Goal: Information Seeking & Learning: Compare options

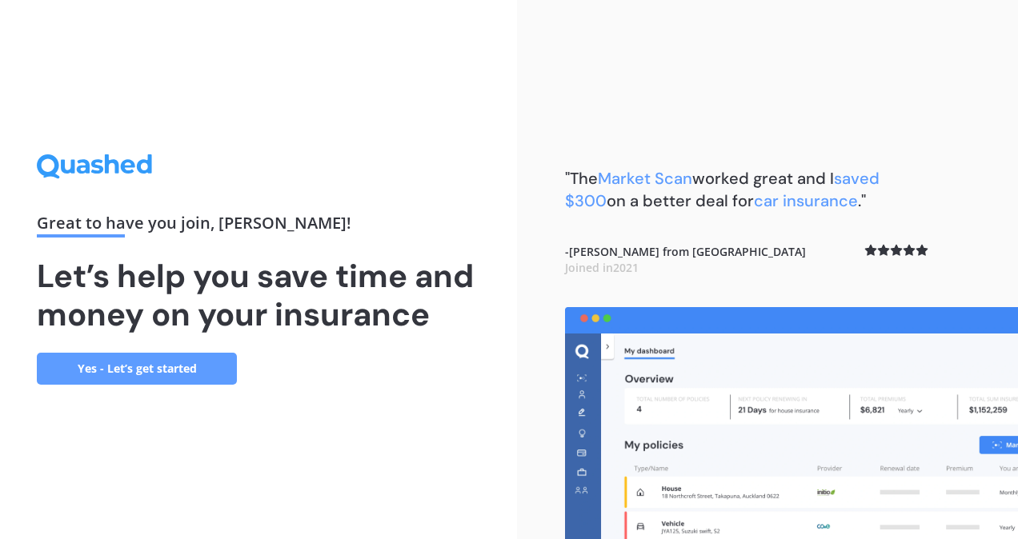
click at [148, 368] on link "Yes - Let’s get started" at bounding box center [137, 369] width 200 height 32
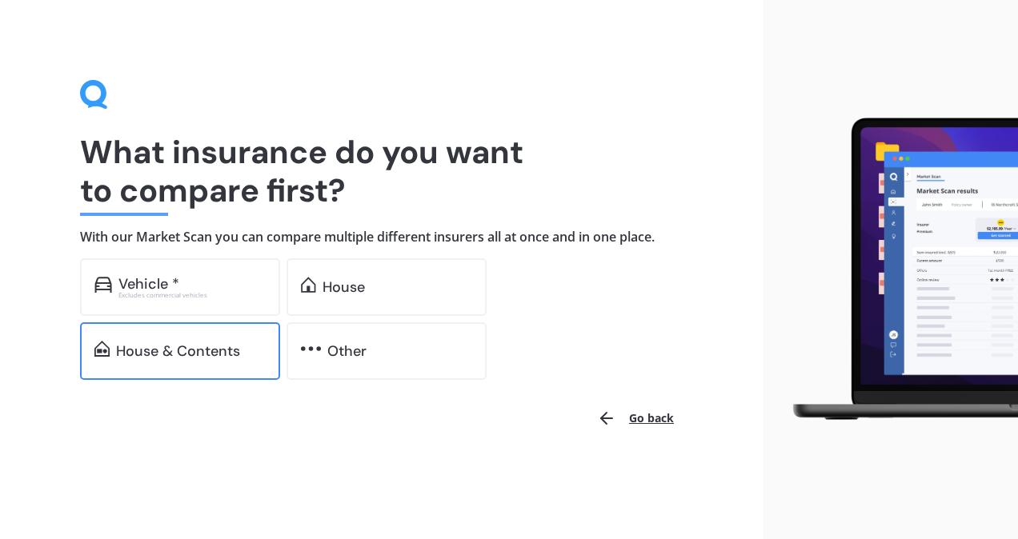
click at [211, 333] on div "House & Contents" at bounding box center [180, 351] width 200 height 58
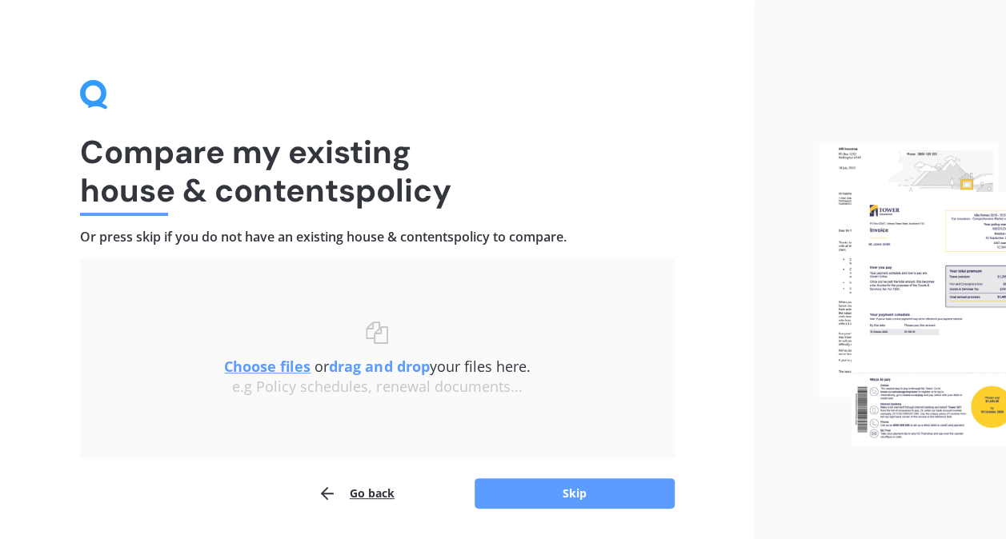
click at [266, 369] on u "Choose files" at bounding box center [267, 366] width 86 height 19
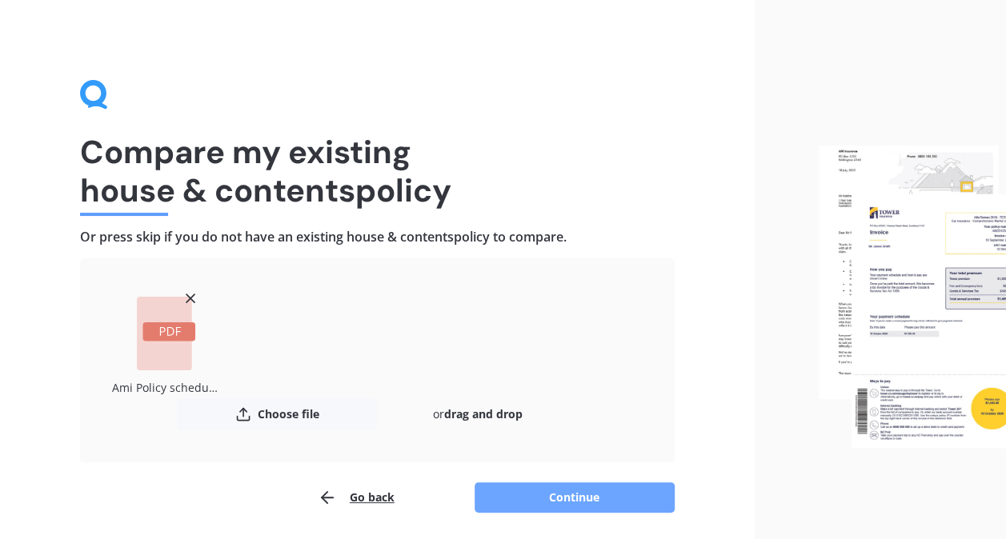
click at [609, 493] on button "Continue" at bounding box center [574, 497] width 200 height 30
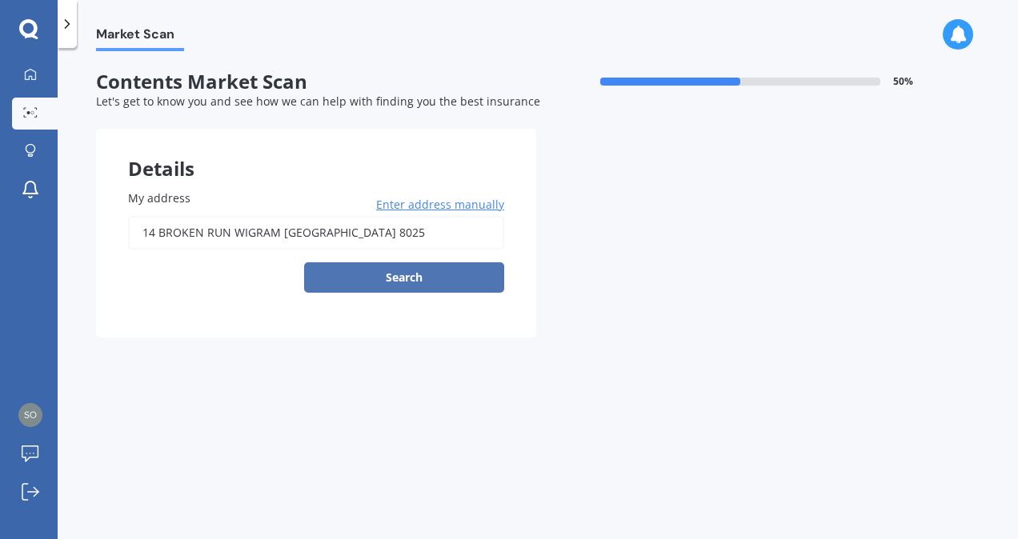
click at [392, 279] on button "Search" at bounding box center [404, 277] width 200 height 30
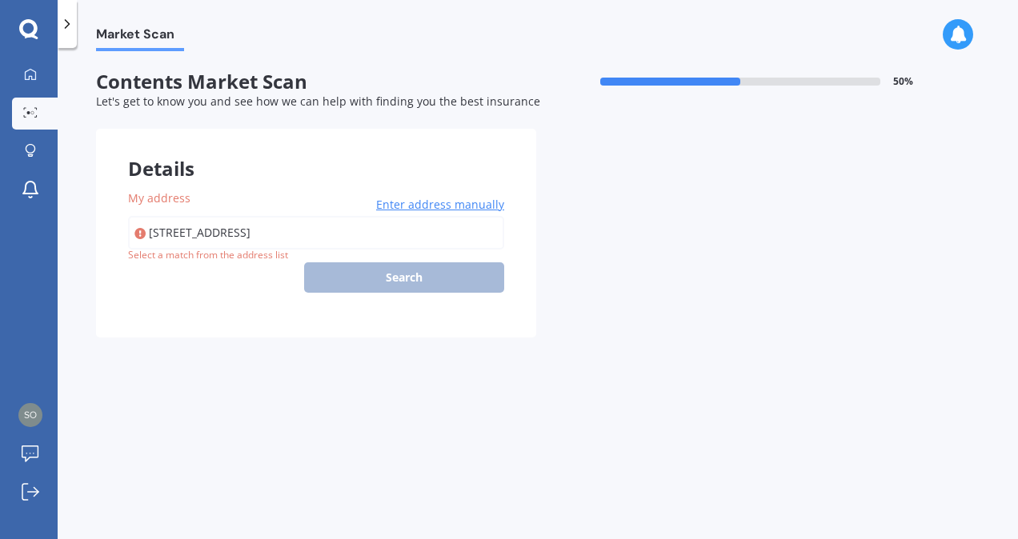
type input "[STREET_ADDRESS]"
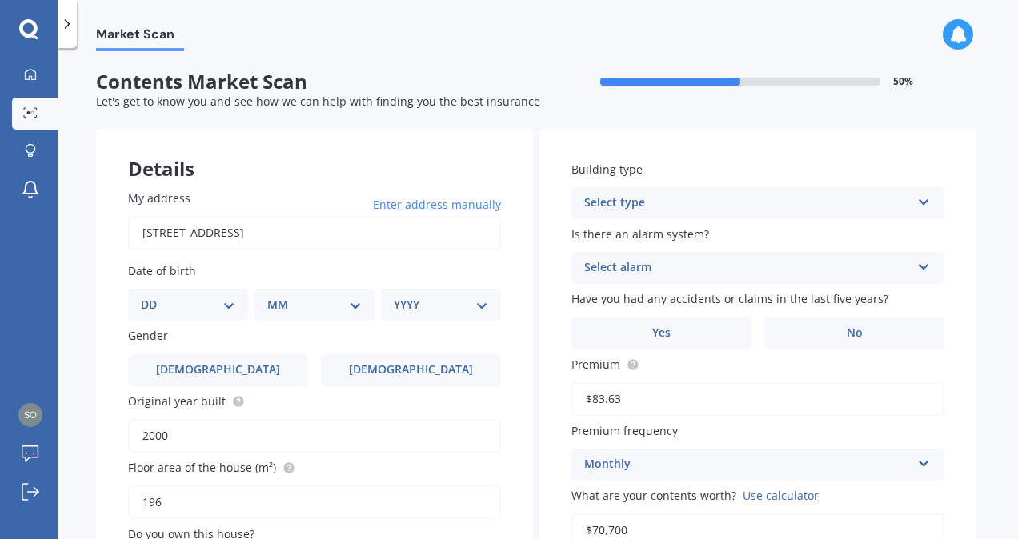
click at [231, 312] on select "DD 01 02 03 04 05 06 07 08 09 10 11 12 13 14 15 16 17 18 19 20 21 22 23 24 25 2…" at bounding box center [188, 305] width 94 height 18
select select "02"
click at [154, 296] on select "DD 01 02 03 04 05 06 07 08 09 10 11 12 13 14 15 16 17 18 19 20 21 22 23 24 25 2…" at bounding box center [188, 305] width 94 height 18
click at [352, 305] on select "MM 01 02 03 04 05 06 07 08 09 10 11 12" at bounding box center [318, 305] width 88 height 18
select select "09"
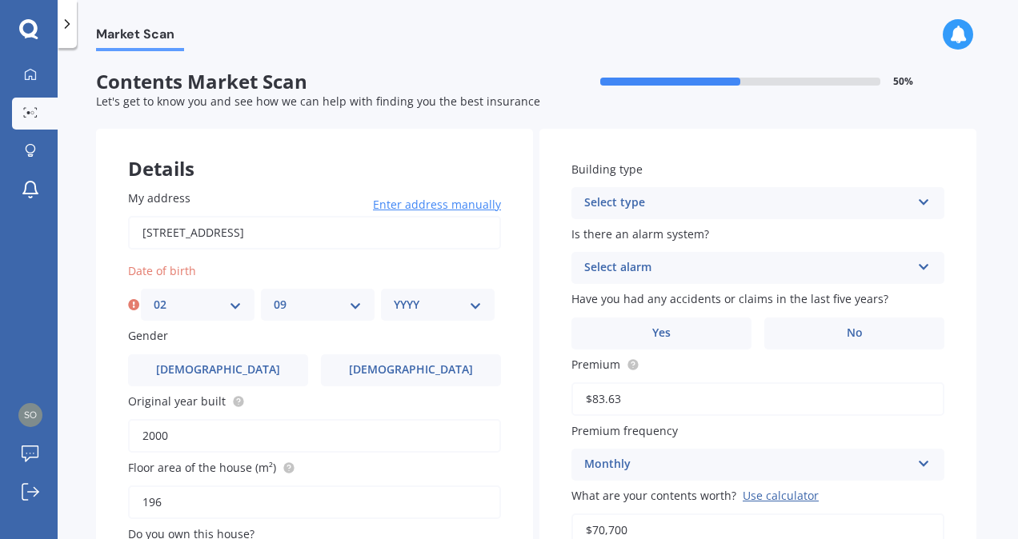
click at [274, 296] on select "MM 01 02 03 04 05 06 07 08 09 10 11 12" at bounding box center [318, 305] width 88 height 18
click at [462, 308] on select "YYYY 2009 2008 2007 2006 2005 2004 2003 2002 2001 2000 1999 1998 1997 1996 1995…" at bounding box center [438, 305] width 88 height 18
select select "1973"
click at [394, 296] on select "YYYY 2009 2008 2007 2006 2005 2004 2003 2002 2001 2000 1999 1998 1997 1996 1995…" at bounding box center [438, 305] width 88 height 18
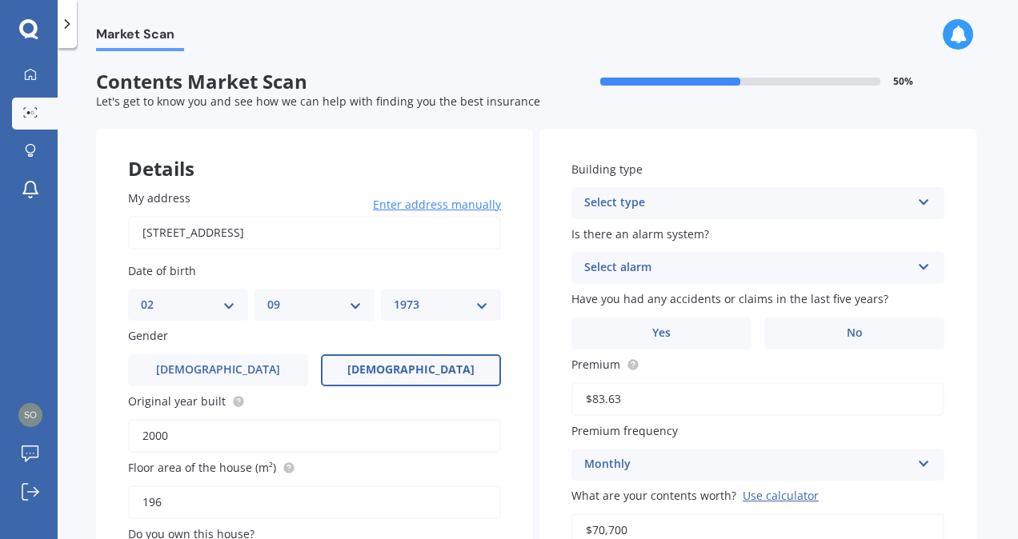
click at [406, 362] on label "[DEMOGRAPHIC_DATA]" at bounding box center [411, 370] width 180 height 32
click at [0, 0] on input "[DEMOGRAPHIC_DATA]" at bounding box center [0, 0] width 0 height 0
click at [203, 439] on input "2000" at bounding box center [314, 436] width 373 height 34
drag, startPoint x: 1008, startPoint y: 123, endPoint x: 1020, endPoint y: 162, distance: 41.0
click at [1017, 162] on html "My Dashboard Market Scan Explore insurance Notifications [PERSON_NAME] [PERSON_…" at bounding box center [509, 269] width 1018 height 539
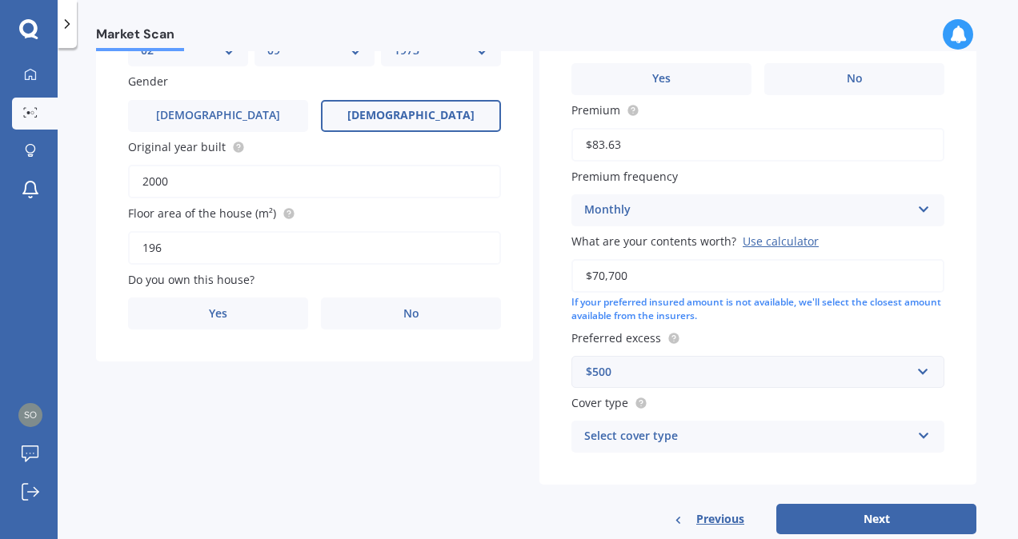
scroll to position [255, 0]
click at [210, 181] on input "2000" at bounding box center [314, 181] width 373 height 34
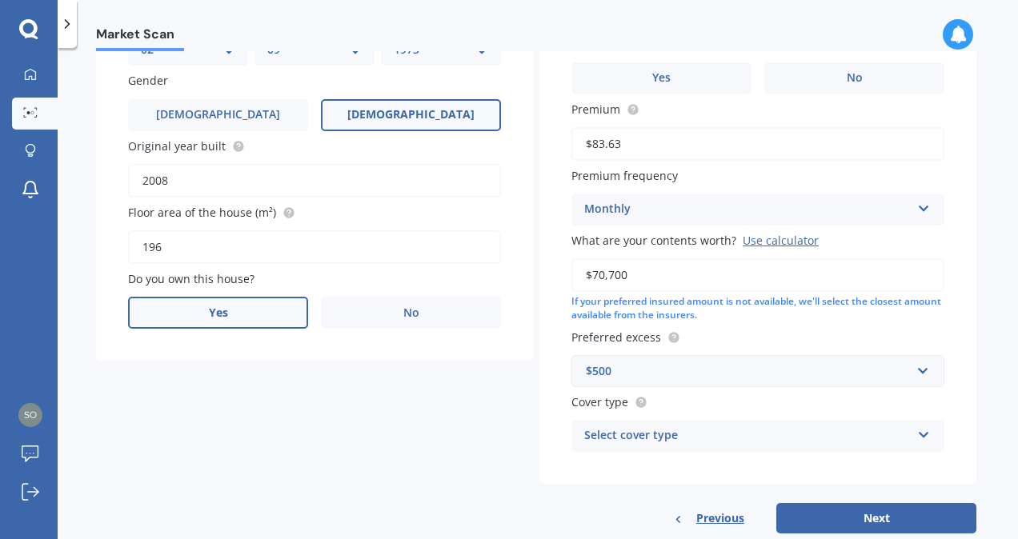
click at [238, 326] on label "Yes" at bounding box center [218, 313] width 180 height 32
click at [0, 0] on input "Yes" at bounding box center [0, 0] width 0 height 0
click at [278, 381] on div "Select occupant" at bounding box center [304, 378] width 326 height 19
click at [280, 416] on div "Owner" at bounding box center [314, 409] width 371 height 29
click at [292, 443] on div "Select type" at bounding box center [304, 443] width 326 height 19
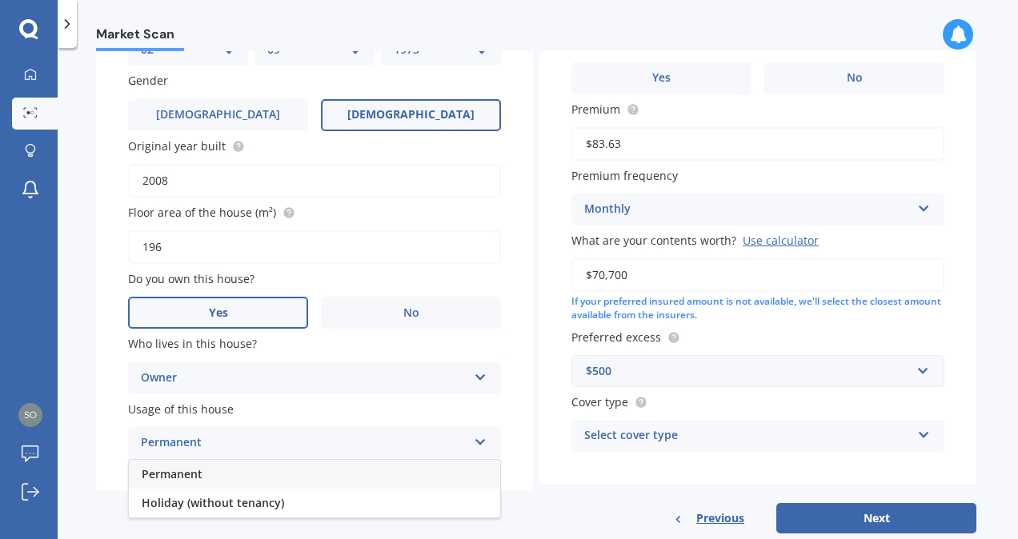
click at [304, 475] on div "Permanent" at bounding box center [314, 474] width 371 height 29
click at [194, 178] on input "2008" at bounding box center [314, 181] width 373 height 34
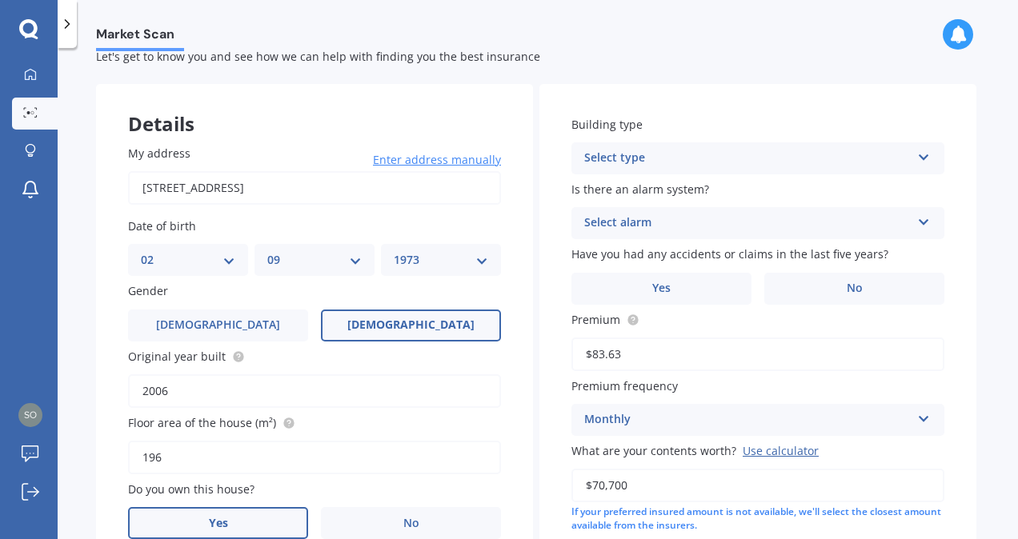
scroll to position [21, 0]
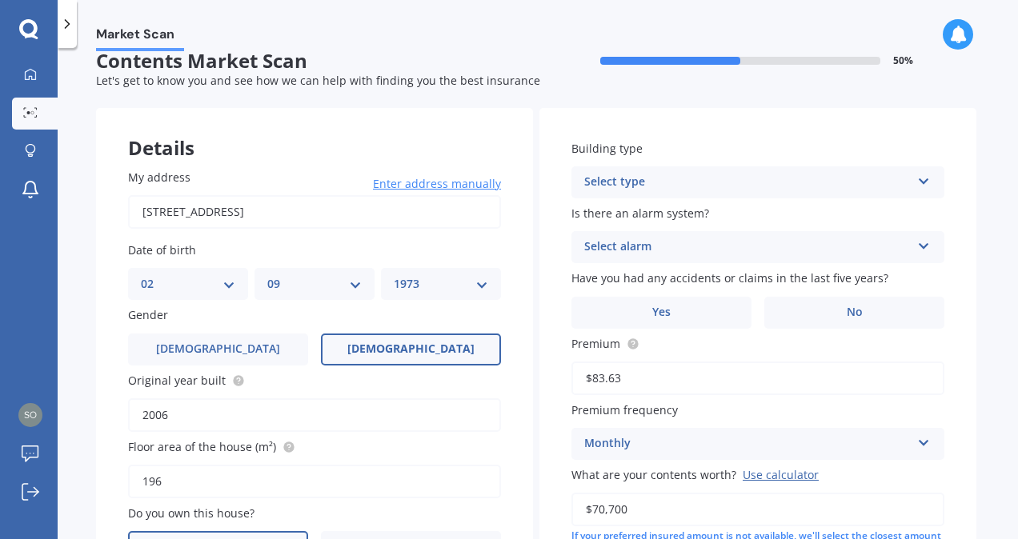
type input "2006"
click at [759, 185] on div "Select type" at bounding box center [747, 182] width 326 height 19
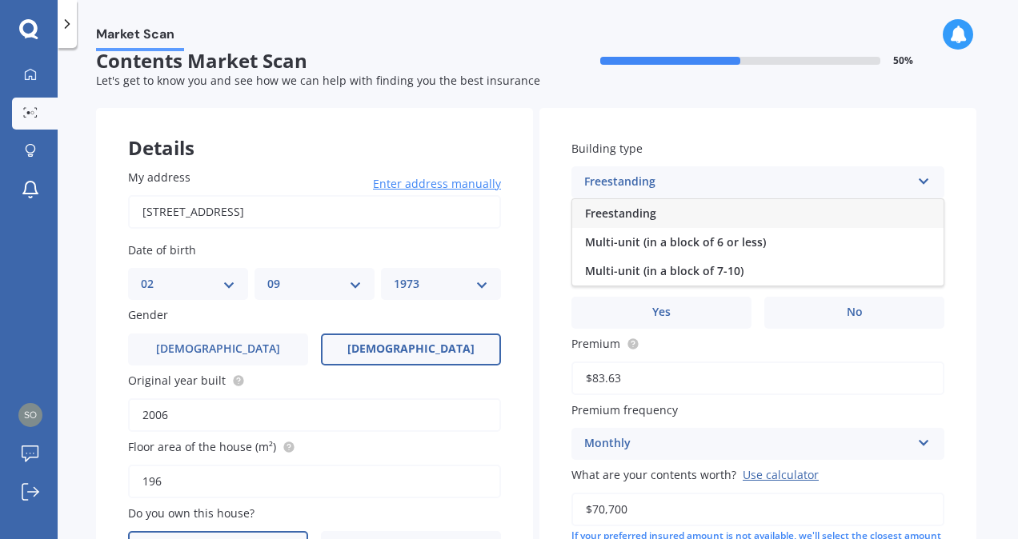
click at [760, 210] on div "Freestanding" at bounding box center [757, 213] width 371 height 29
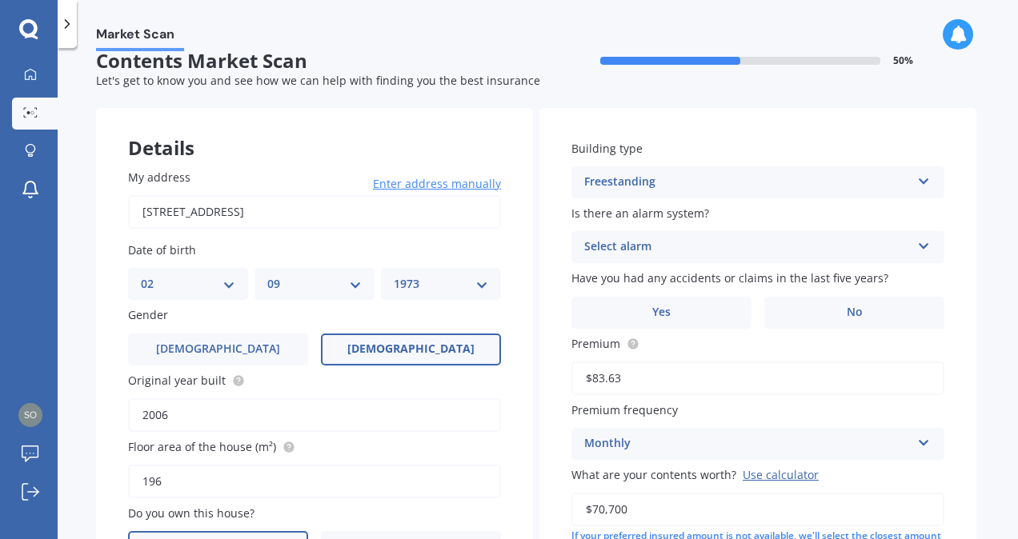
click at [749, 245] on div "Select alarm" at bounding box center [747, 247] width 326 height 19
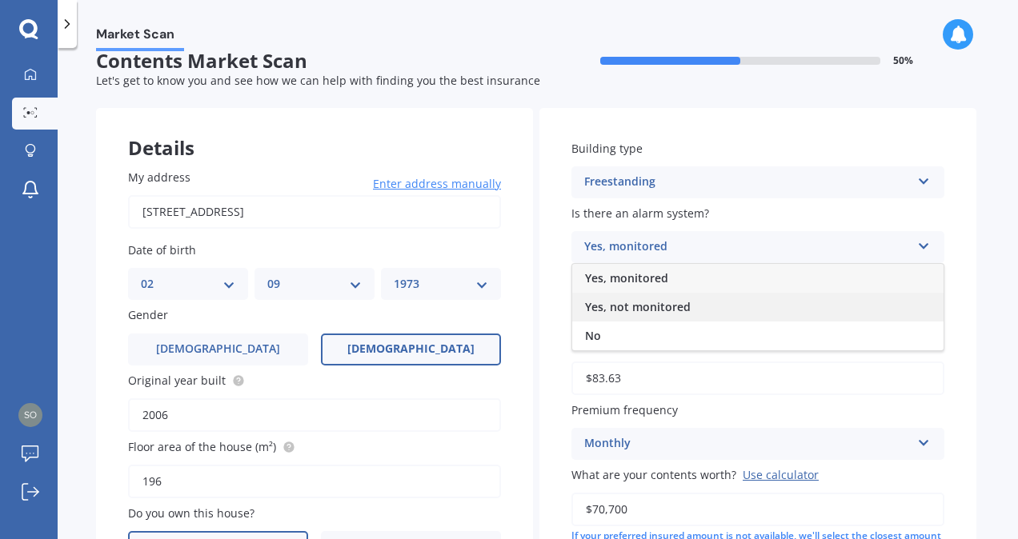
click at [739, 306] on div "Yes, not monitored" at bounding box center [757, 307] width 371 height 29
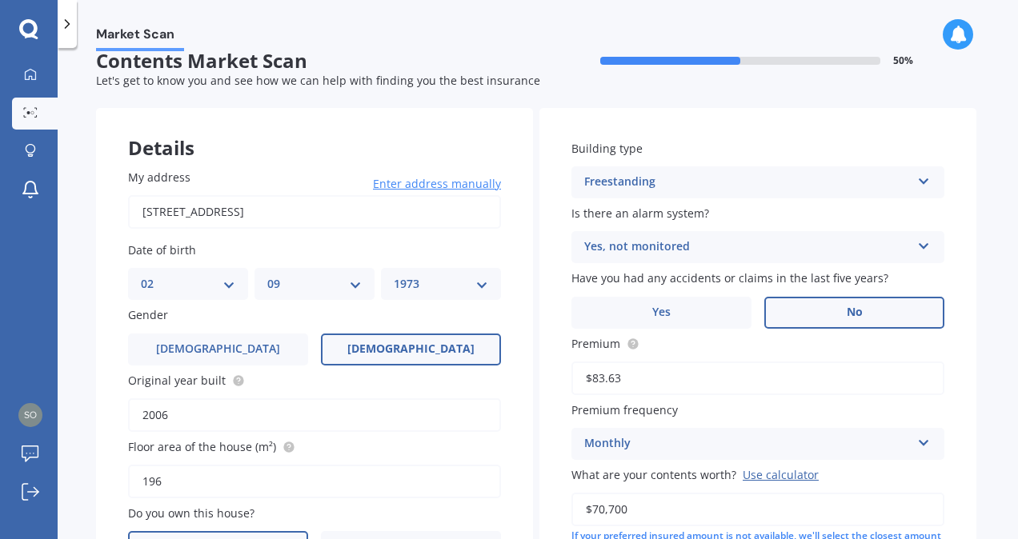
click at [806, 303] on label "No" at bounding box center [854, 313] width 180 height 32
click at [0, 0] on input "No" at bounding box center [0, 0] width 0 height 0
click at [696, 379] on input "$83.63" at bounding box center [757, 379] width 373 height 34
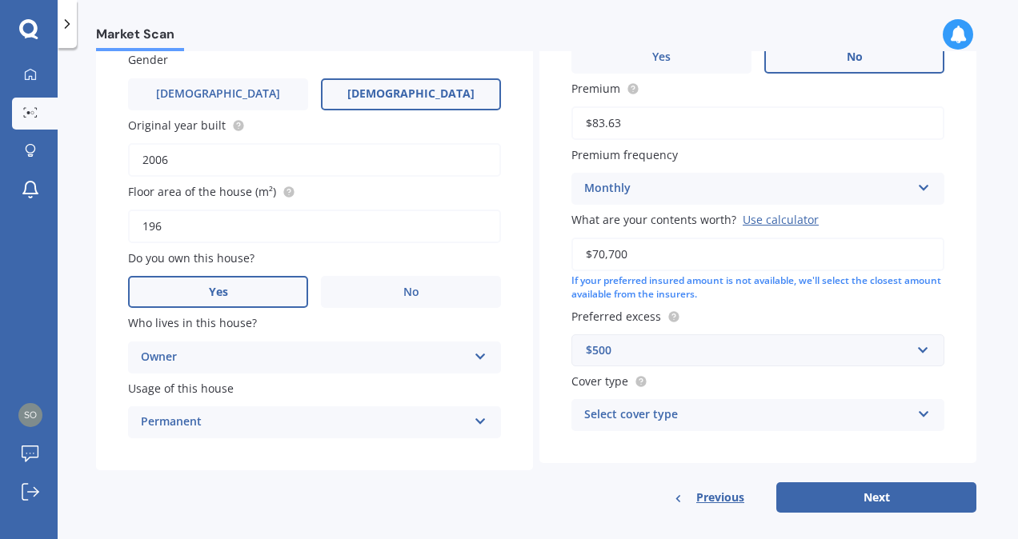
scroll to position [280, 0]
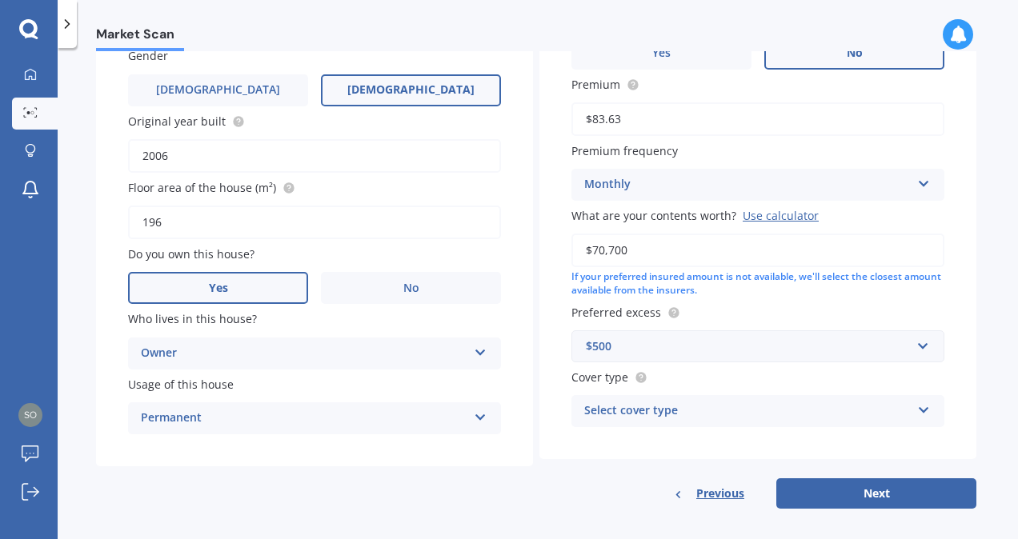
click at [765, 414] on div "Select cover type" at bounding box center [747, 411] width 326 height 19
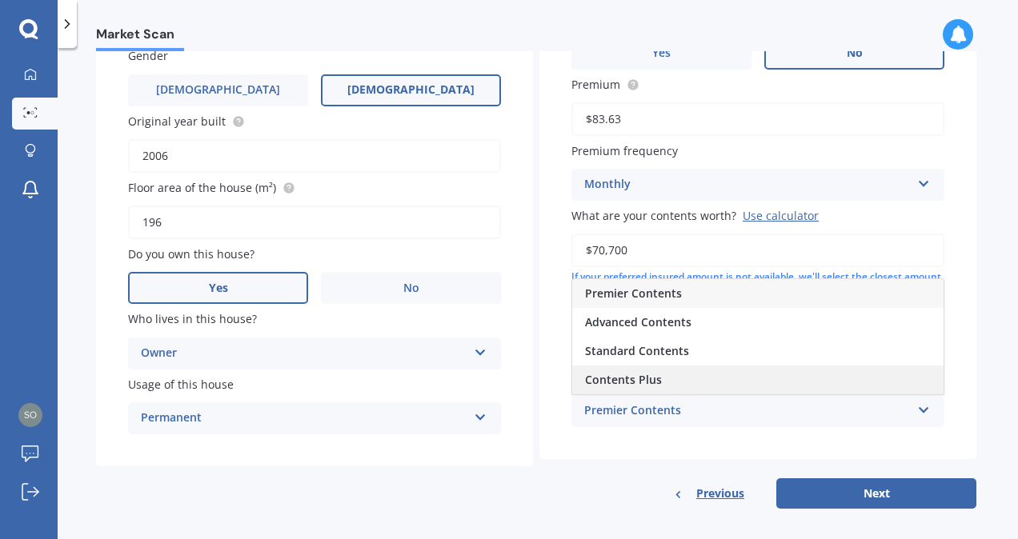
click at [667, 384] on div "Contents Plus" at bounding box center [757, 380] width 371 height 29
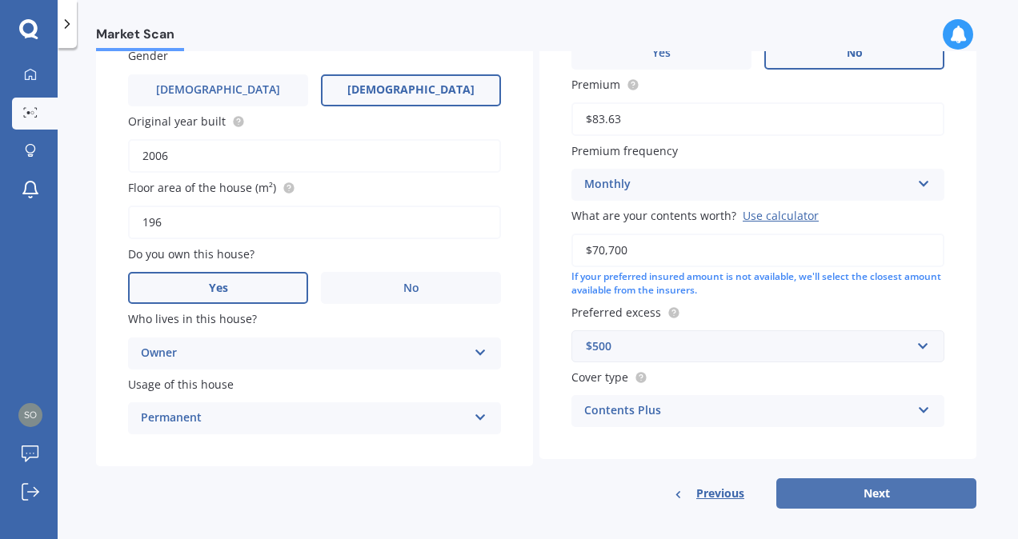
click at [857, 500] on button "Next" at bounding box center [876, 493] width 200 height 30
select select "02"
select select "09"
select select "1973"
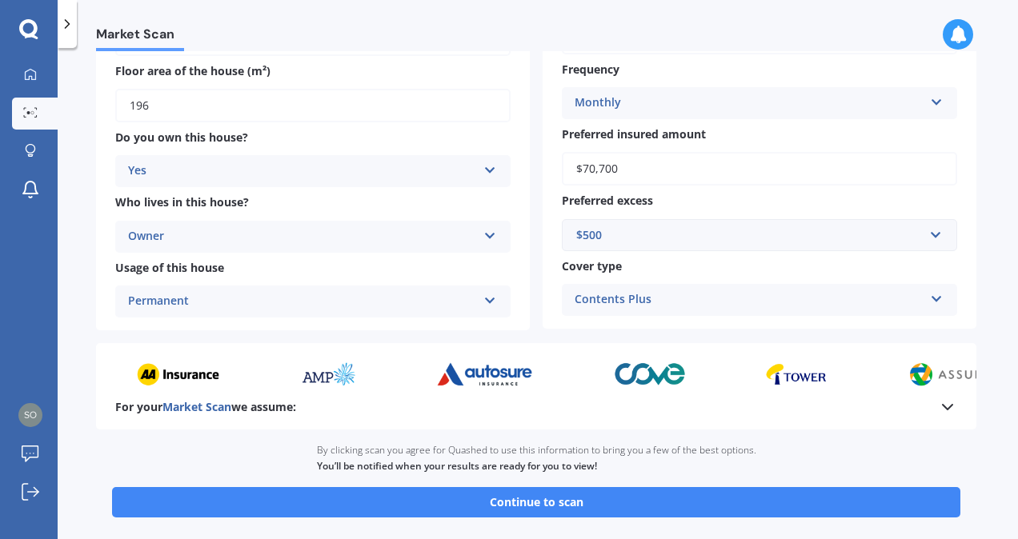
scroll to position [374, 0]
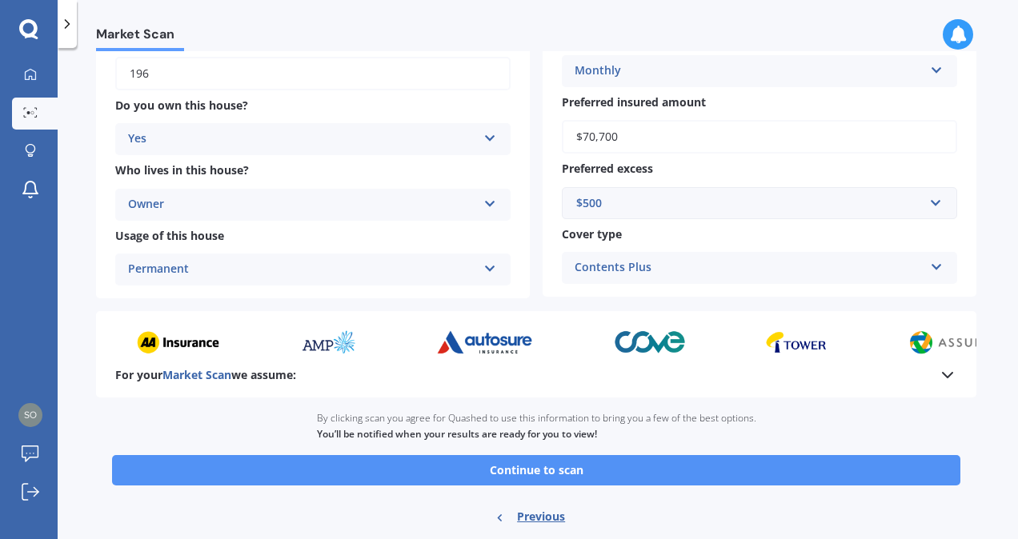
click at [575, 472] on button "Continue to scan" at bounding box center [536, 470] width 848 height 30
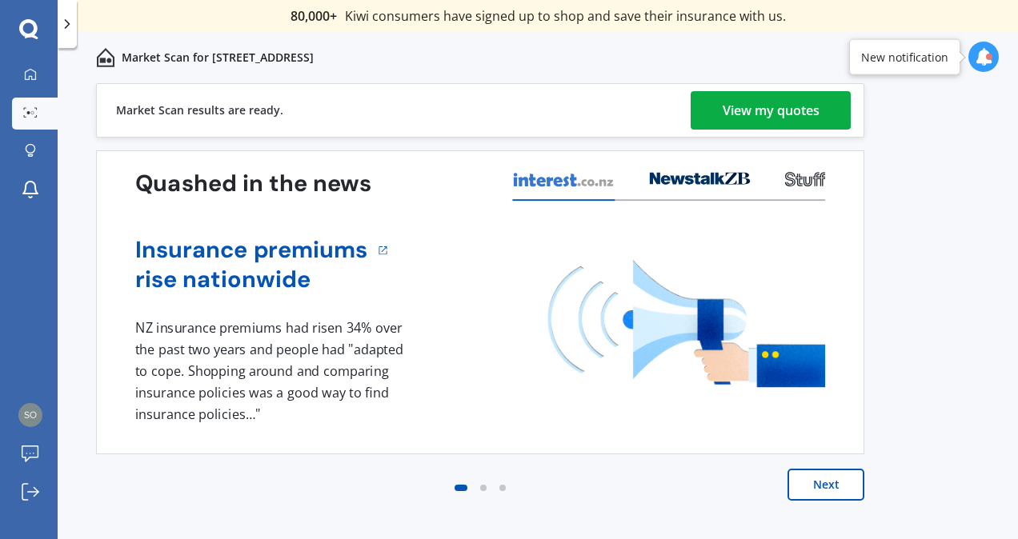
click at [758, 110] on div "View my quotes" at bounding box center [770, 110] width 97 height 38
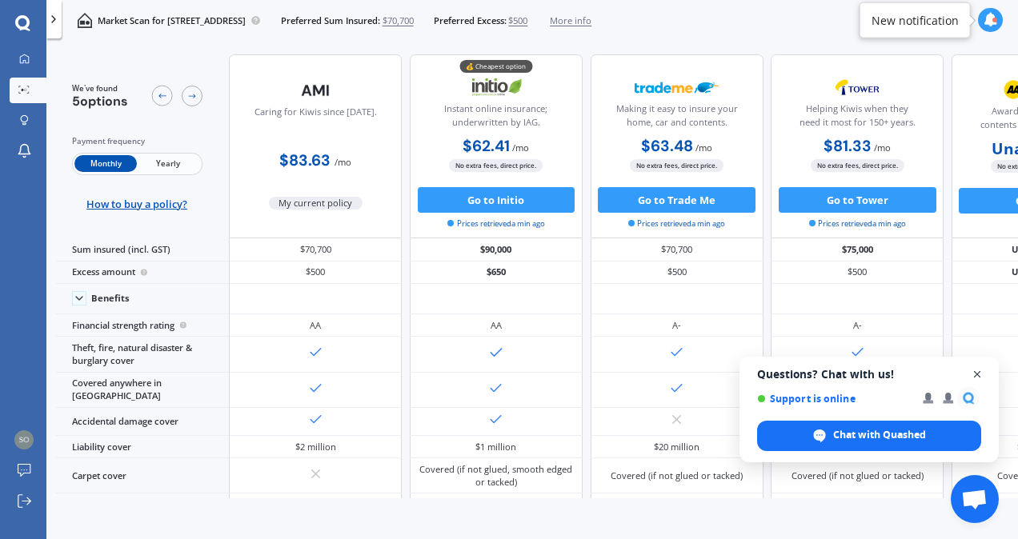
click at [978, 374] on span "Close chat" at bounding box center [977, 375] width 20 height 20
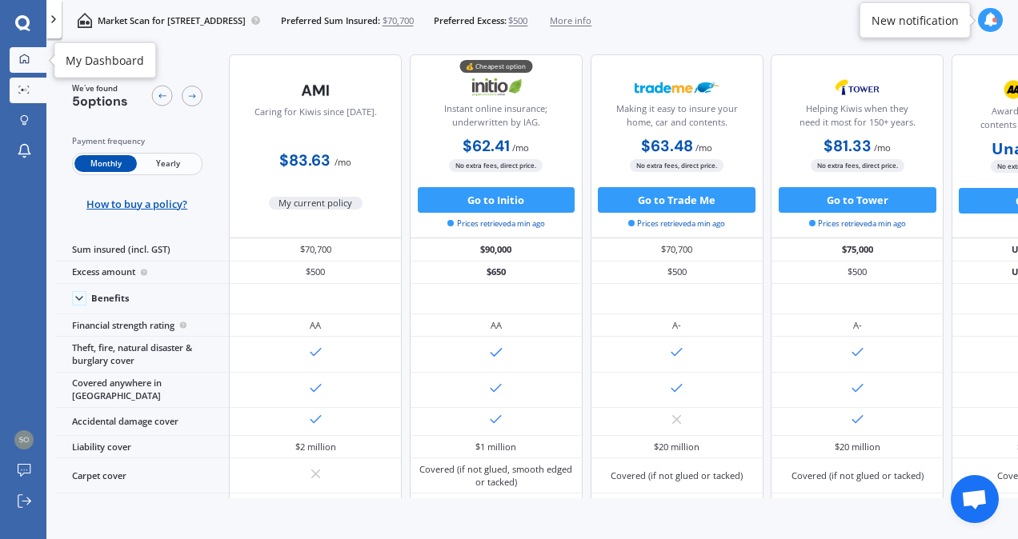
click at [38, 58] on link "My Dashboard" at bounding box center [28, 60] width 37 height 26
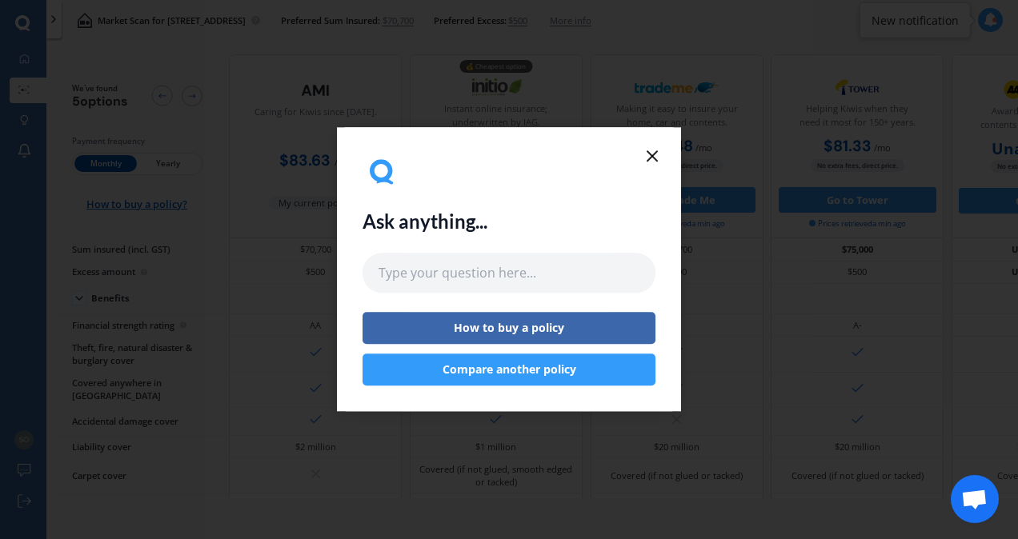
click at [553, 373] on button "Compare another policy" at bounding box center [508, 370] width 293 height 32
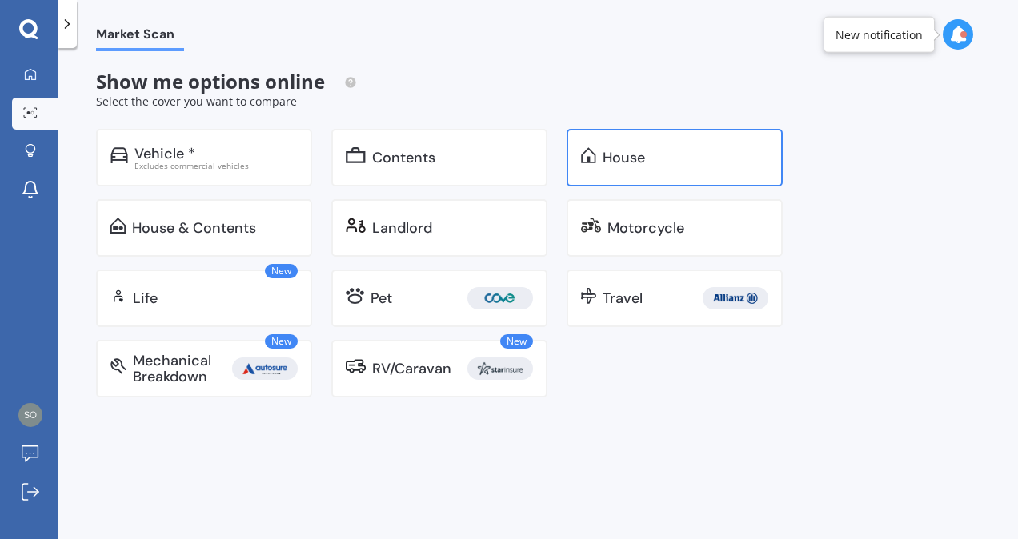
click at [650, 144] on div "House" at bounding box center [674, 158] width 216 height 58
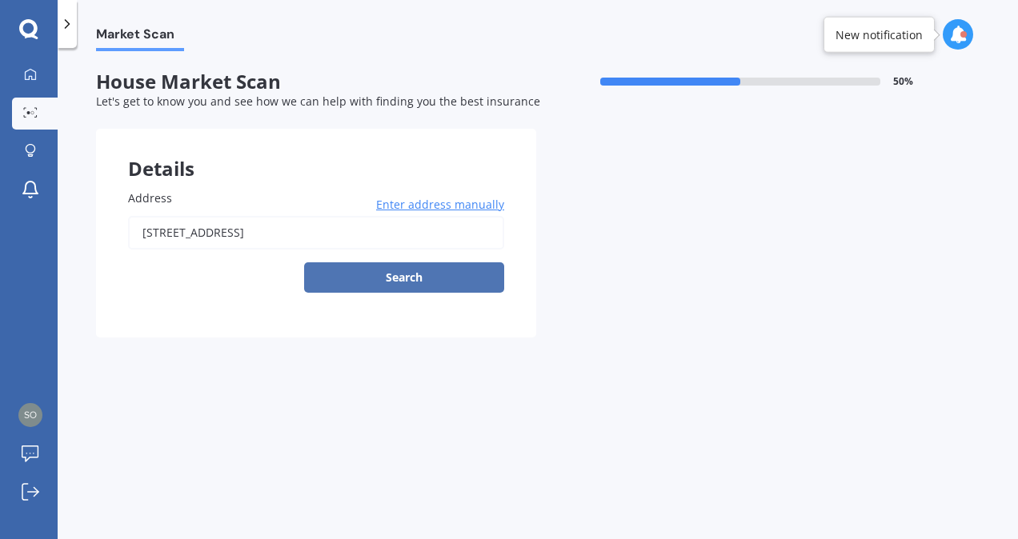
click at [400, 272] on button "Search" at bounding box center [404, 277] width 200 height 30
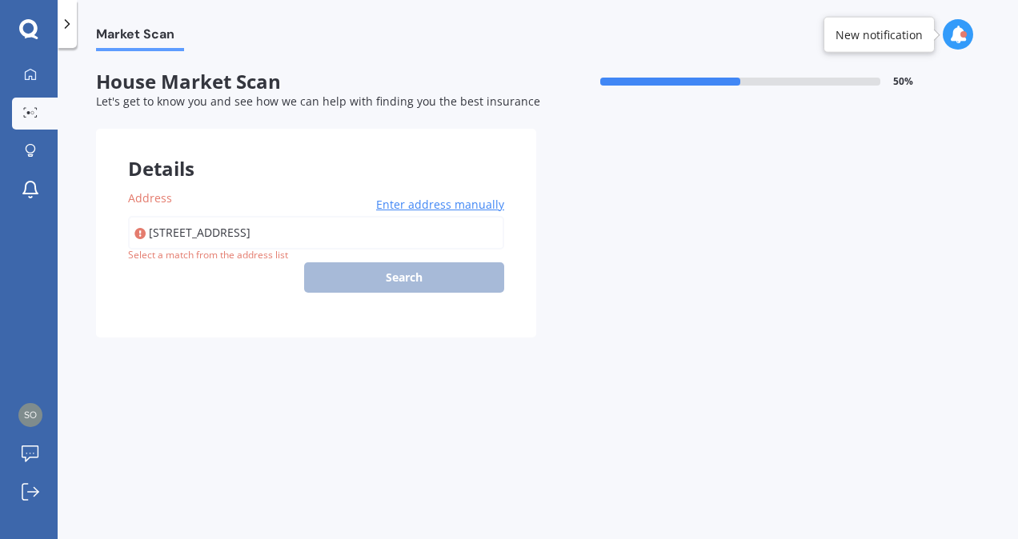
type input "[STREET_ADDRESS]"
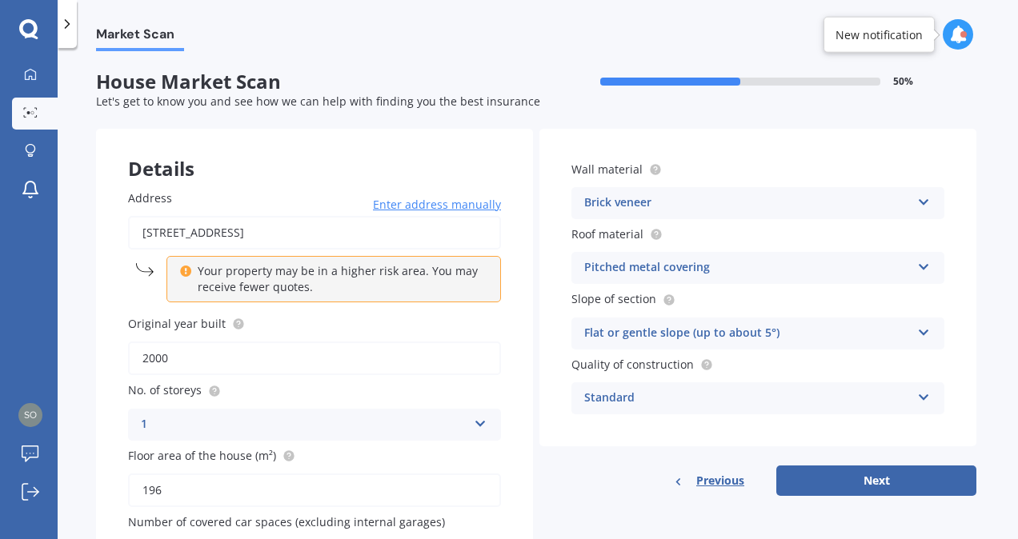
click at [231, 360] on input "2000" at bounding box center [314, 359] width 373 height 34
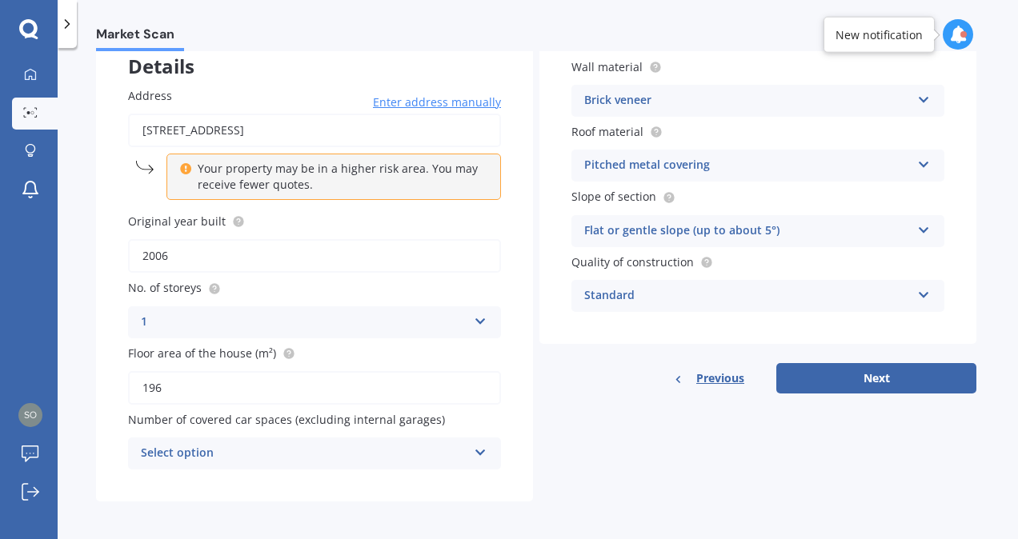
scroll to position [107, 0]
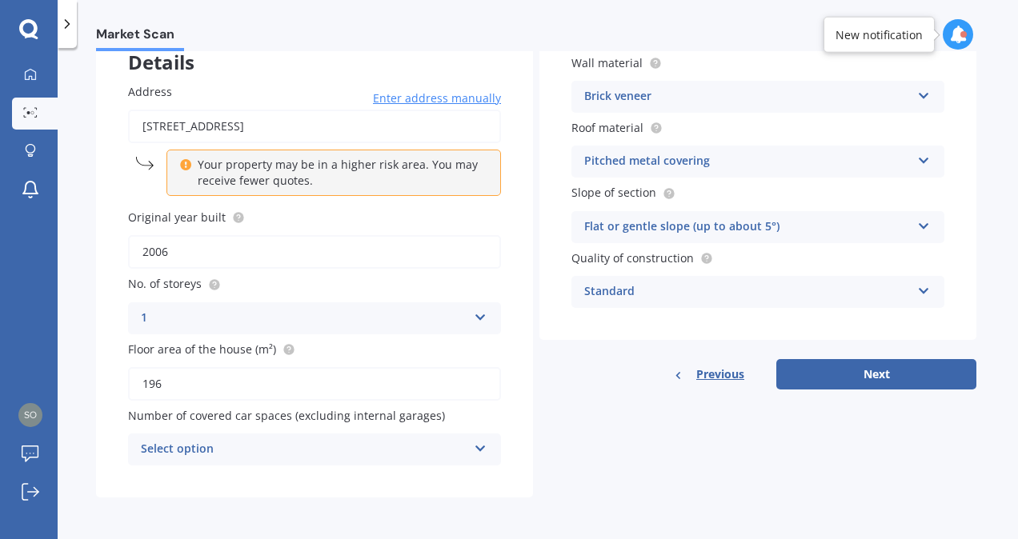
type input "2006"
click at [917, 228] on icon at bounding box center [924, 223] width 14 height 11
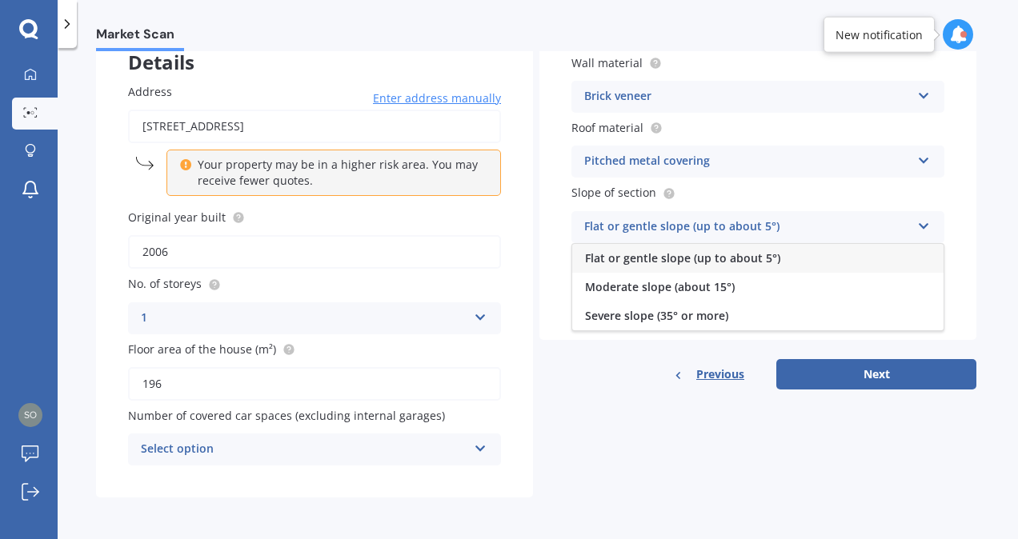
click at [858, 251] on div "Flat or gentle slope (up to about 5°)" at bounding box center [757, 258] width 371 height 29
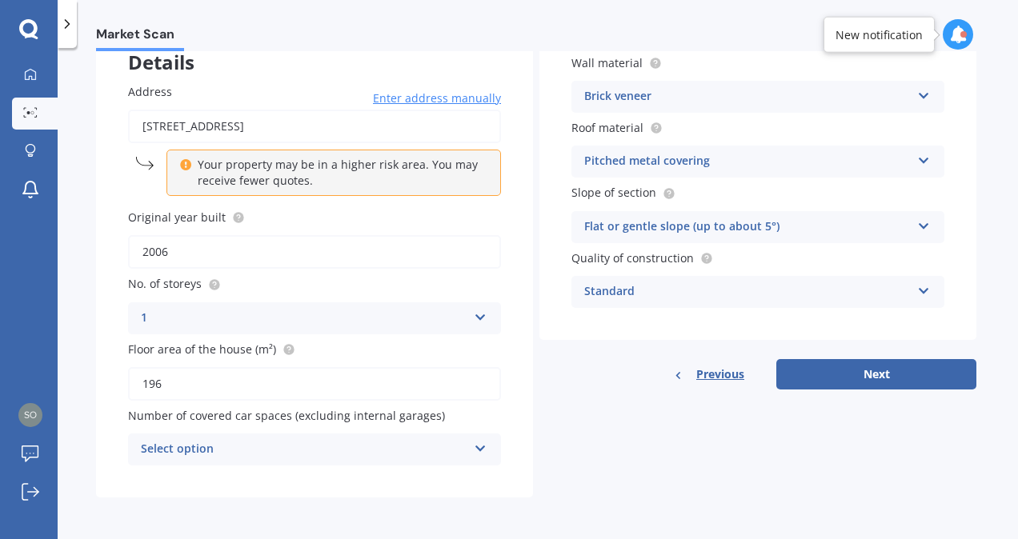
click at [346, 459] on div "Select option 0 1 2 3 4 5+" at bounding box center [314, 450] width 373 height 32
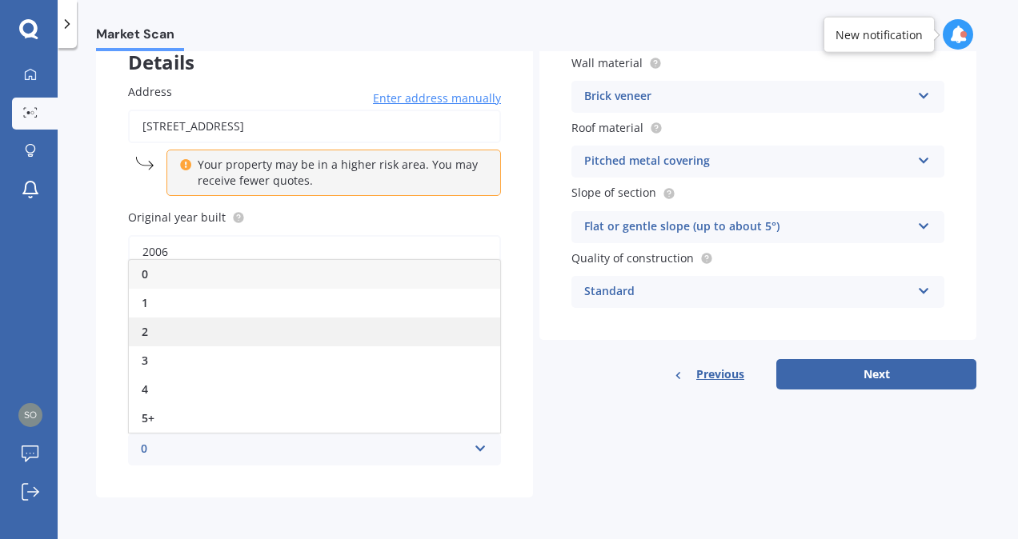
drag, startPoint x: 208, startPoint y: 340, endPoint x: 254, endPoint y: 354, distance: 48.4
click at [210, 339] on div "2" at bounding box center [314, 332] width 371 height 29
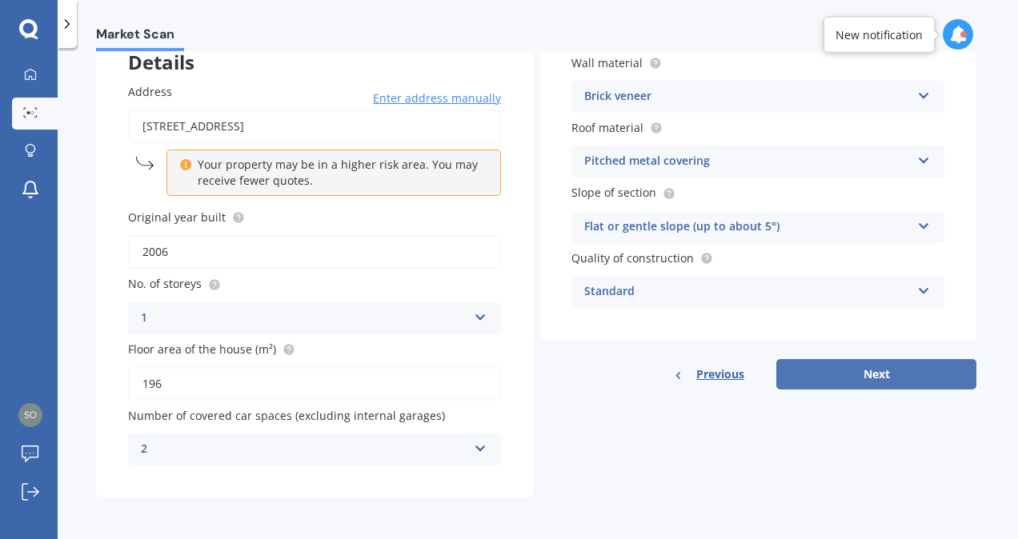
click at [917, 369] on button "Next" at bounding box center [876, 374] width 200 height 30
select select "02"
select select "09"
select select "1973"
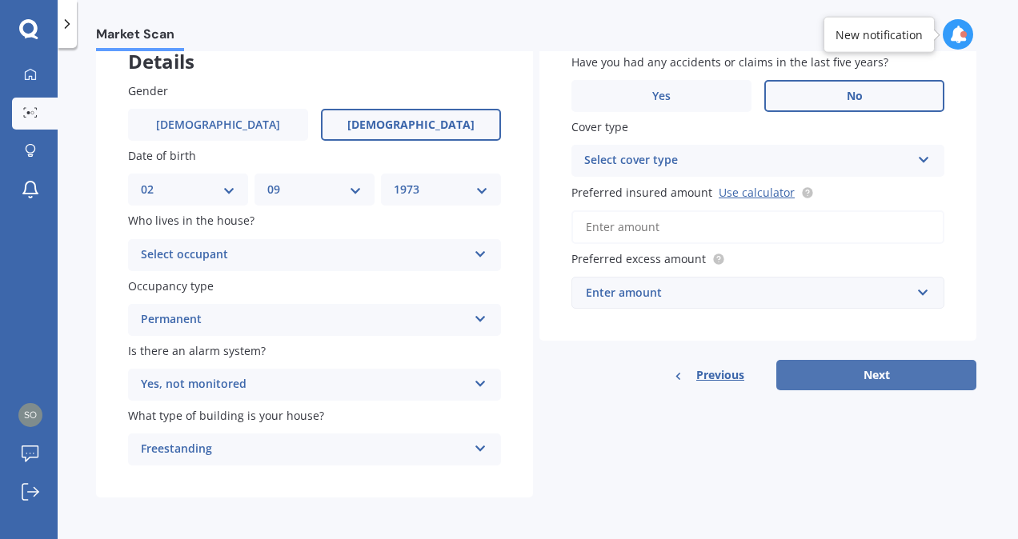
scroll to position [0, 0]
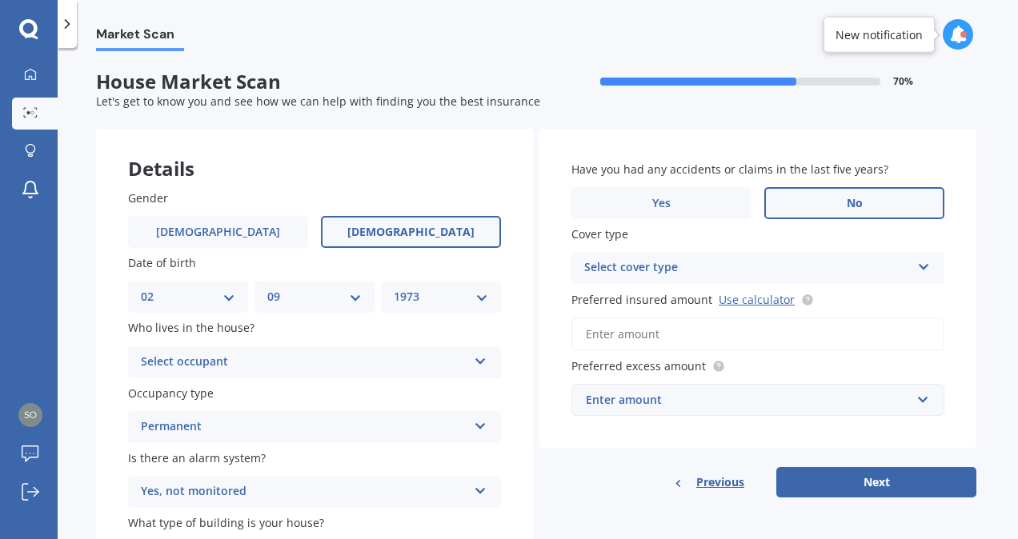
click at [374, 371] on div "Select occupant" at bounding box center [304, 362] width 326 height 19
click at [347, 391] on div "Owner" at bounding box center [314, 393] width 371 height 29
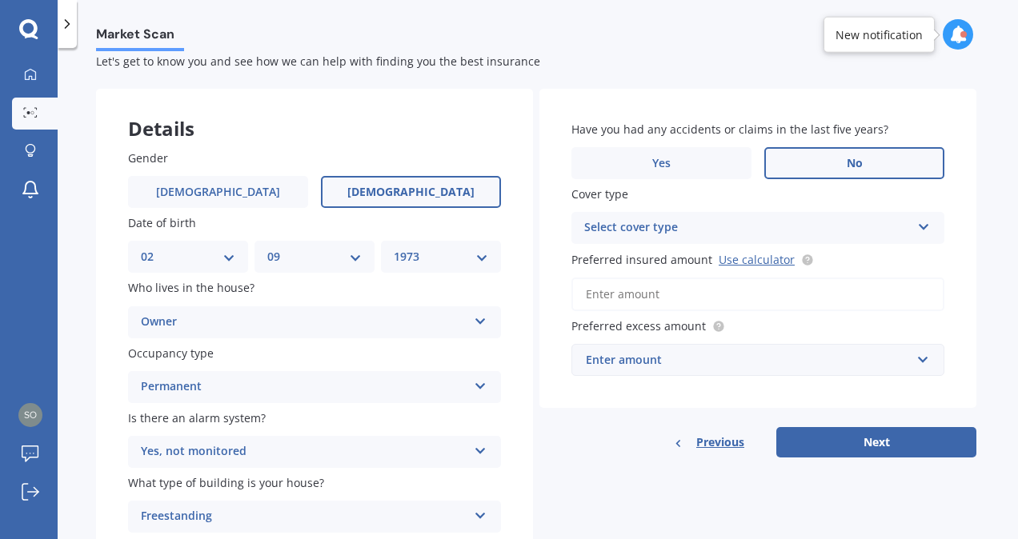
scroll to position [17, 0]
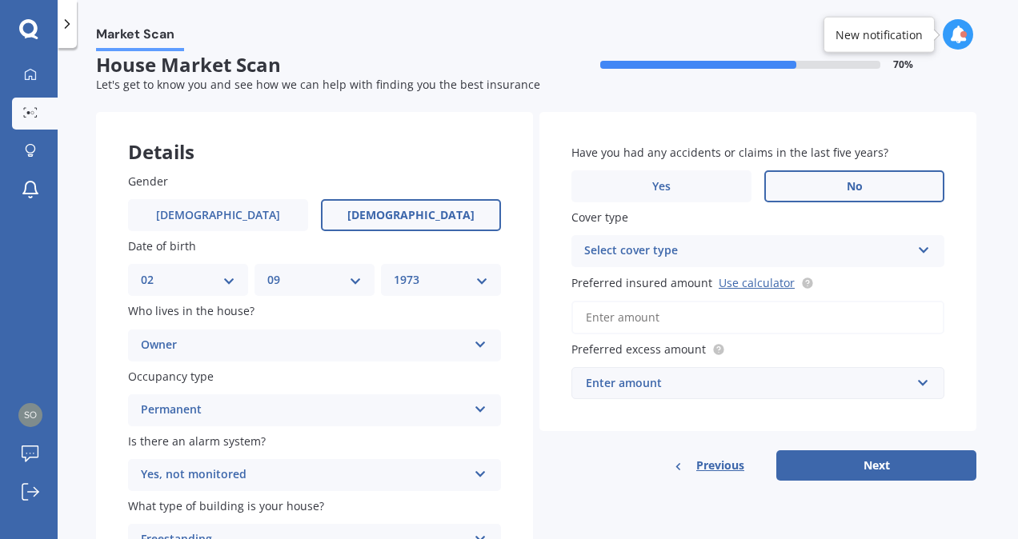
click at [837, 250] on div "Select cover type" at bounding box center [747, 251] width 326 height 19
click at [806, 299] on div "Preferred insured amount Use calculator" at bounding box center [757, 304] width 373 height 60
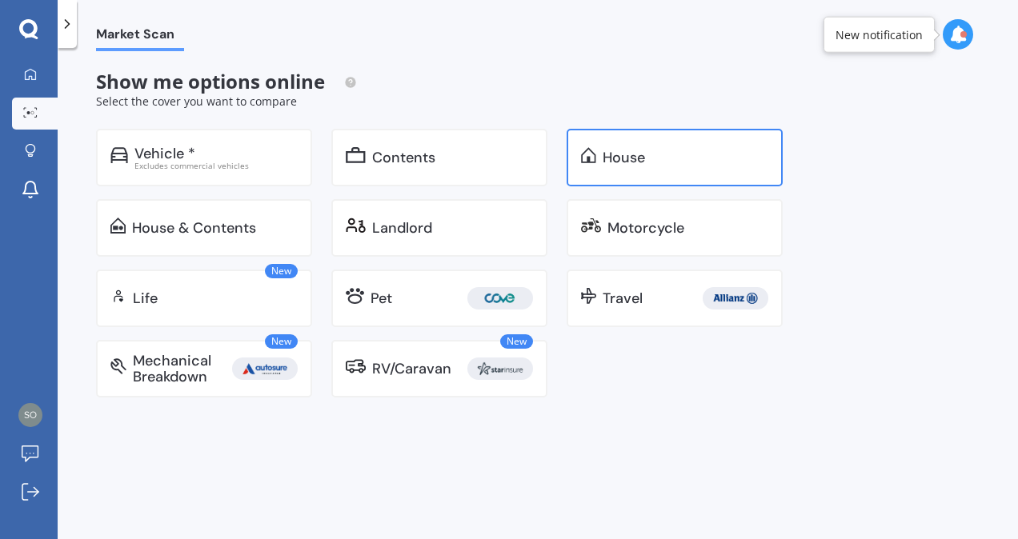
click at [634, 158] on div "House" at bounding box center [623, 158] width 42 height 16
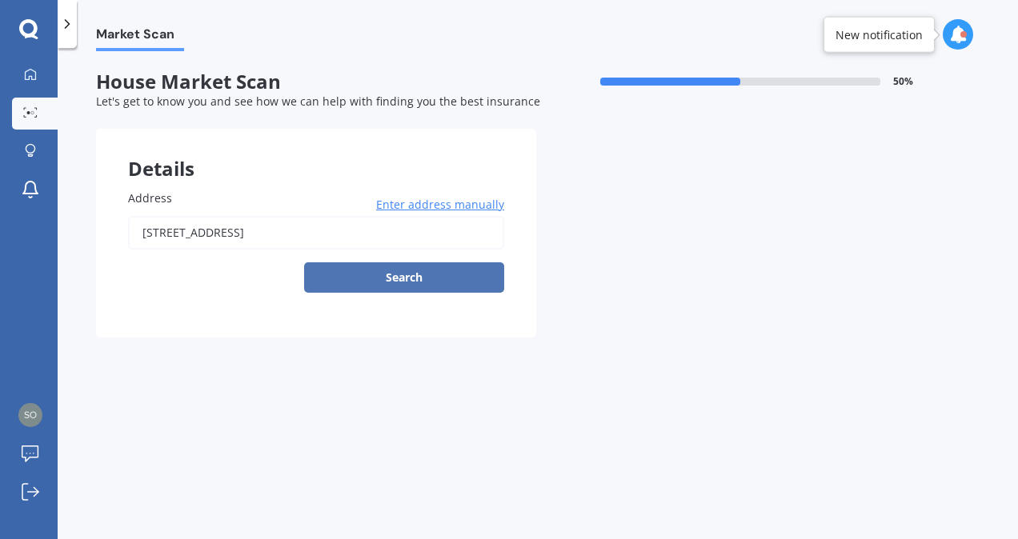
click at [401, 278] on button "Search" at bounding box center [404, 277] width 200 height 30
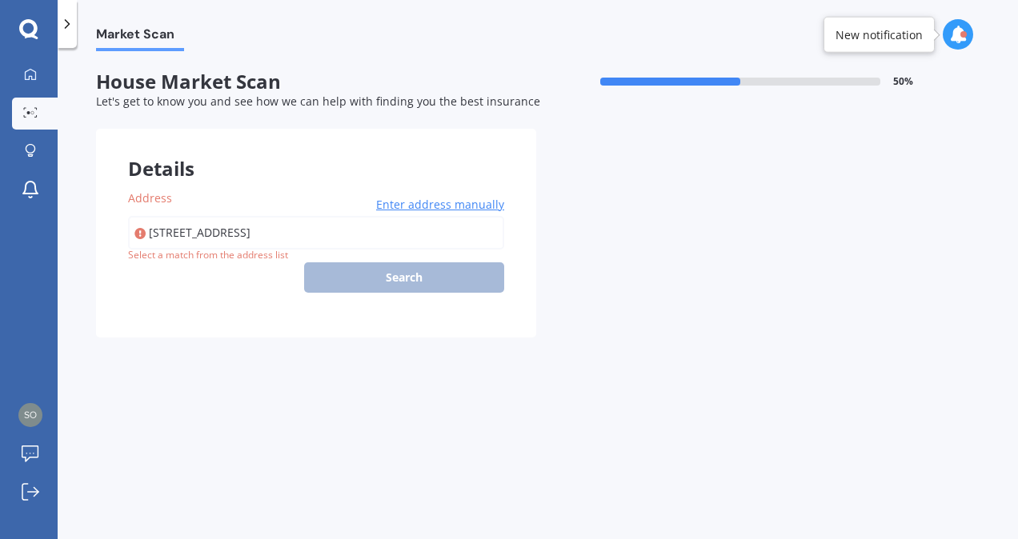
click at [296, 231] on input "[STREET_ADDRESS]" at bounding box center [316, 233] width 376 height 34
type input "[STREET_ADDRESS]"
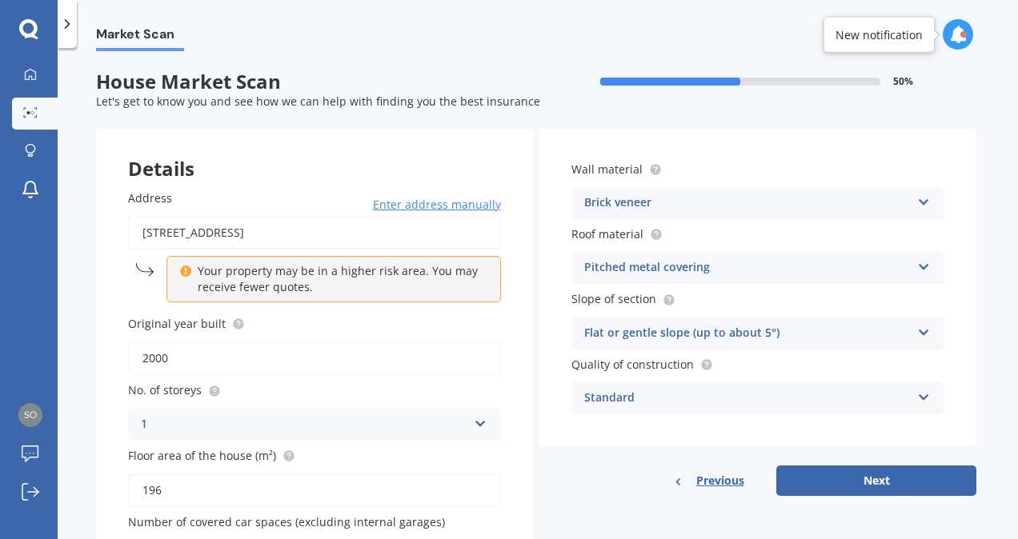
click at [237, 361] on input "2000" at bounding box center [314, 359] width 373 height 34
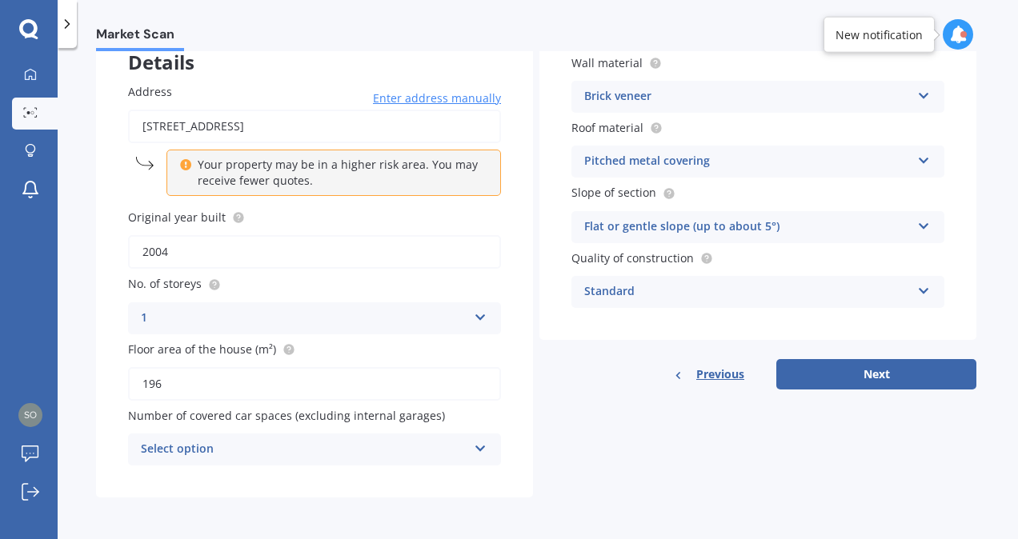
scroll to position [107, 0]
type input "2004"
click at [435, 447] on div "Select option" at bounding box center [304, 449] width 326 height 19
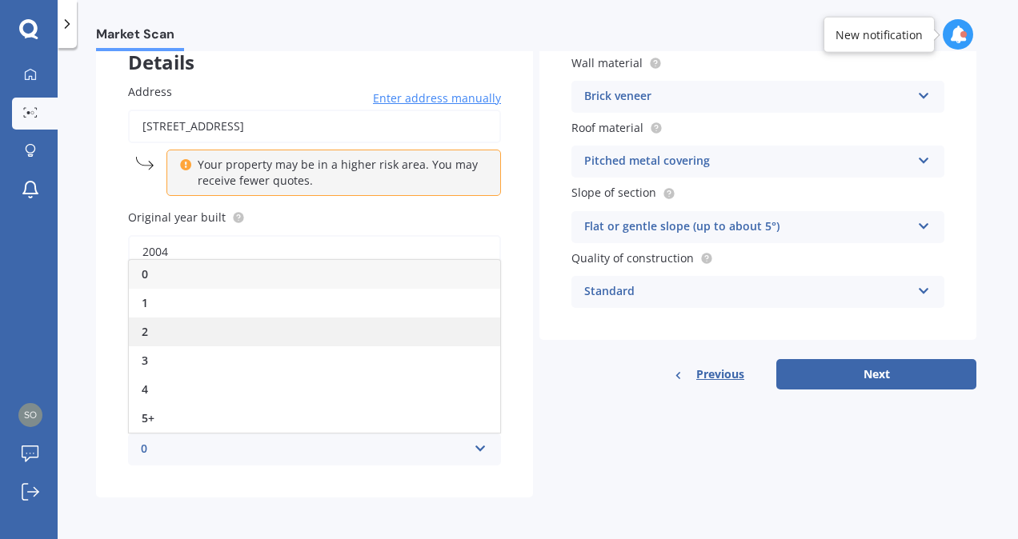
click at [304, 346] on div "2" at bounding box center [314, 332] width 371 height 29
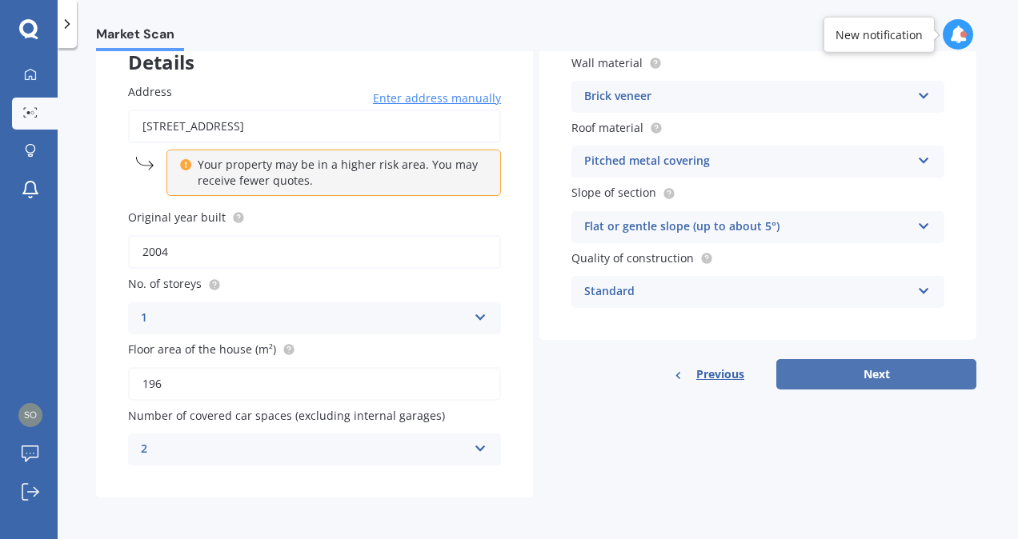
click at [898, 379] on button "Next" at bounding box center [876, 374] width 200 height 30
select select "02"
select select "09"
select select "1973"
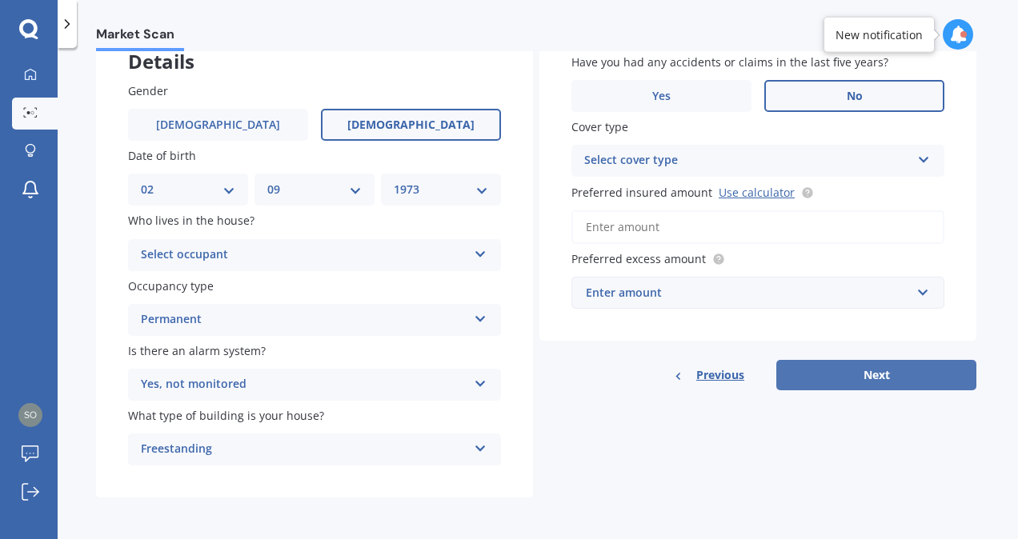
scroll to position [0, 0]
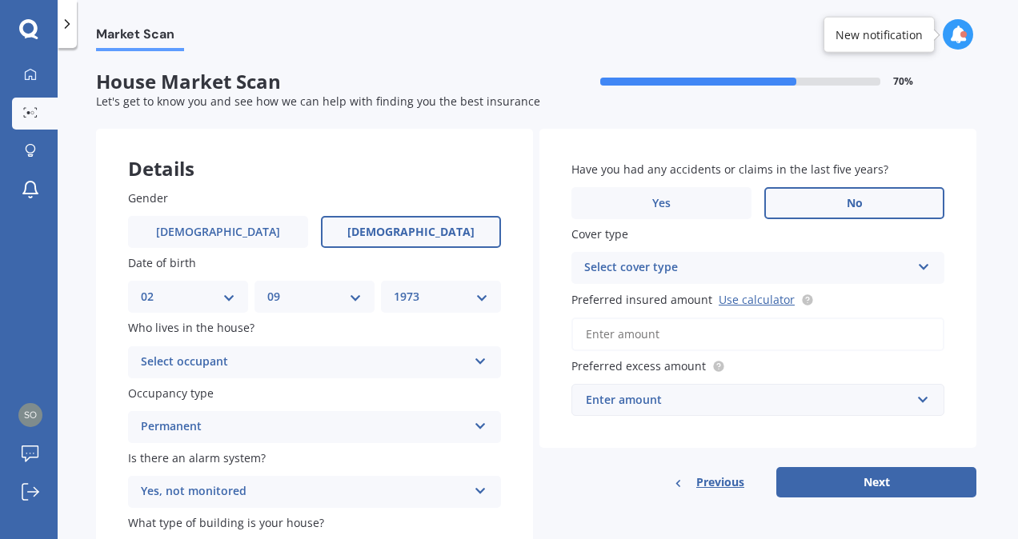
click at [309, 363] on div "Select occupant" at bounding box center [304, 362] width 326 height 19
click at [306, 401] on div "Owner" at bounding box center [314, 393] width 371 height 29
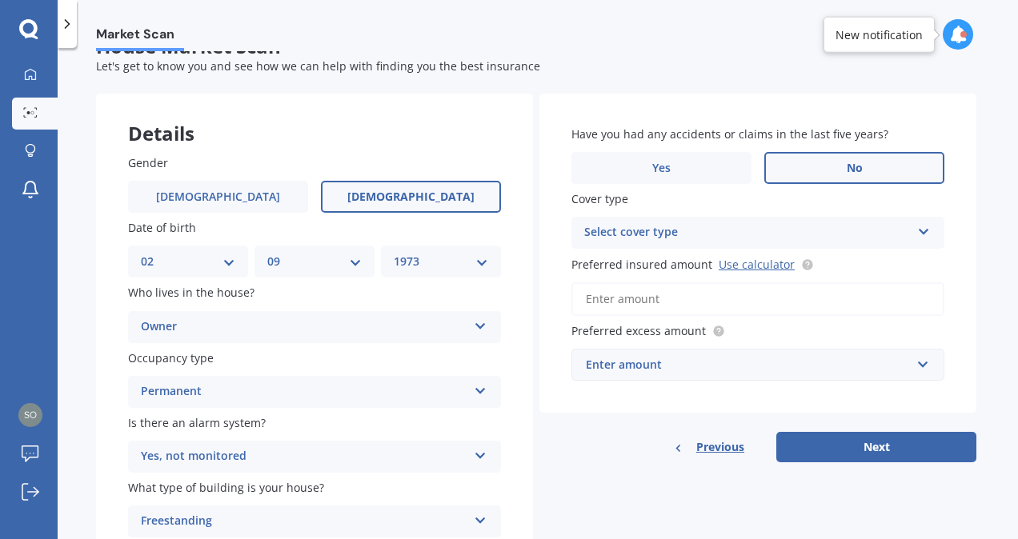
scroll to position [10, 0]
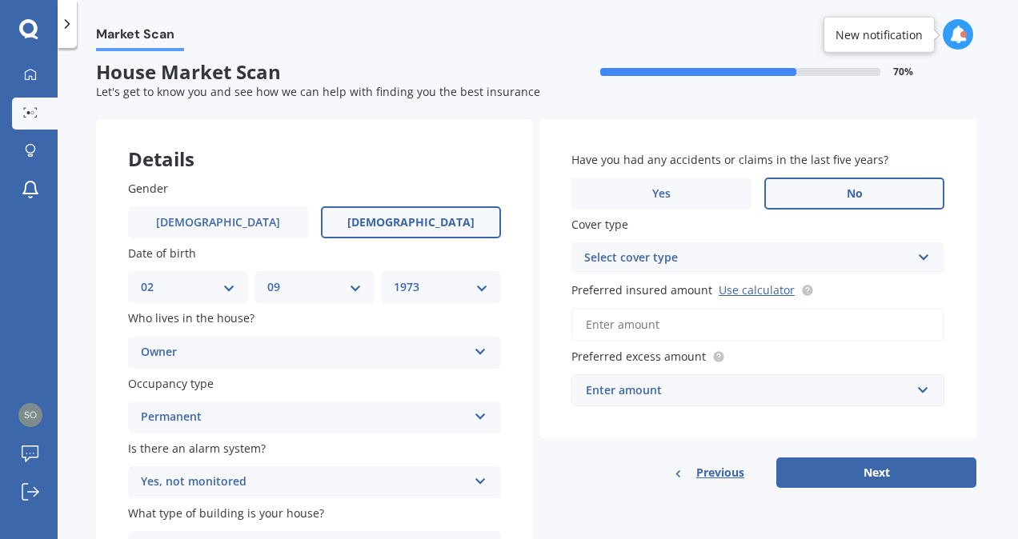
click at [813, 187] on label "No" at bounding box center [854, 194] width 180 height 32
click at [0, 0] on input "No" at bounding box center [0, 0] width 0 height 0
click at [735, 264] on div "Select cover type" at bounding box center [747, 258] width 326 height 19
click at [713, 294] on div "High" at bounding box center [757, 289] width 371 height 29
click at [662, 325] on input "Preferred insured amount Use calculator" at bounding box center [757, 325] width 373 height 34
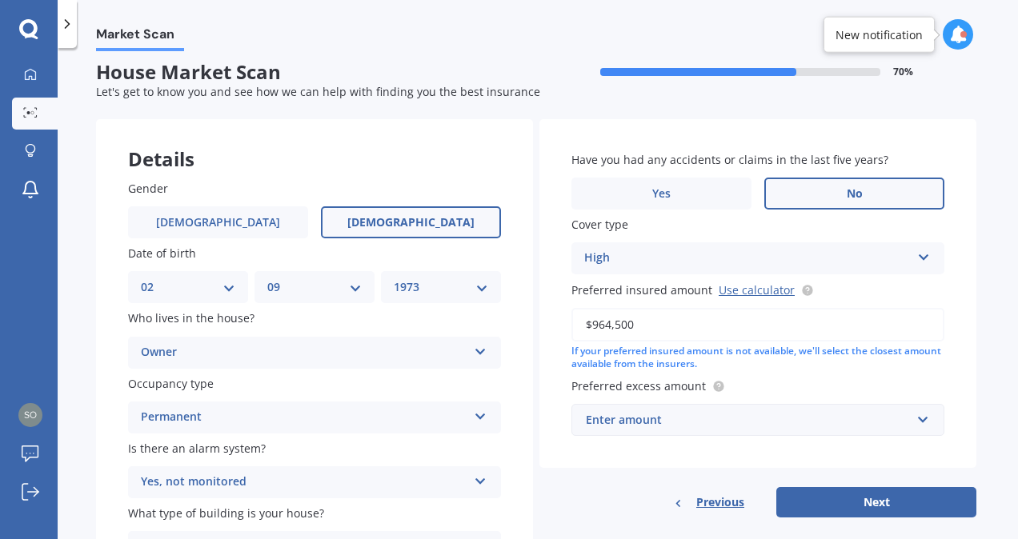
type input "$964,500"
click at [702, 422] on div "Enter amount" at bounding box center [748, 420] width 325 height 18
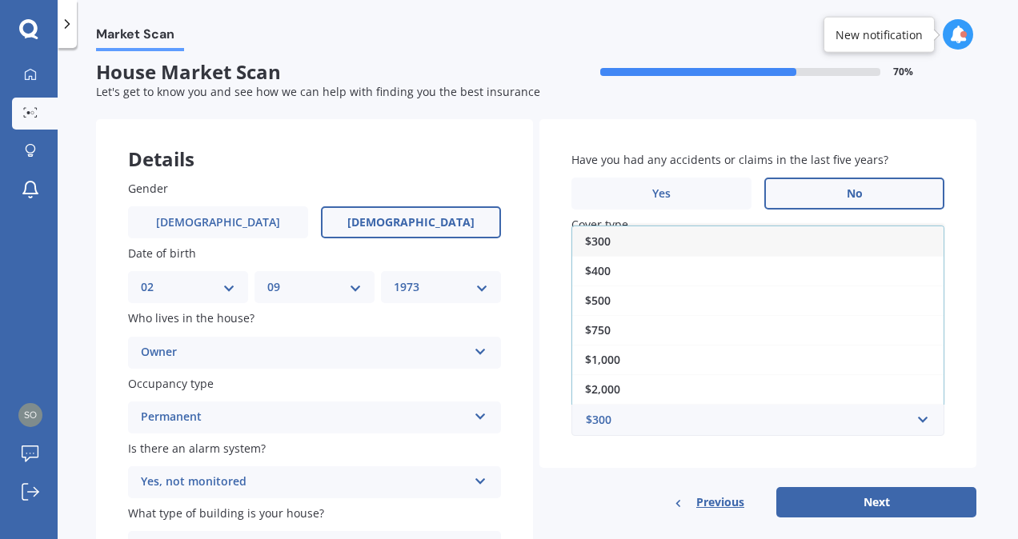
drag, startPoint x: 637, startPoint y: 326, endPoint x: 646, endPoint y: 329, distance: 10.1
click at [642, 327] on div "$750" at bounding box center [757, 330] width 371 height 30
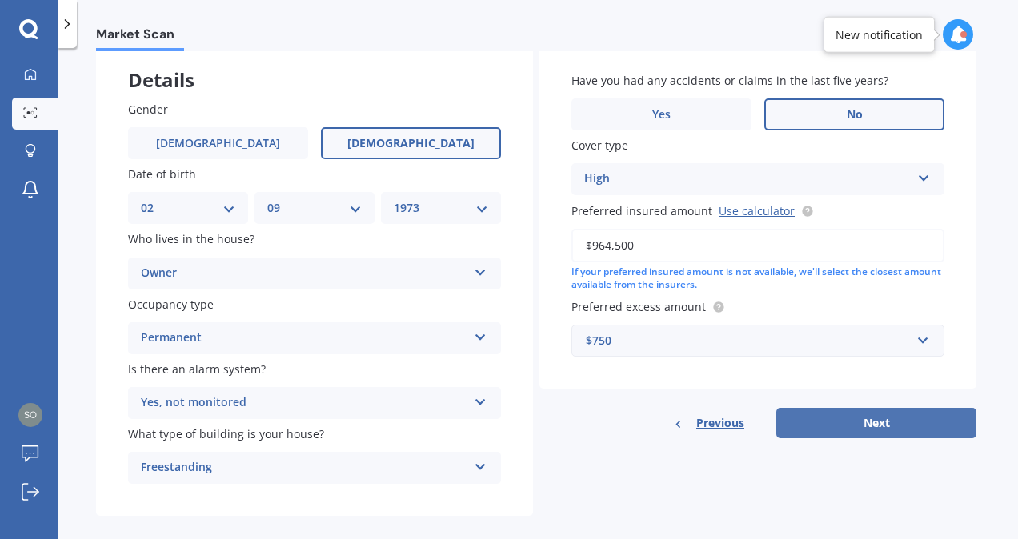
click at [906, 423] on button "Next" at bounding box center [876, 423] width 200 height 30
select select "02"
select select "09"
select select "1973"
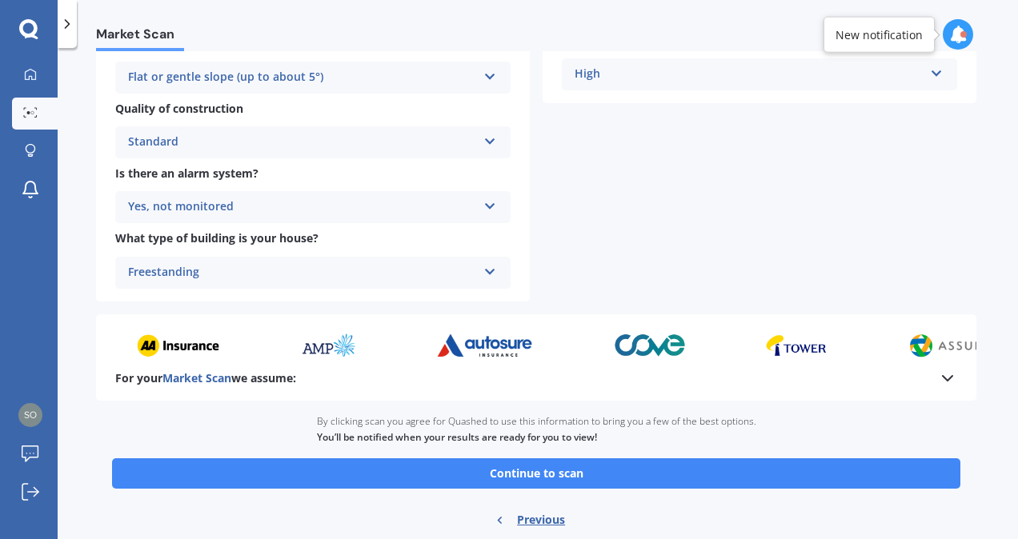
scroll to position [578, 0]
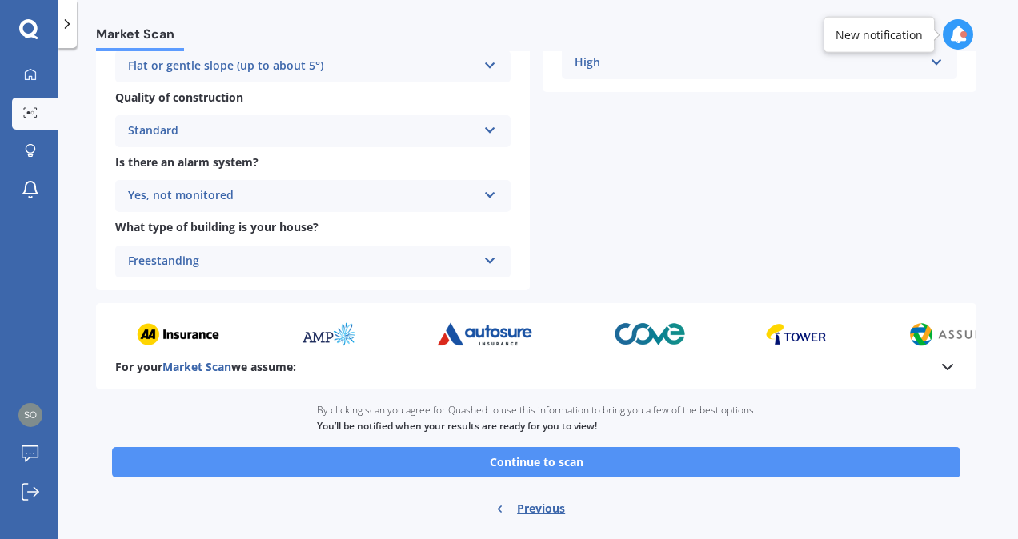
click at [544, 469] on button "Continue to scan" at bounding box center [536, 462] width 848 height 30
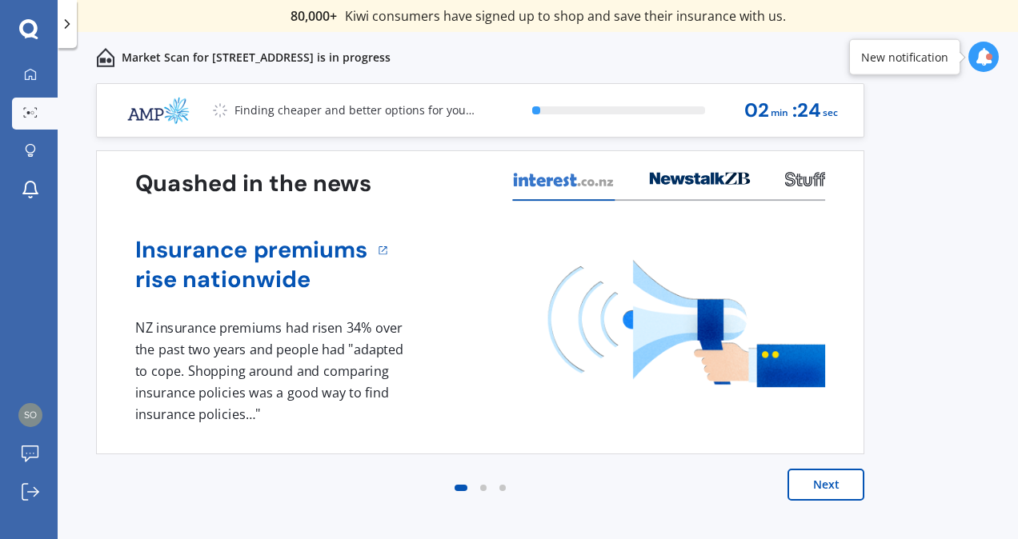
click at [814, 484] on button "Next" at bounding box center [825, 485] width 77 height 32
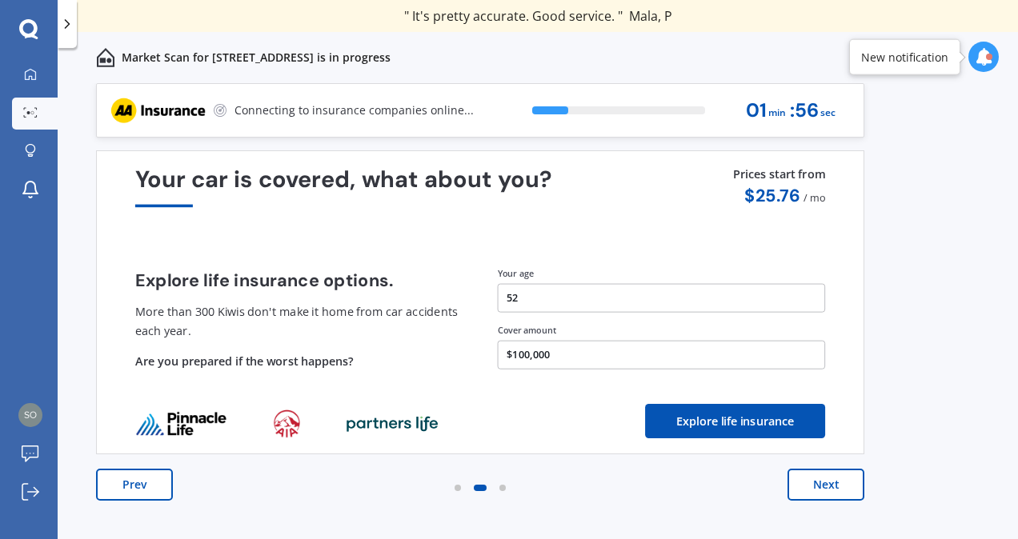
click at [574, 360] on button "$100,000" at bounding box center [662, 355] width 328 height 29
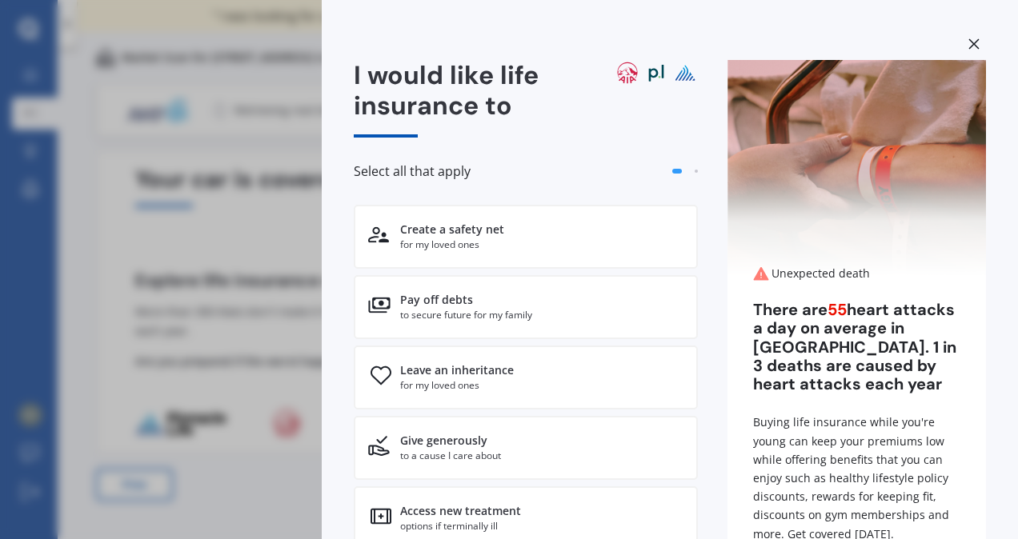
click at [115, 280] on div "I would like life insurance to Select all that apply Create a safety net for my…" at bounding box center [509, 269] width 1018 height 539
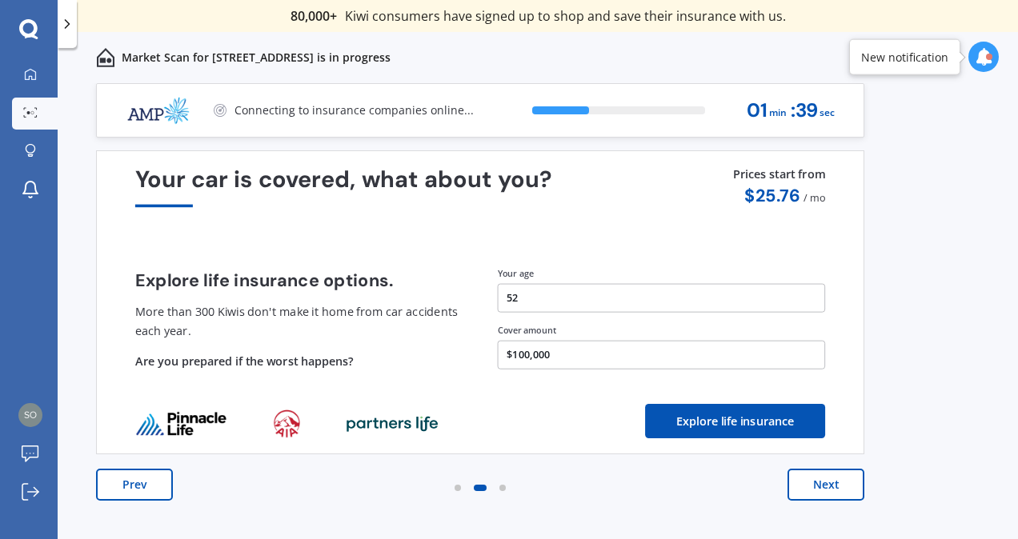
click at [820, 496] on button "Next" at bounding box center [825, 485] width 77 height 32
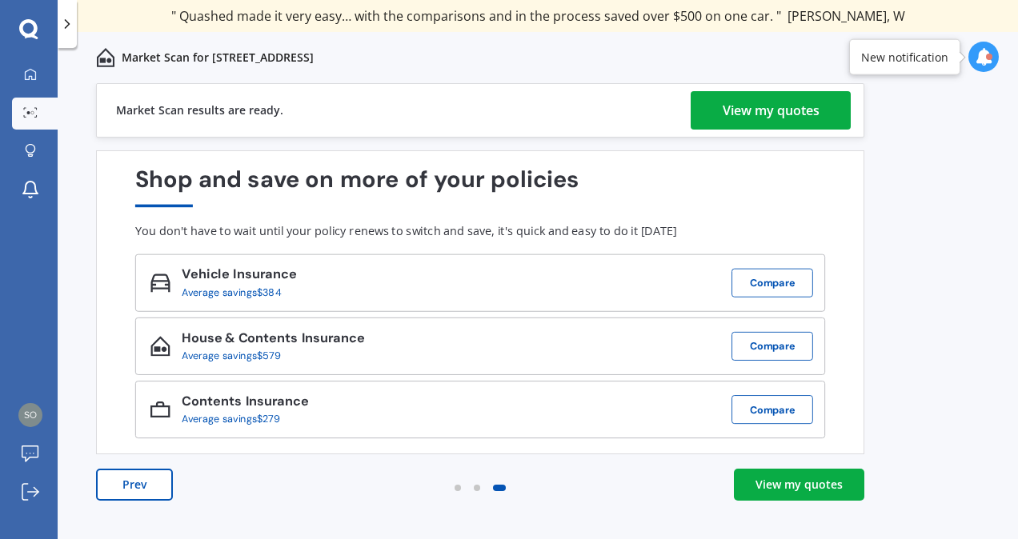
click at [822, 493] on link "View my quotes" at bounding box center [799, 485] width 130 height 32
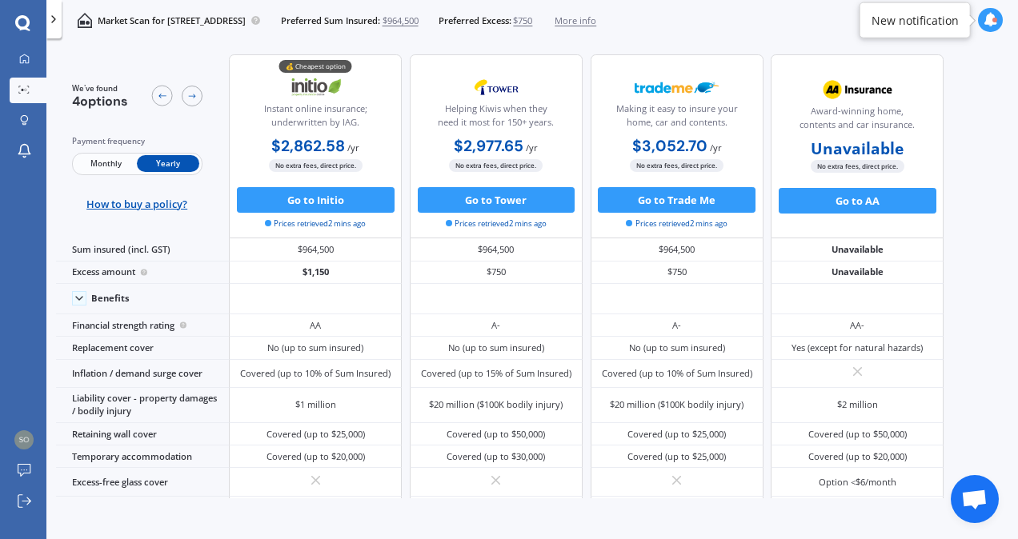
click at [110, 162] on span "Monthly" at bounding box center [105, 163] width 62 height 17
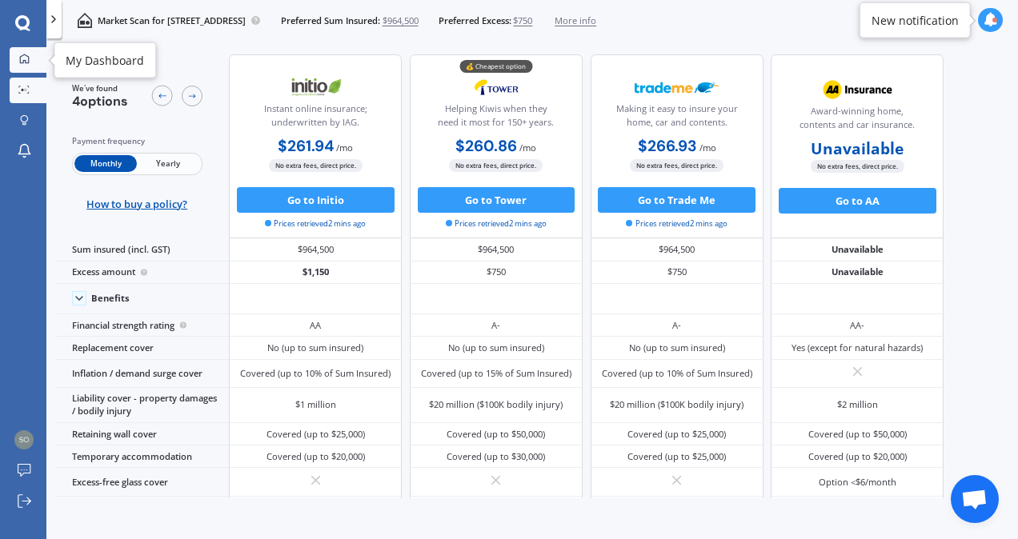
click at [22, 59] on icon at bounding box center [24, 59] width 10 height 10
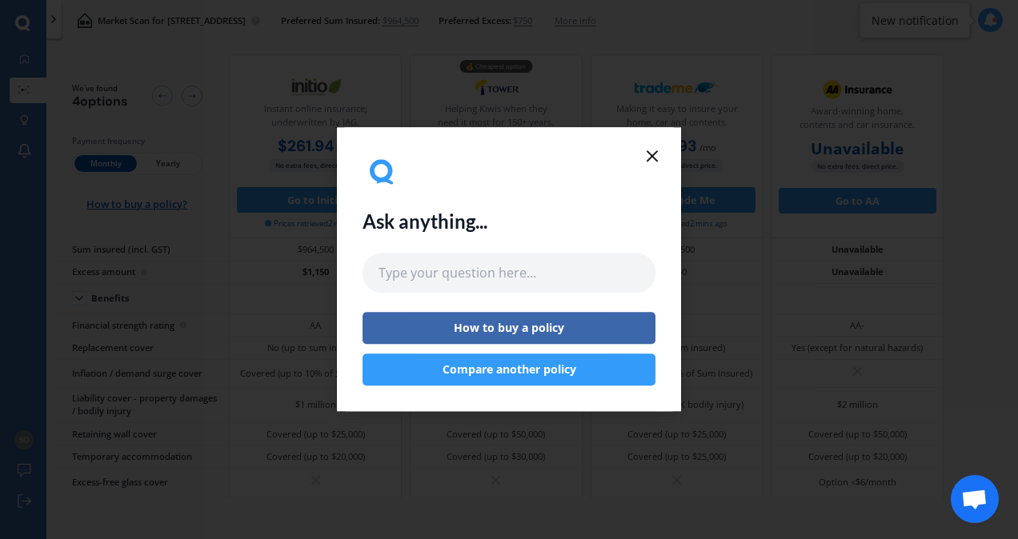
click at [512, 373] on button "Compare another policy" at bounding box center [508, 370] width 293 height 32
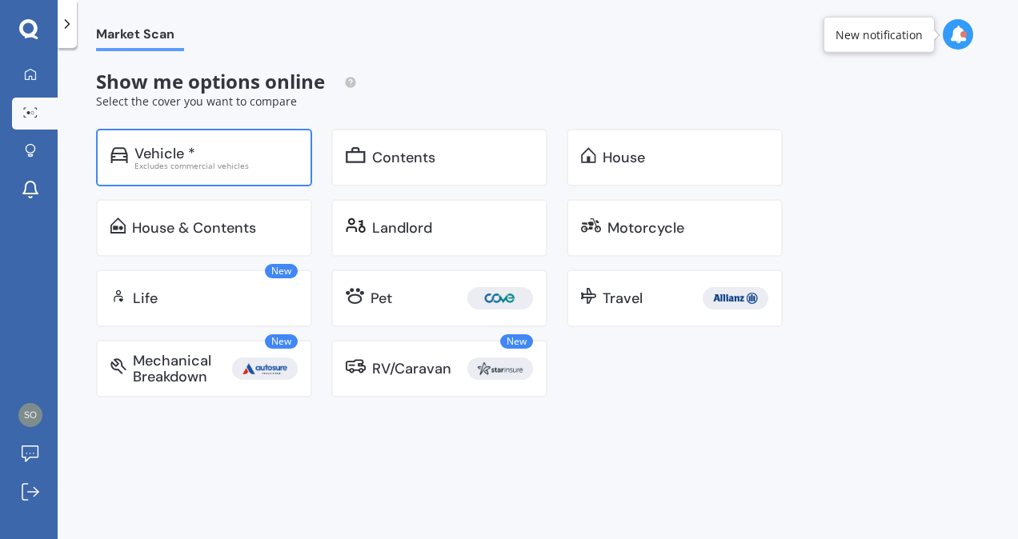
click at [242, 152] on div "Vehicle *" at bounding box center [215, 154] width 163 height 16
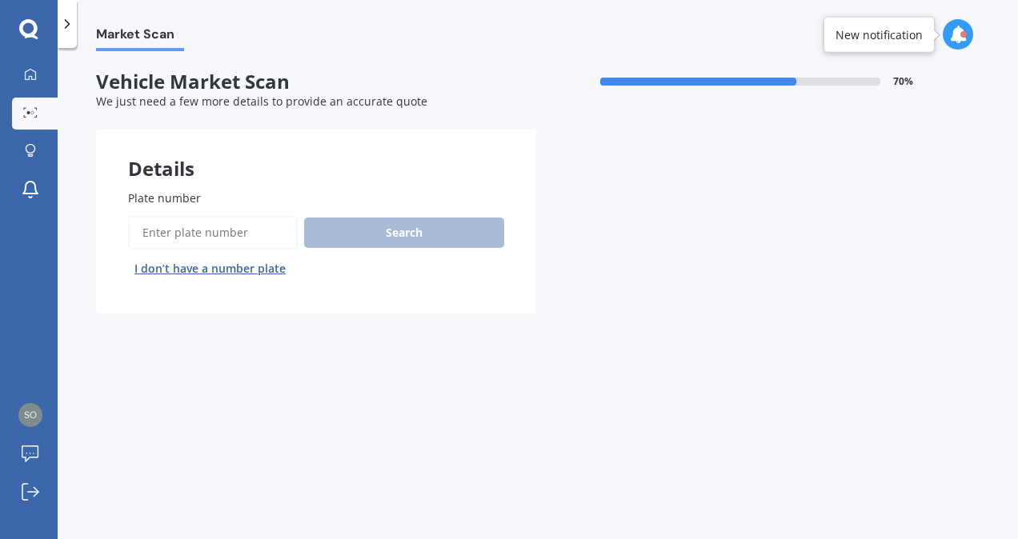
click at [235, 231] on input "Plate number" at bounding box center [213, 233] width 170 height 34
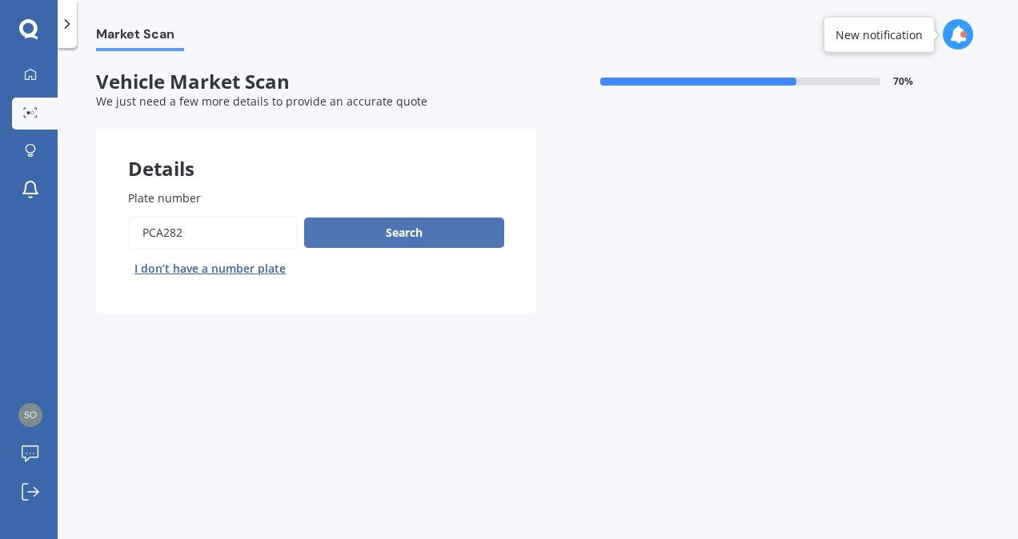
type input "pca282"
click at [392, 230] on button "Search" at bounding box center [404, 233] width 200 height 30
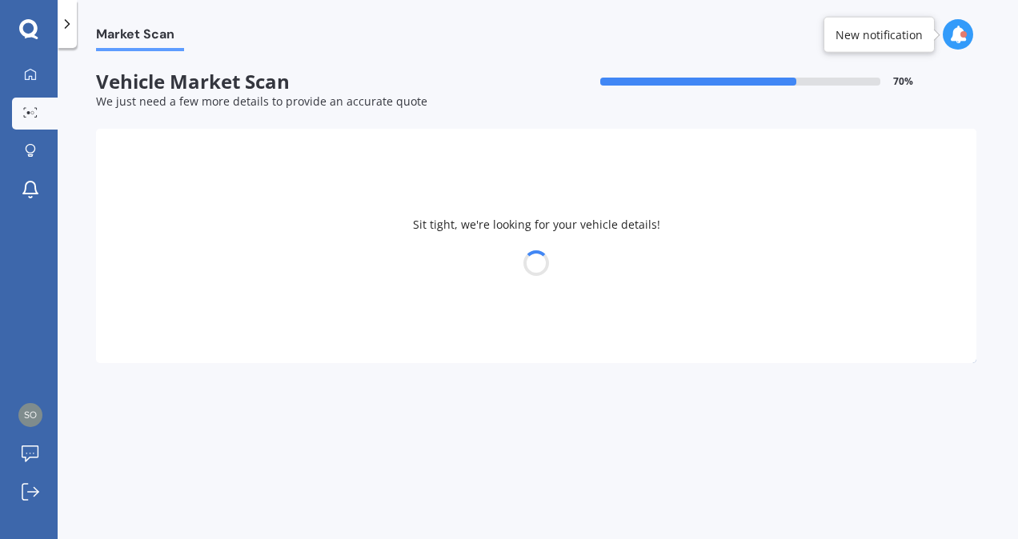
select select "FORD"
select select "MUSTANG"
select select "02"
select select "09"
select select "1973"
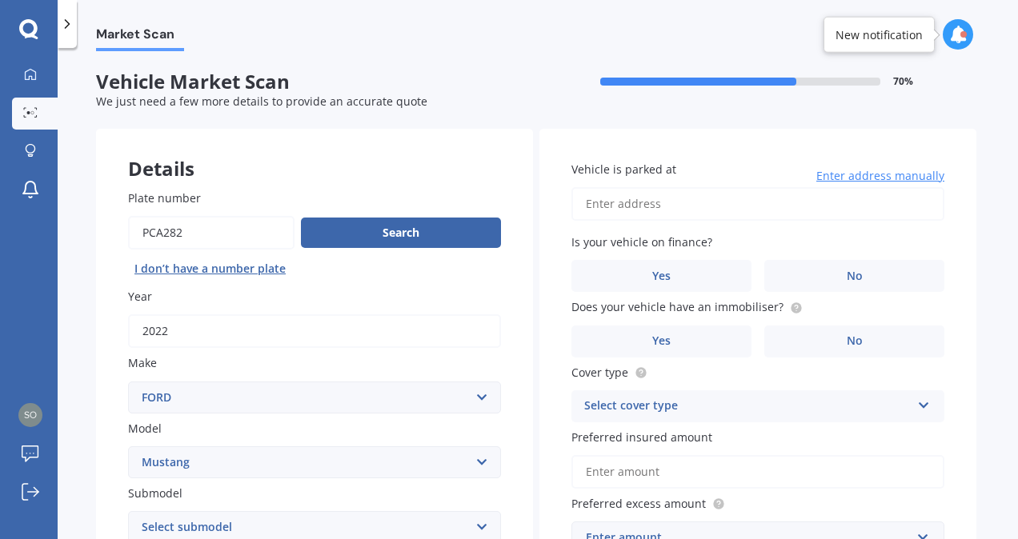
click at [630, 206] on input "Vehicle is parked at" at bounding box center [757, 204] width 373 height 34
type input "14 Broken Run"
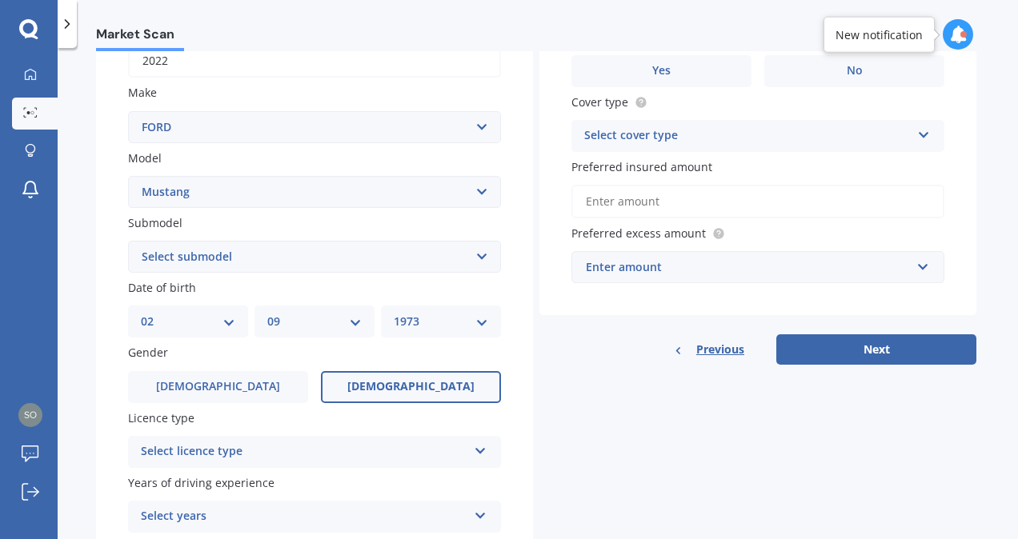
scroll to position [278, 0]
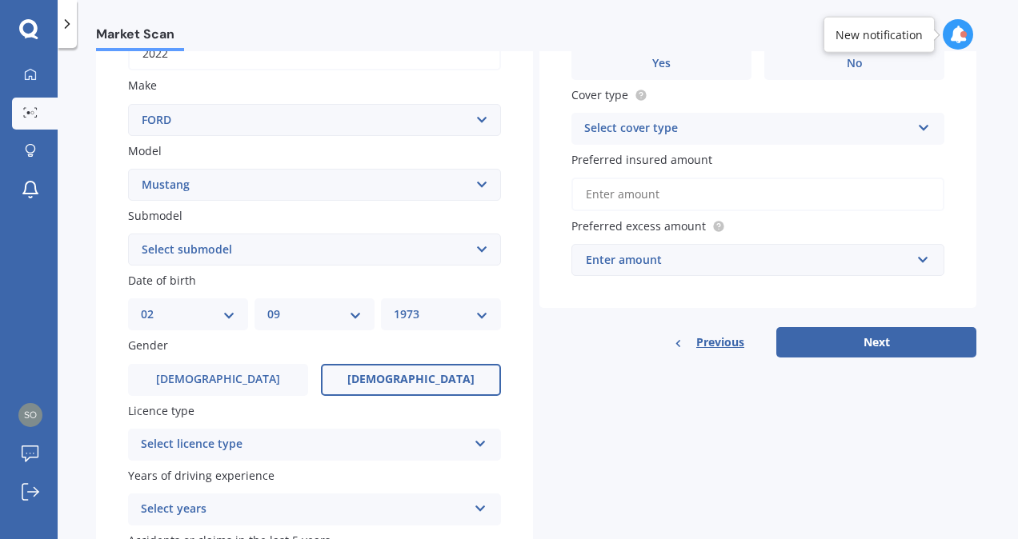
click at [481, 253] on select "Select submodel (All Other) EcoBoost Convertible EcoBoost Fastback [PERSON_NAME…" at bounding box center [314, 250] width 373 height 32
select select "V8 GT FASTBACK"
click at [128, 234] on select "Select submodel (All Other) EcoBoost Convertible EcoBoost Fastback [PERSON_NAME…" at bounding box center [314, 250] width 373 height 32
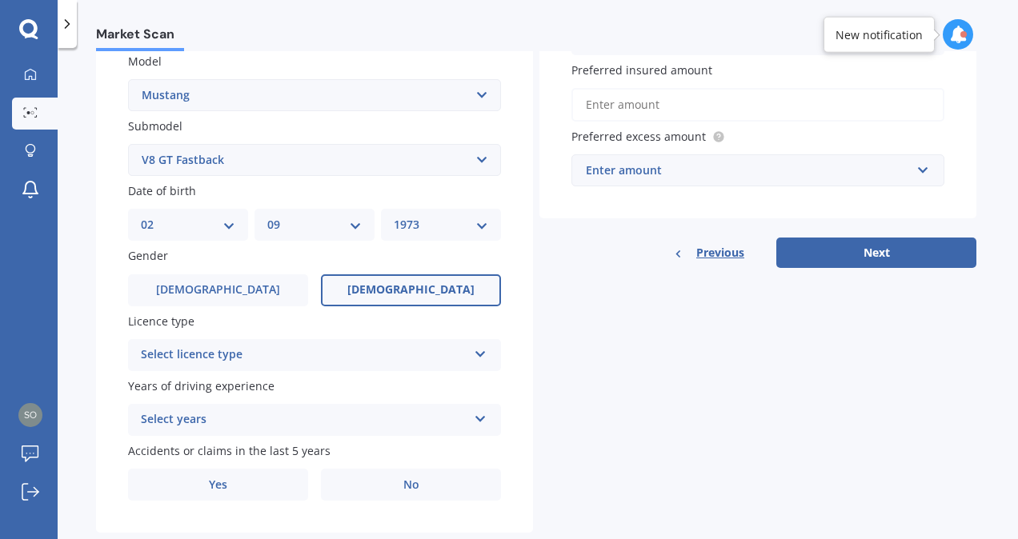
scroll to position [405, 0]
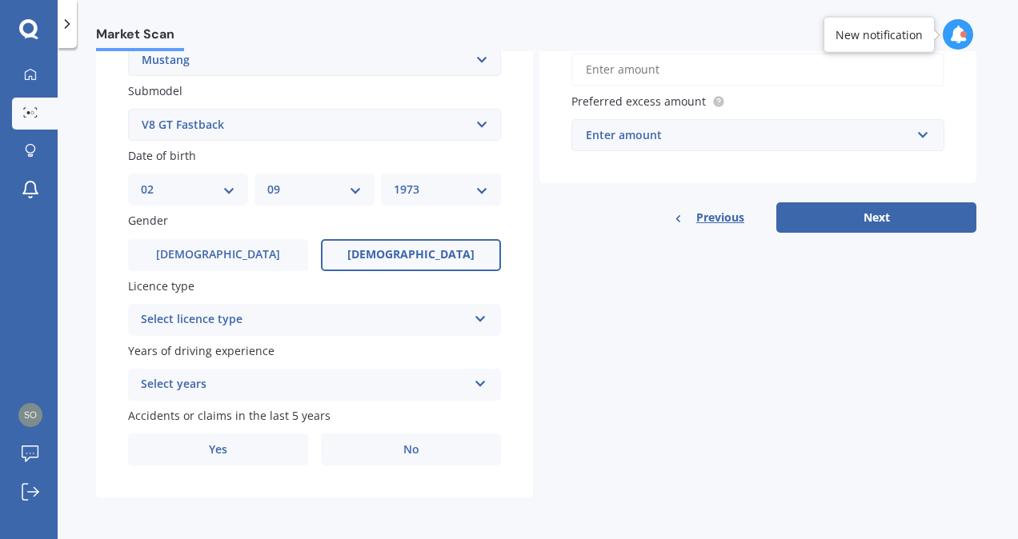
click at [327, 323] on div "Select licence type" at bounding box center [304, 319] width 326 height 19
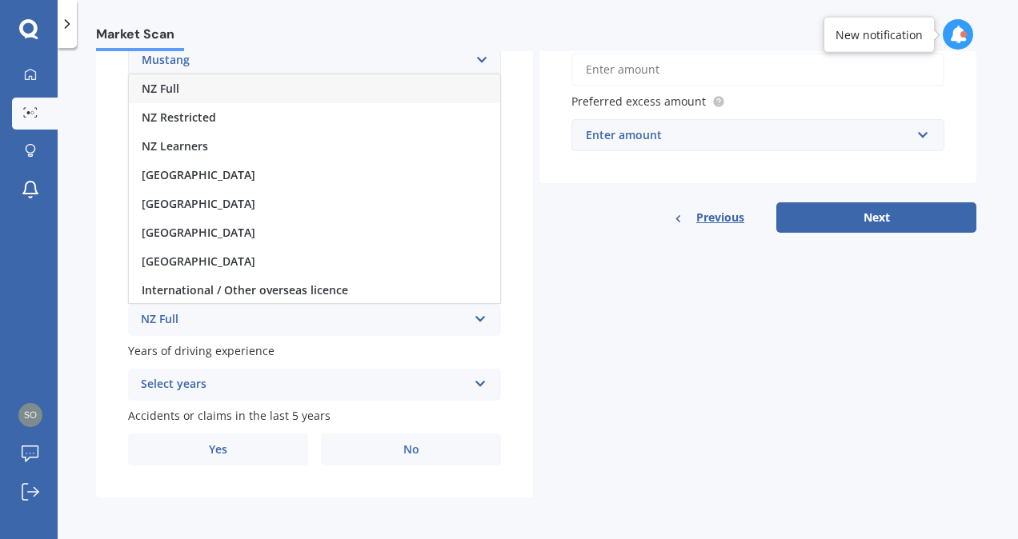
click at [298, 98] on div "NZ Full" at bounding box center [314, 88] width 371 height 29
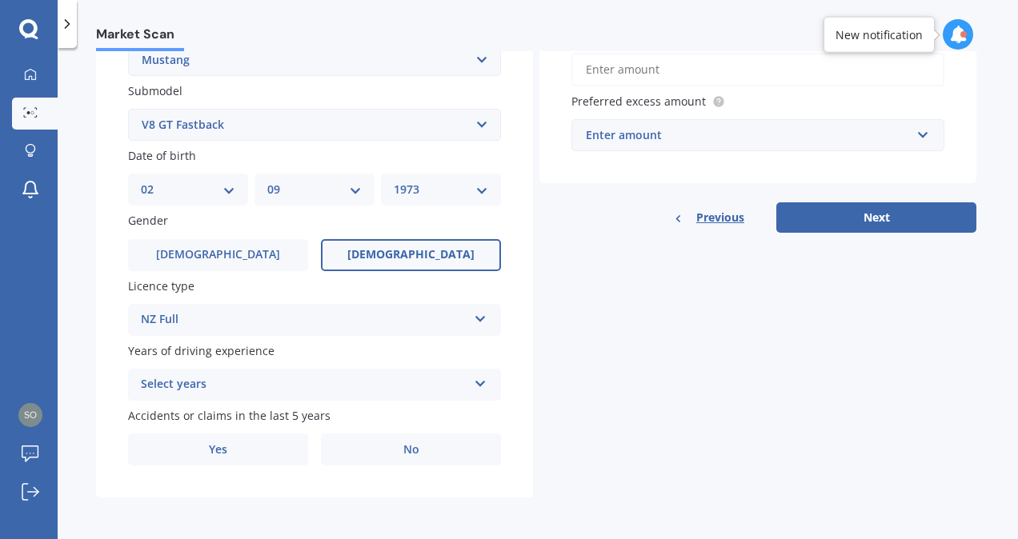
click at [308, 392] on div "Select years" at bounding box center [304, 384] width 326 height 19
click at [642, 411] on div "Details Plate number Search I don’t have a number plate Year [DATE] Make Select…" at bounding box center [536, 112] width 880 height 772
click at [229, 195] on select "DD 01 02 03 04 05 06 07 08 09 10 11 12 13 14 15 16 17 18 19 20 21 22 23 24 25 2…" at bounding box center [188, 190] width 94 height 18
click at [698, 322] on div "Details Plate number Search I don’t have a number plate Year [DATE] Make Select…" at bounding box center [536, 112] width 880 height 772
click at [414, 394] on div "5 or more years 5 or more years 4 years 3 years 2 years 1 year" at bounding box center [314, 385] width 373 height 32
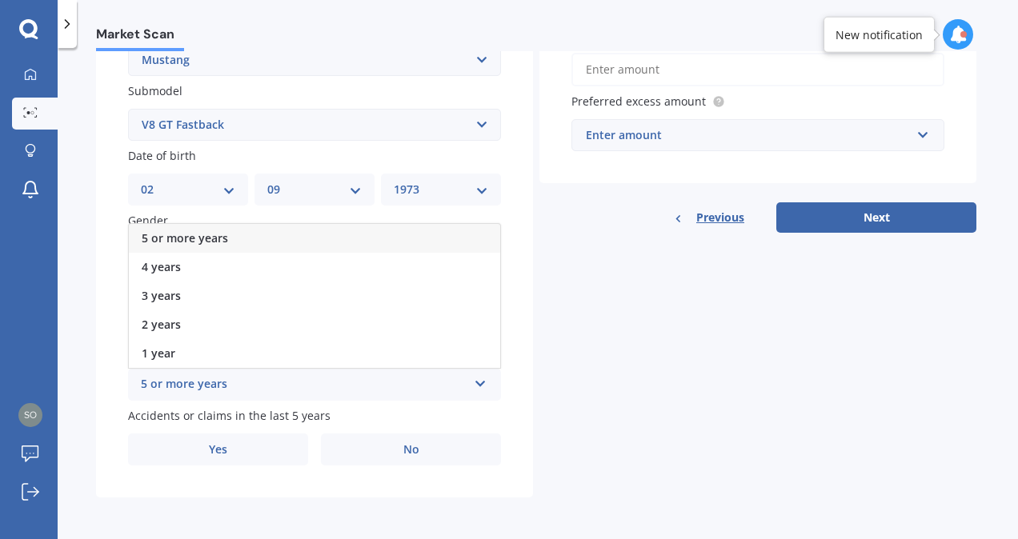
click at [414, 394] on div "5 or more years 5 or more years 4 years 3 years 2 years 1 year" at bounding box center [314, 385] width 373 height 32
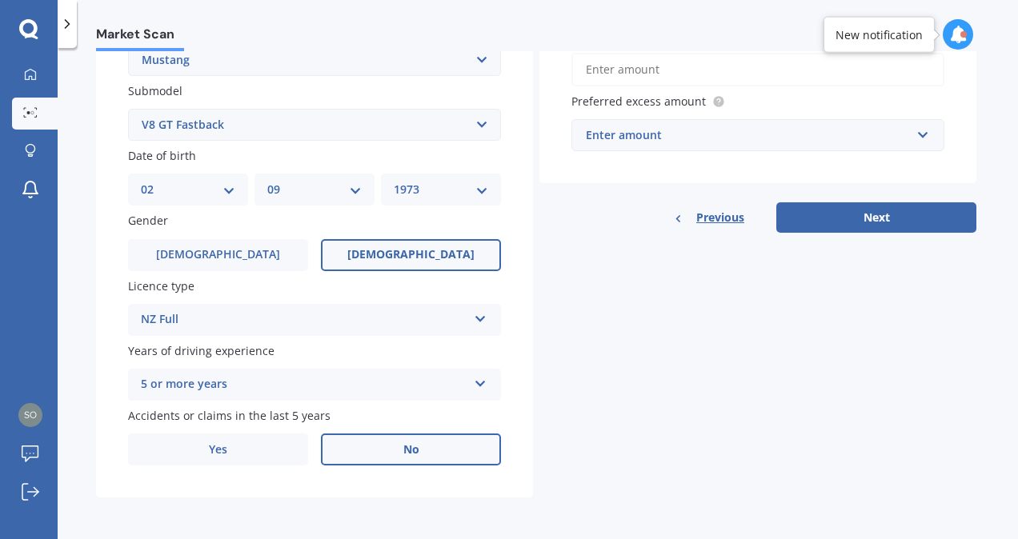
click at [370, 459] on label "No" at bounding box center [411, 450] width 180 height 32
click at [0, 0] on input "No" at bounding box center [0, 0] width 0 height 0
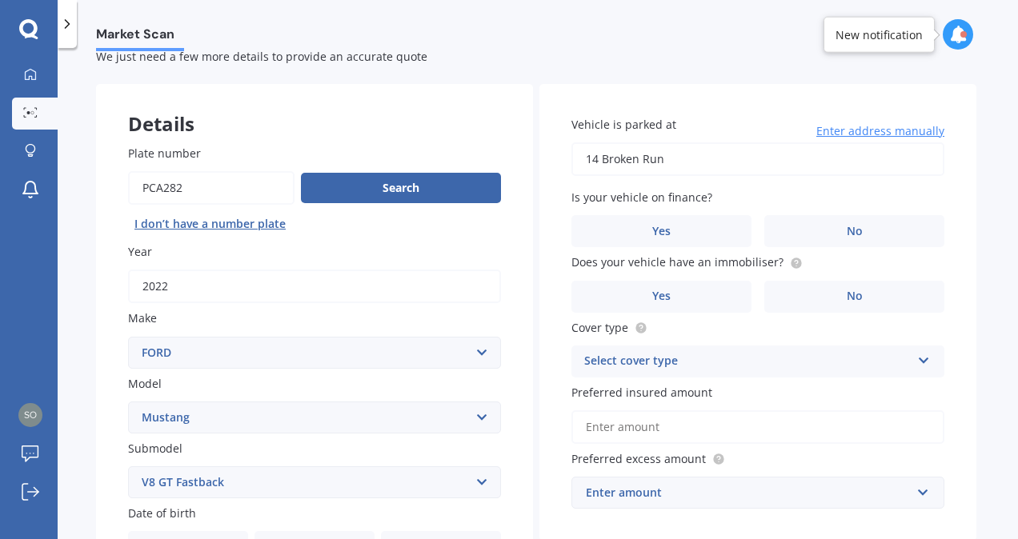
scroll to position [42, 0]
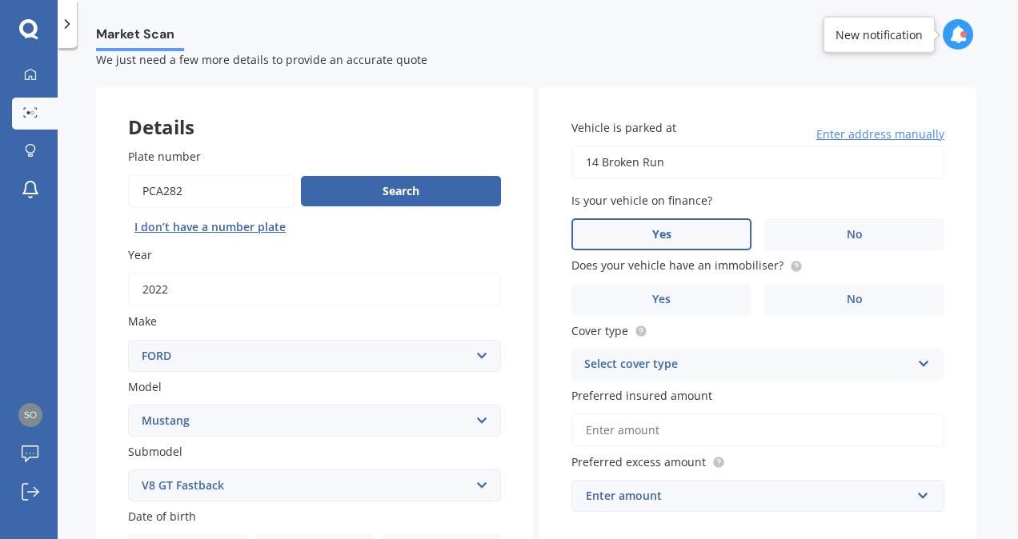
click at [714, 242] on label "Yes" at bounding box center [661, 234] width 180 height 32
click at [0, 0] on input "Yes" at bounding box center [0, 0] width 0 height 0
click at [850, 286] on label "No" at bounding box center [854, 300] width 180 height 32
click at [0, 0] on input "No" at bounding box center [0, 0] width 0 height 0
click at [758, 365] on div "Select cover type" at bounding box center [747, 364] width 326 height 19
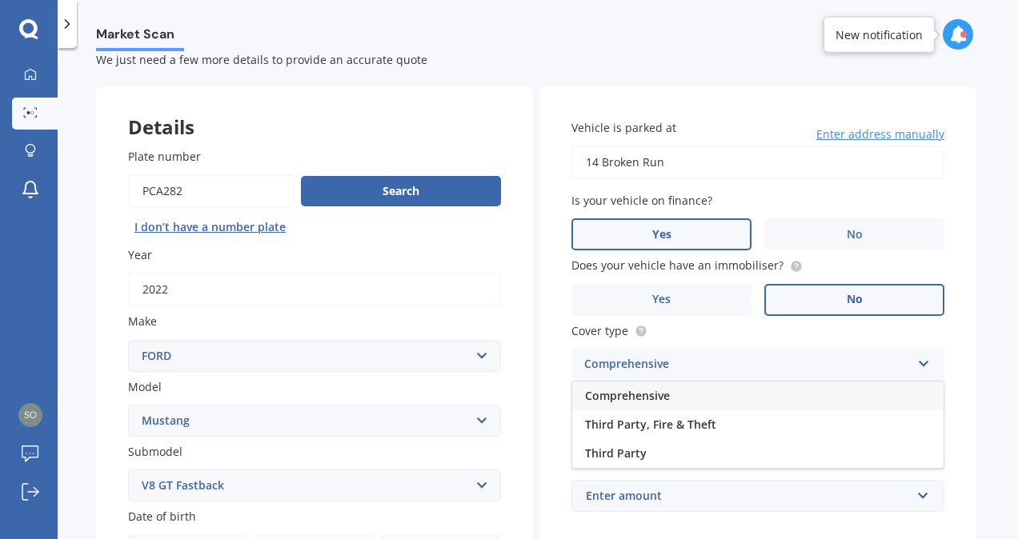
click at [758, 395] on div "Comprehensive" at bounding box center [757, 396] width 371 height 29
click at [770, 434] on input "Preferred insured amount" at bounding box center [757, 431] width 373 height 34
click at [770, 437] on input "Preferred insured amount" at bounding box center [757, 431] width 373 height 34
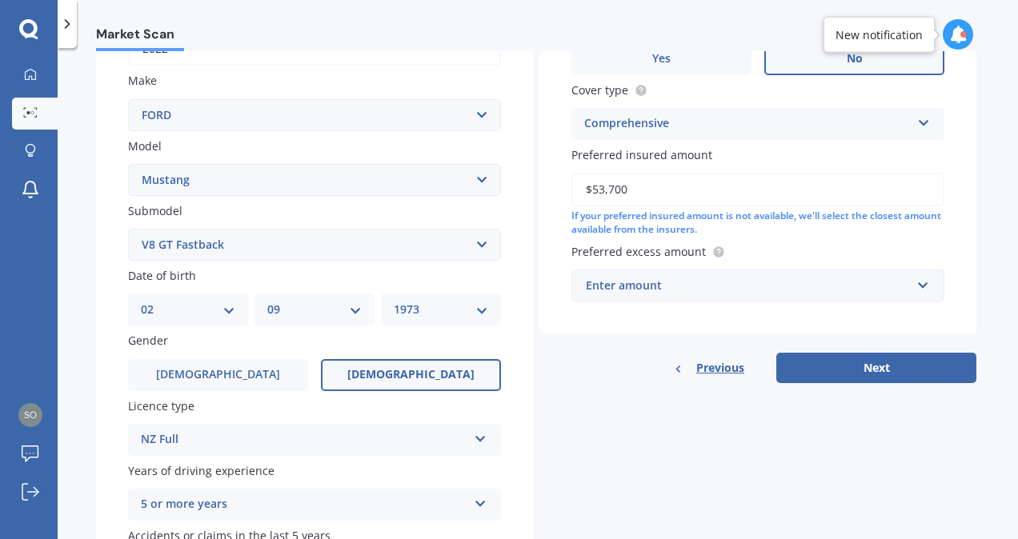
scroll to position [286, 0]
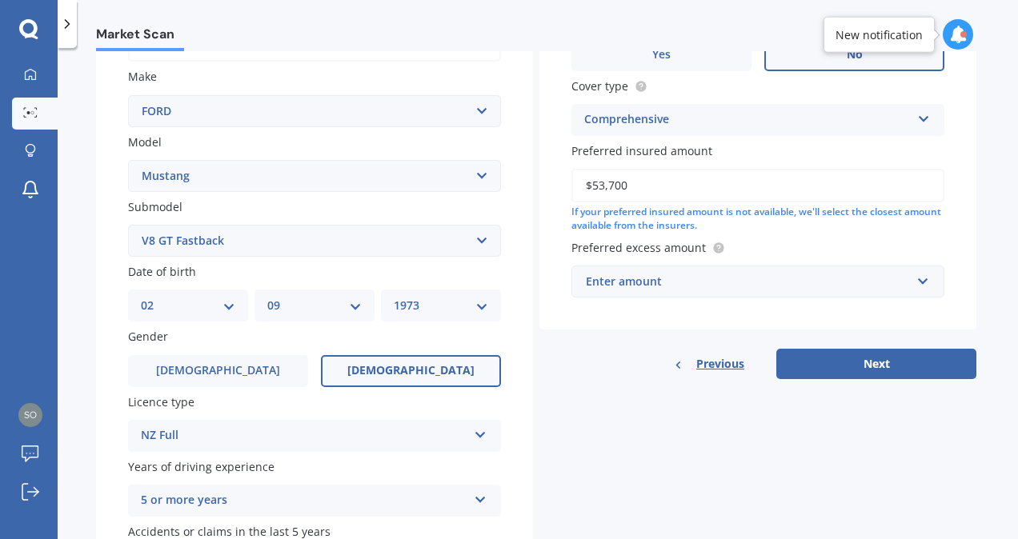
type input "$53,700"
click at [804, 293] on input "text" at bounding box center [752, 281] width 358 height 30
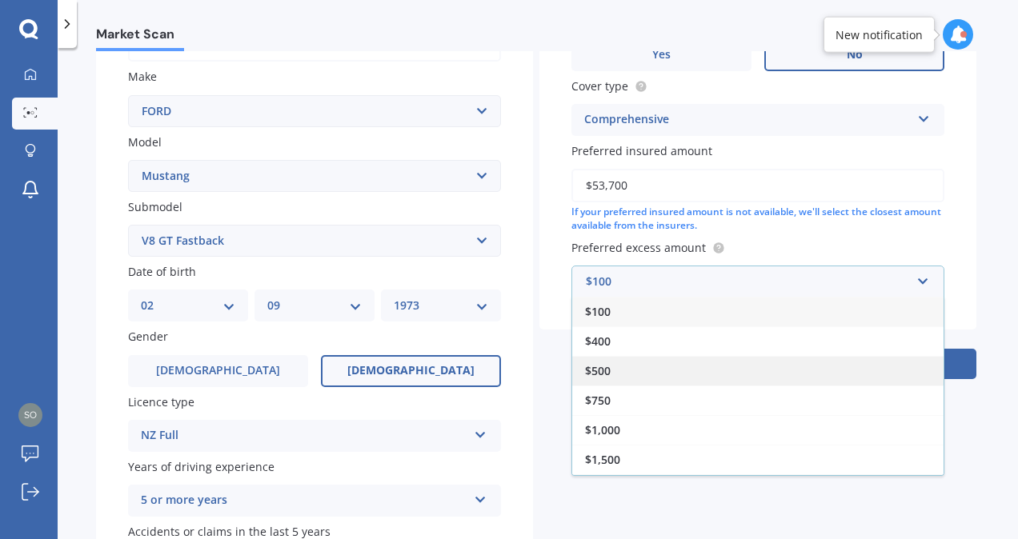
click at [650, 374] on div "$500" at bounding box center [757, 371] width 371 height 30
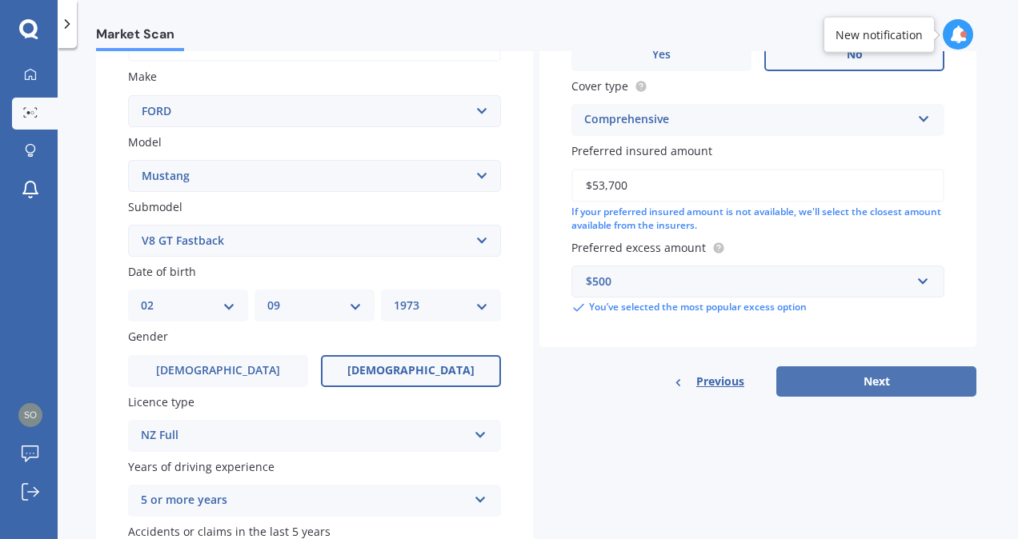
click at [904, 386] on button "Next" at bounding box center [876, 381] width 200 height 30
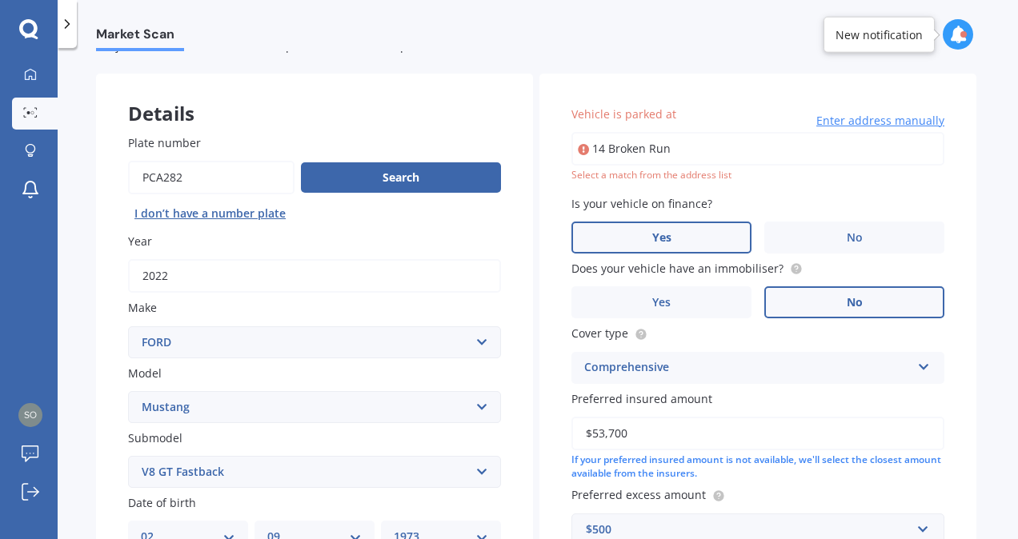
scroll to position [52, 0]
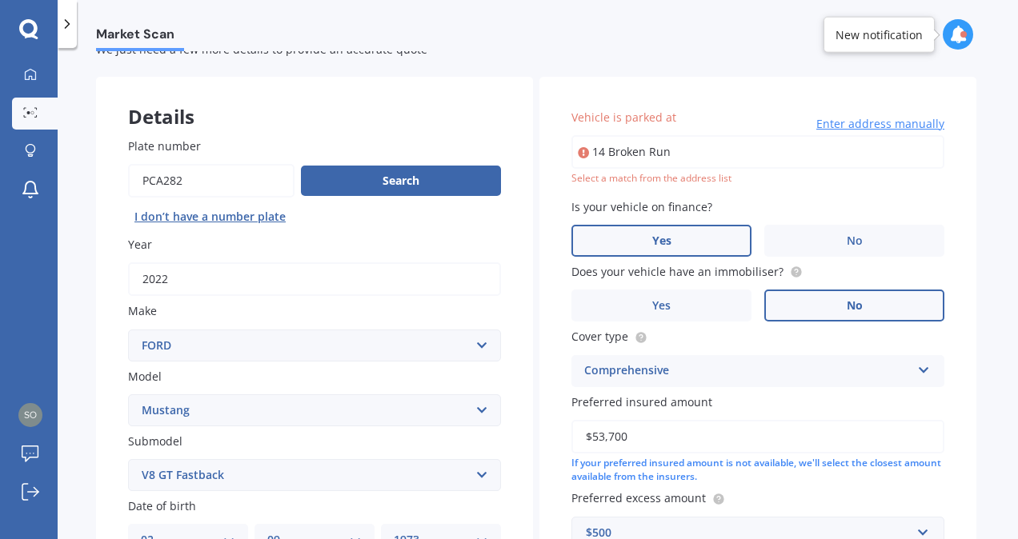
click at [722, 154] on input "14 Broken Run" at bounding box center [757, 152] width 373 height 34
click at [645, 159] on input "14 Broken Run" at bounding box center [757, 152] width 373 height 34
click at [693, 150] on input "14 Broken Run" at bounding box center [757, 152] width 373 height 34
type input "[STREET_ADDRESS]"
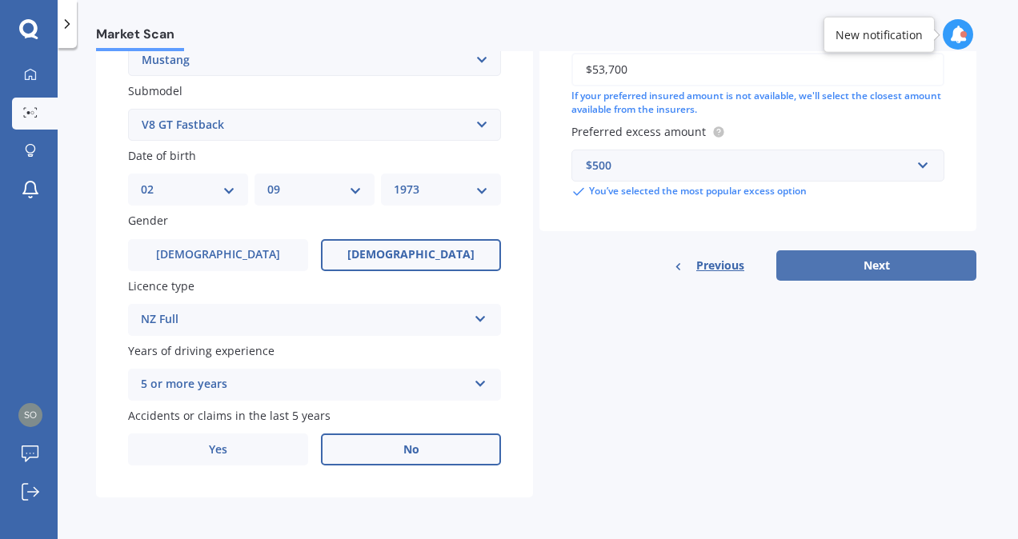
click at [880, 272] on button "Next" at bounding box center [876, 265] width 200 height 30
select select "02"
select select "09"
select select "1973"
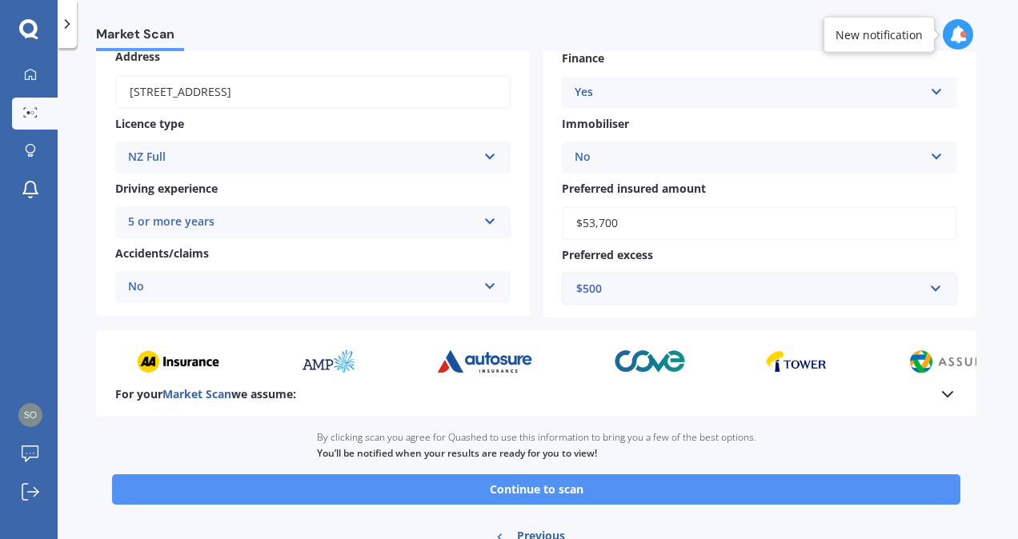
scroll to position [226, 0]
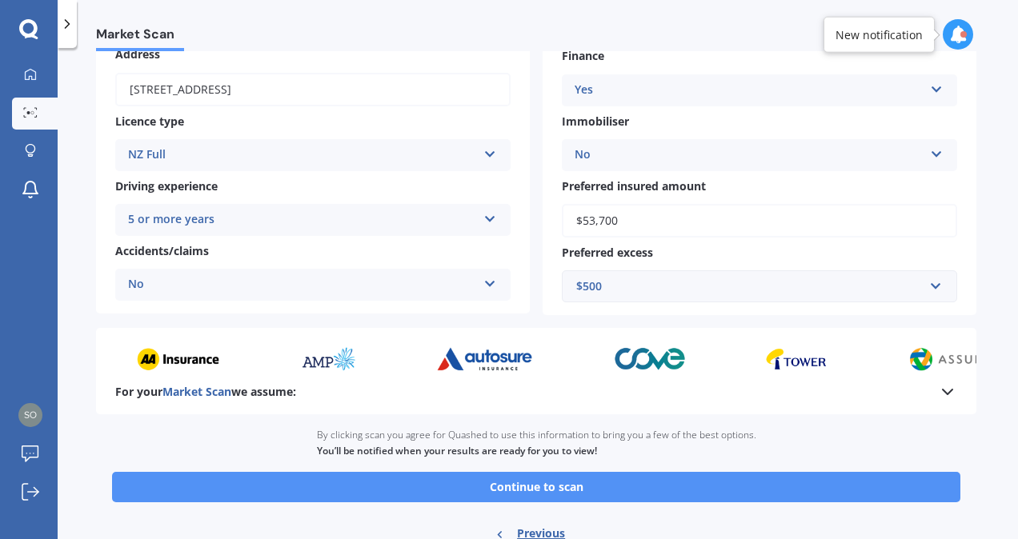
click at [725, 494] on button "Continue to scan" at bounding box center [536, 487] width 848 height 30
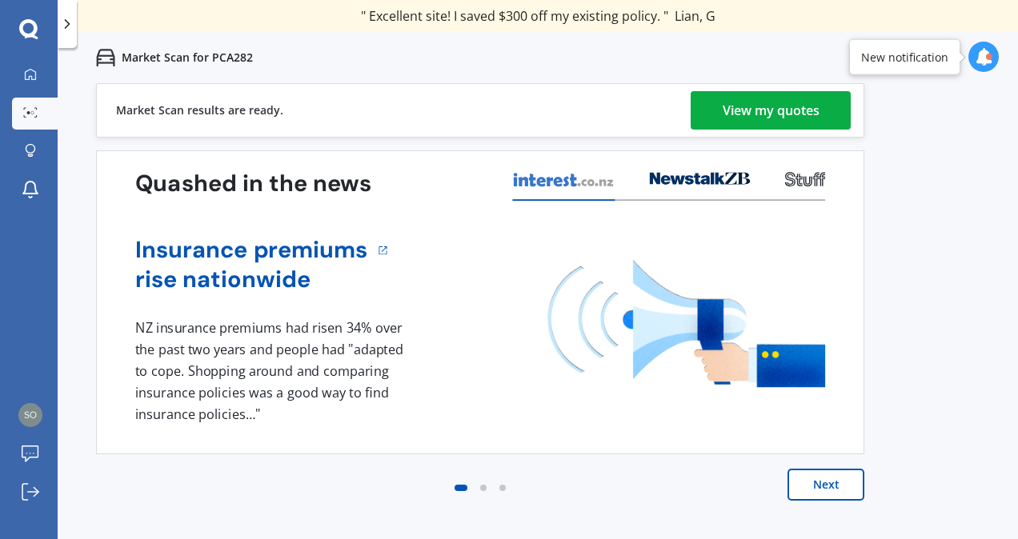
click at [773, 101] on div "View my quotes" at bounding box center [770, 110] width 97 height 38
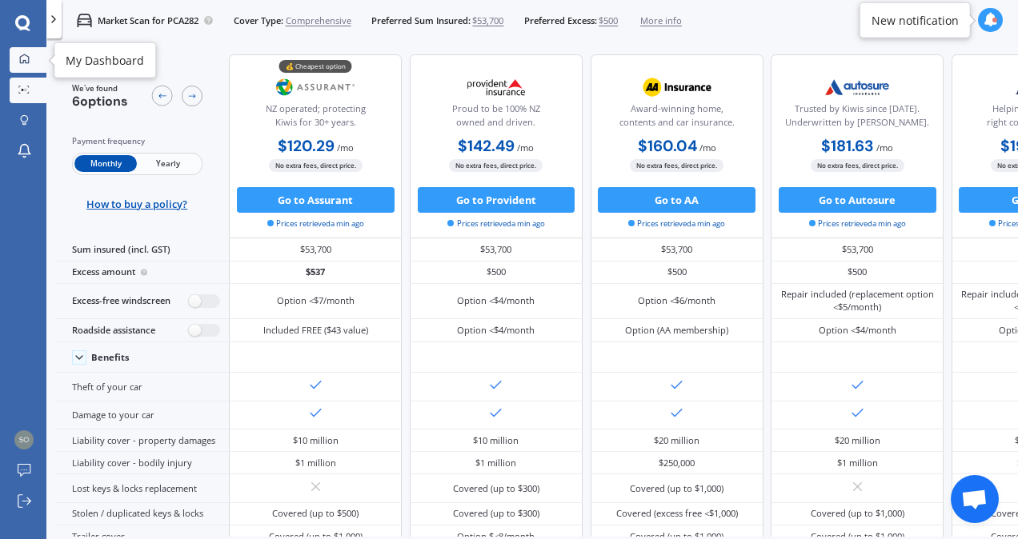
click at [18, 50] on link "My Dashboard" at bounding box center [28, 60] width 37 height 26
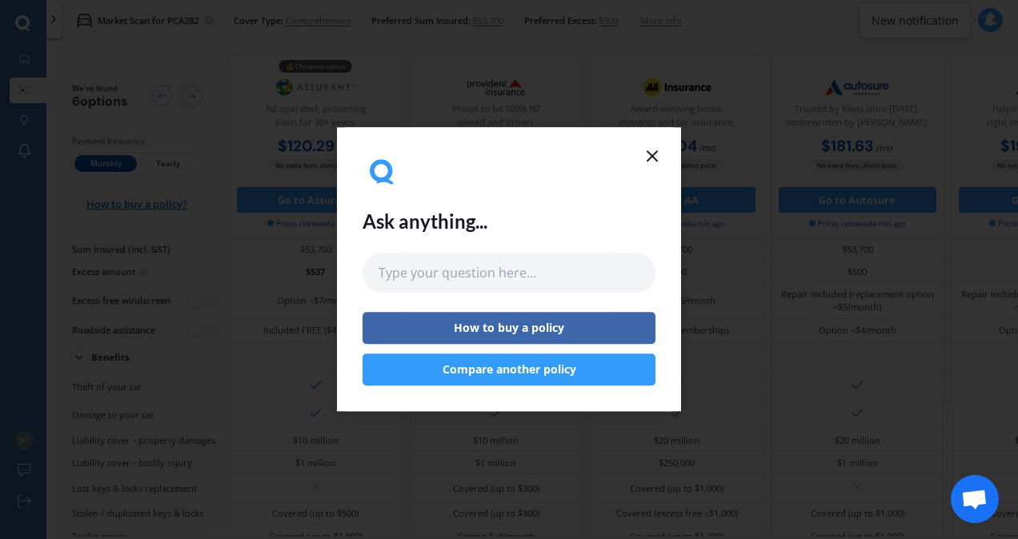
click at [501, 370] on button "Compare another policy" at bounding box center [508, 370] width 293 height 32
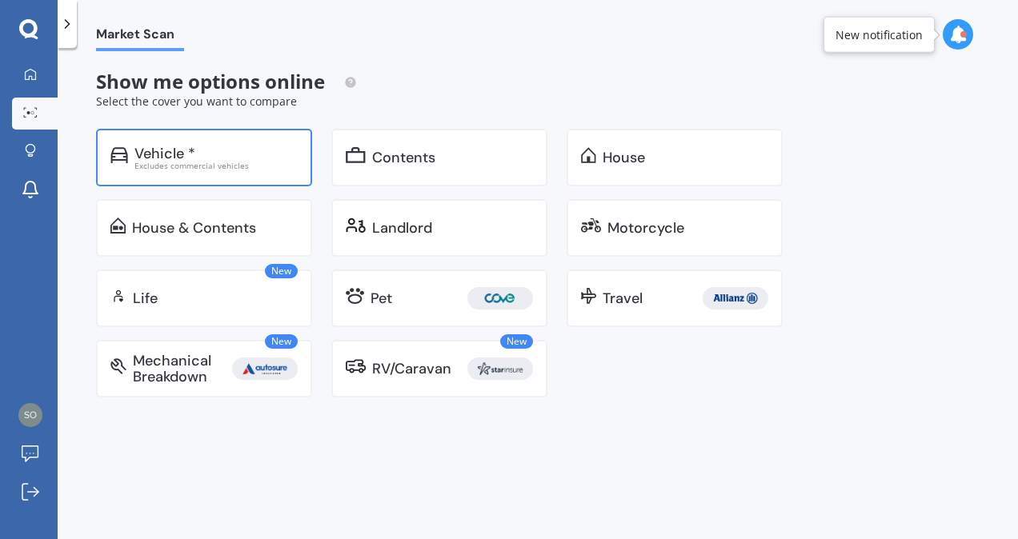
click at [185, 158] on div "Vehicle *" at bounding box center [164, 154] width 61 height 16
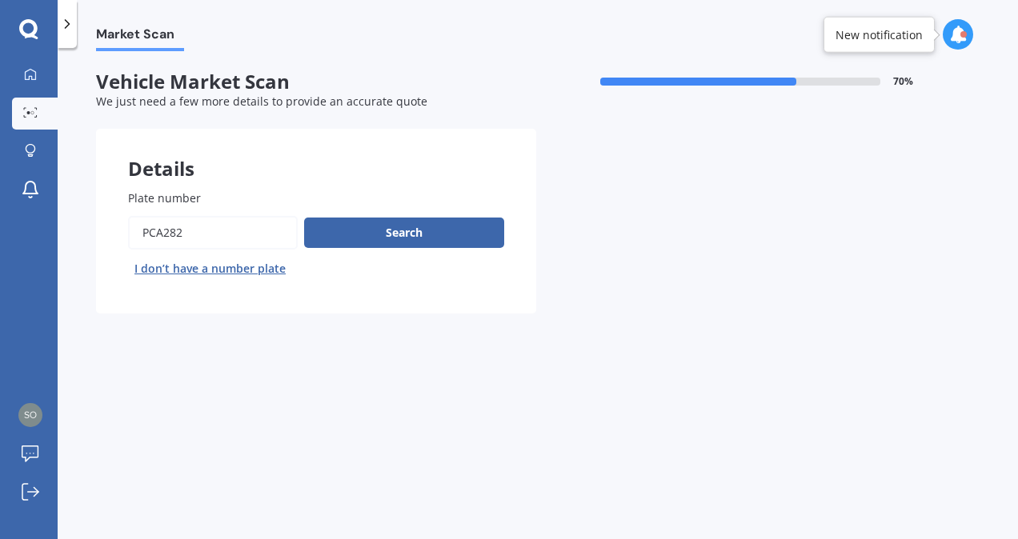
click at [226, 236] on input "Plate number" at bounding box center [213, 233] width 170 height 34
type input "PCr846"
click at [365, 238] on button "Search" at bounding box center [404, 233] width 200 height 30
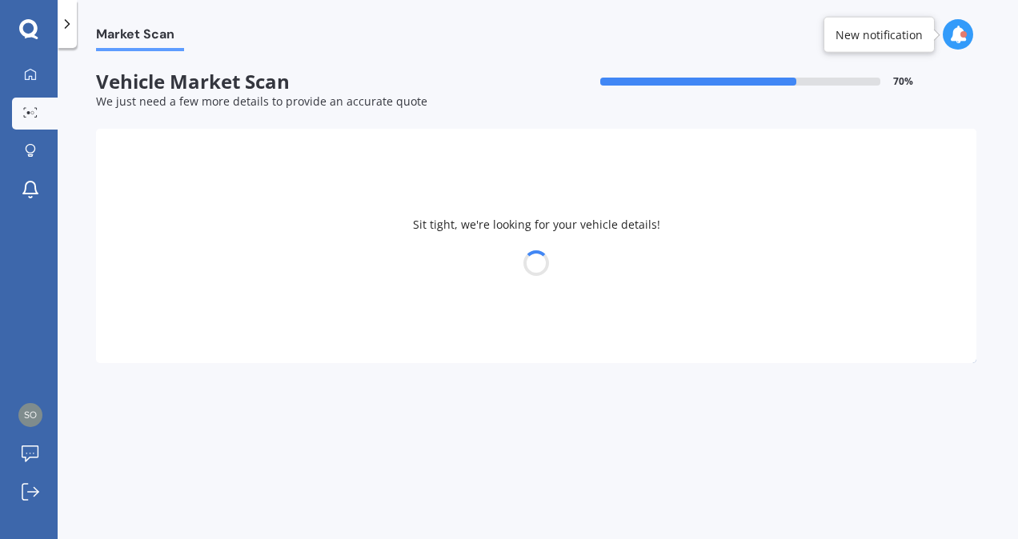
select select "KIA"
select select "STONIC"
select select "02"
select select "09"
select select "1973"
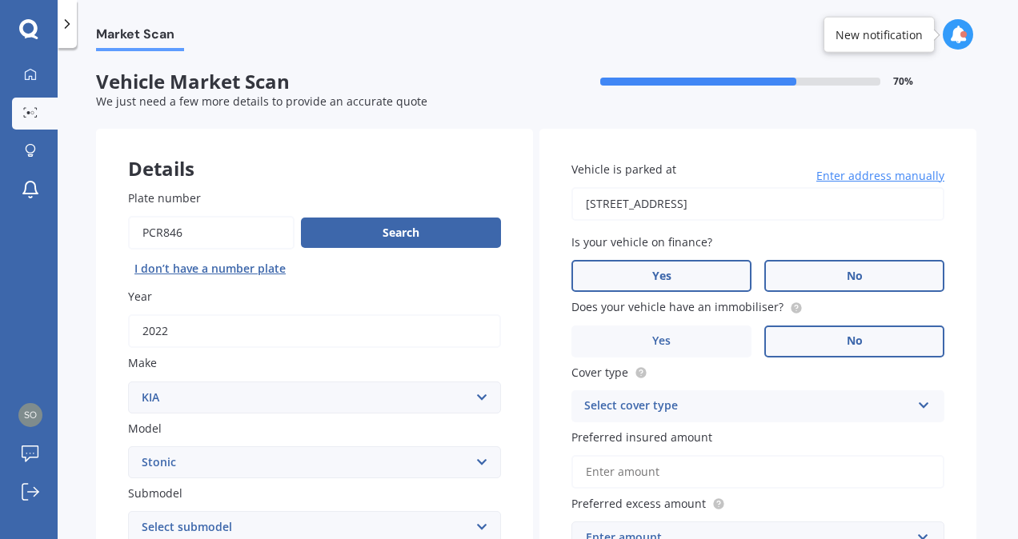
click at [857, 283] on span "No" at bounding box center [854, 277] width 16 height 14
click at [0, 0] on input "No" at bounding box center [0, 0] width 0 height 0
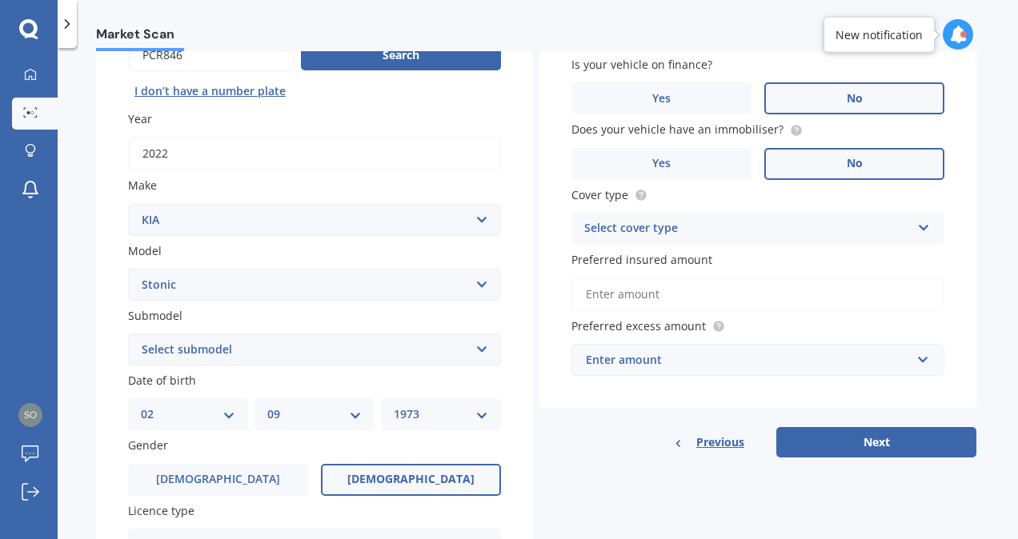
scroll to position [180, 0]
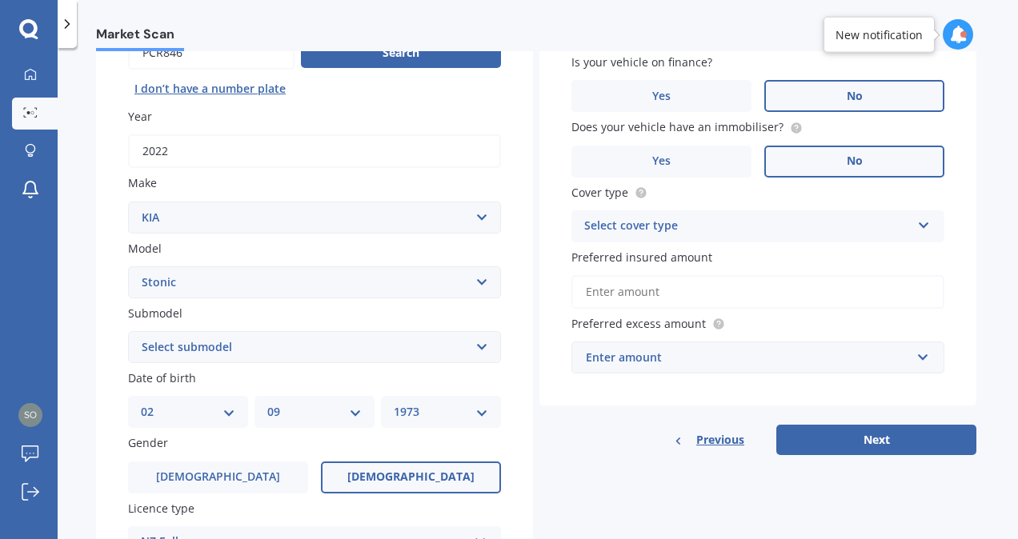
click at [831, 229] on div "Select cover type" at bounding box center [747, 226] width 326 height 19
click at [817, 254] on div "Comprehensive" at bounding box center [757, 257] width 371 height 29
click at [800, 299] on input "Preferred insured amount" at bounding box center [757, 292] width 373 height 34
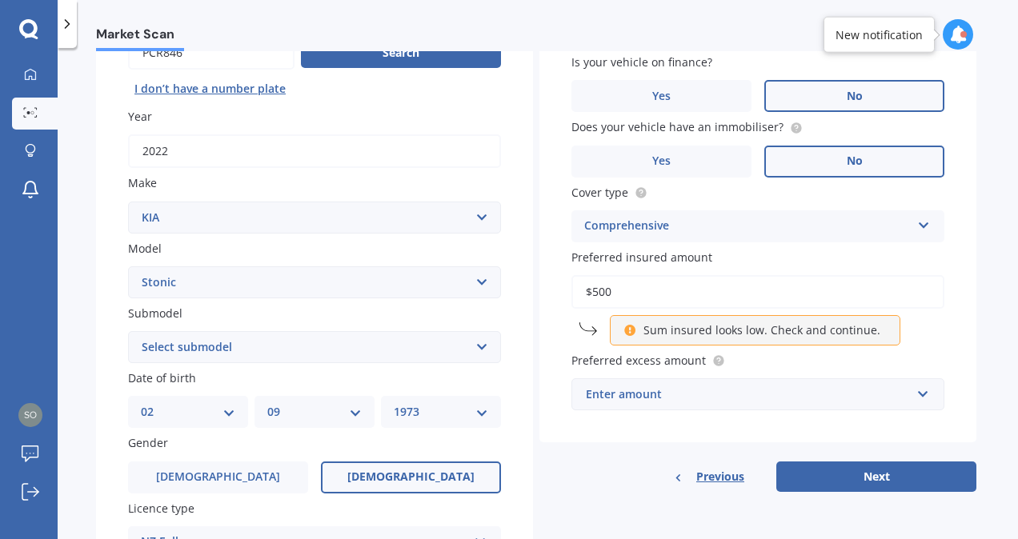
click at [802, 398] on div "Enter amount" at bounding box center [748, 395] width 325 height 18
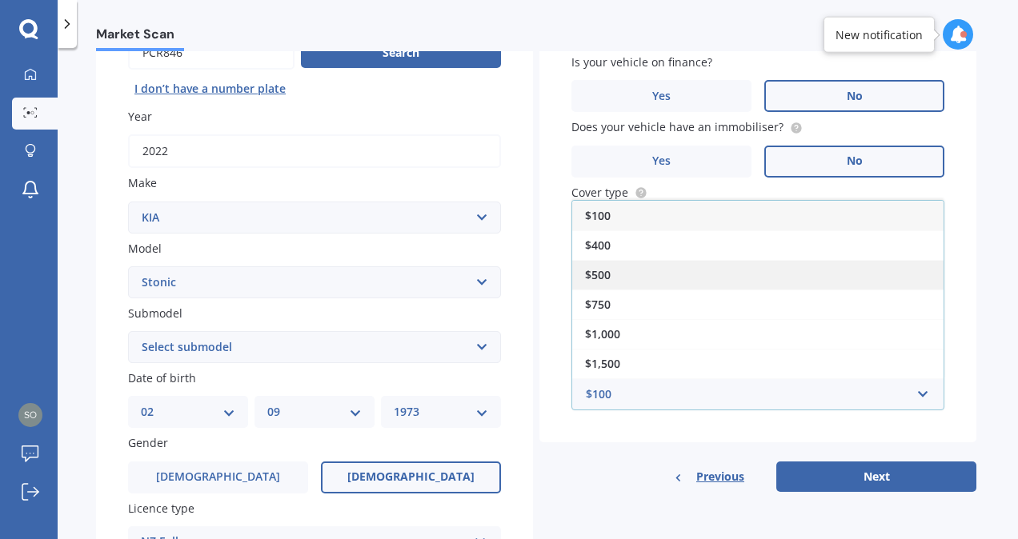
click at [667, 281] on div "$500" at bounding box center [757, 275] width 371 height 30
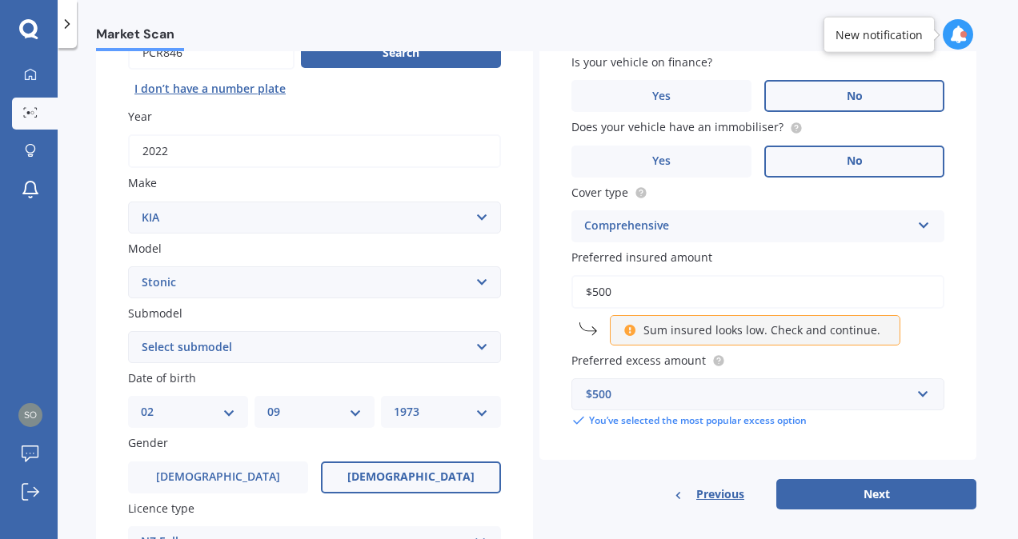
click at [658, 296] on input "$500" at bounding box center [757, 292] width 373 height 34
type input "$5"
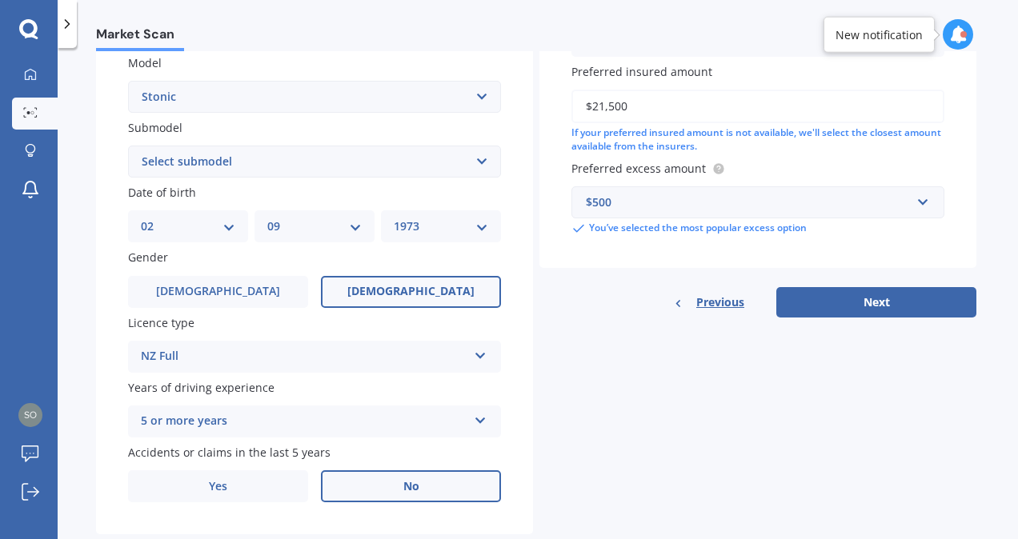
scroll to position [405, 0]
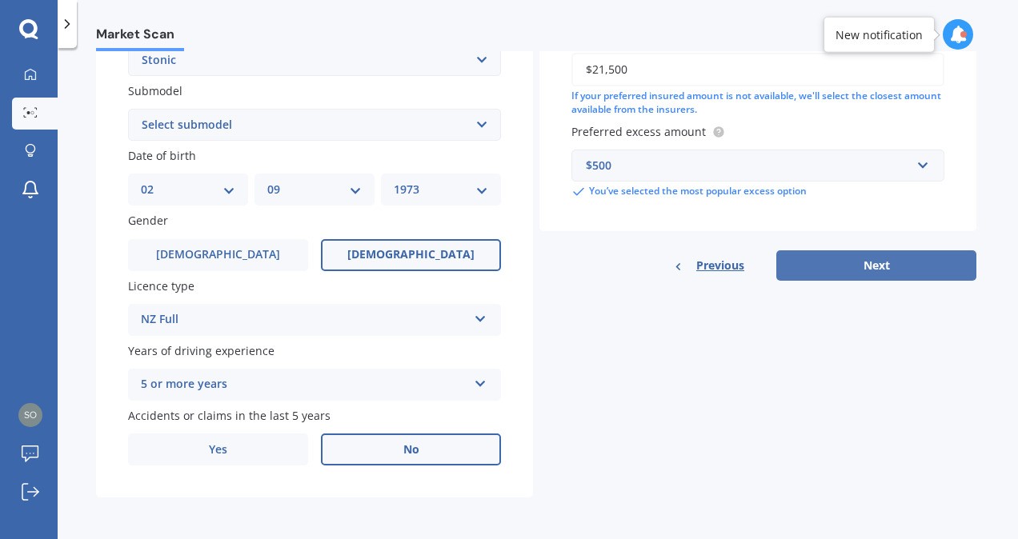
type input "$21,500"
click at [845, 266] on button "Next" at bounding box center [876, 265] width 200 height 30
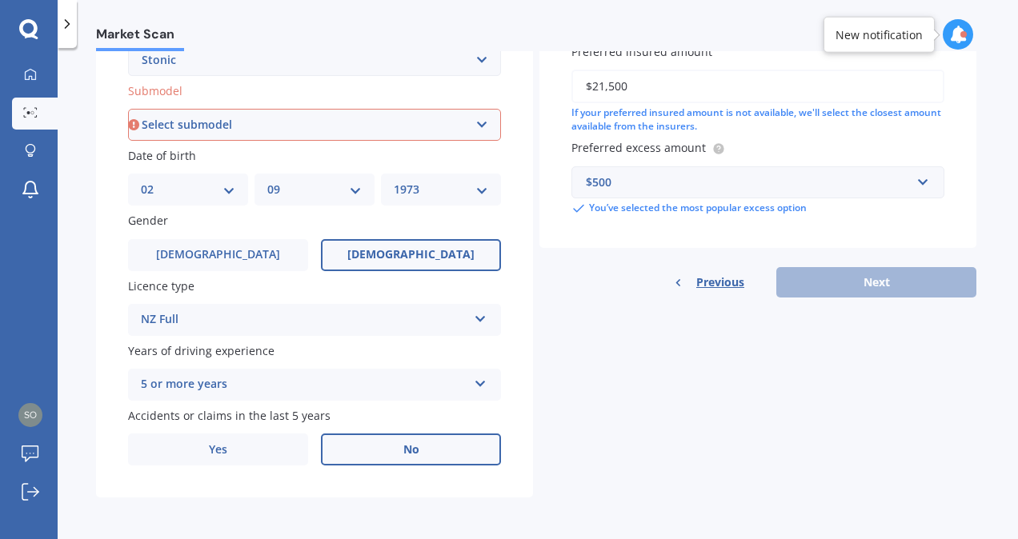
click at [477, 125] on select "Select submodel (All other) EX Hatchback 5dr Spts Auto 6sp 1.4i GT Line Hatchba…" at bounding box center [314, 125] width 373 height 32
click at [579, 279] on div "Previous Next" at bounding box center [757, 282] width 437 height 30
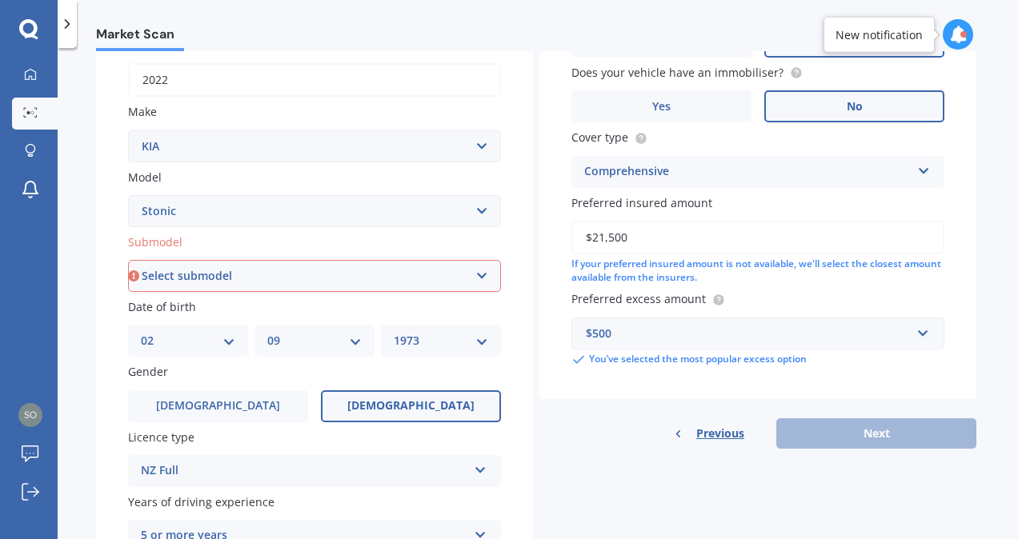
scroll to position [248, 0]
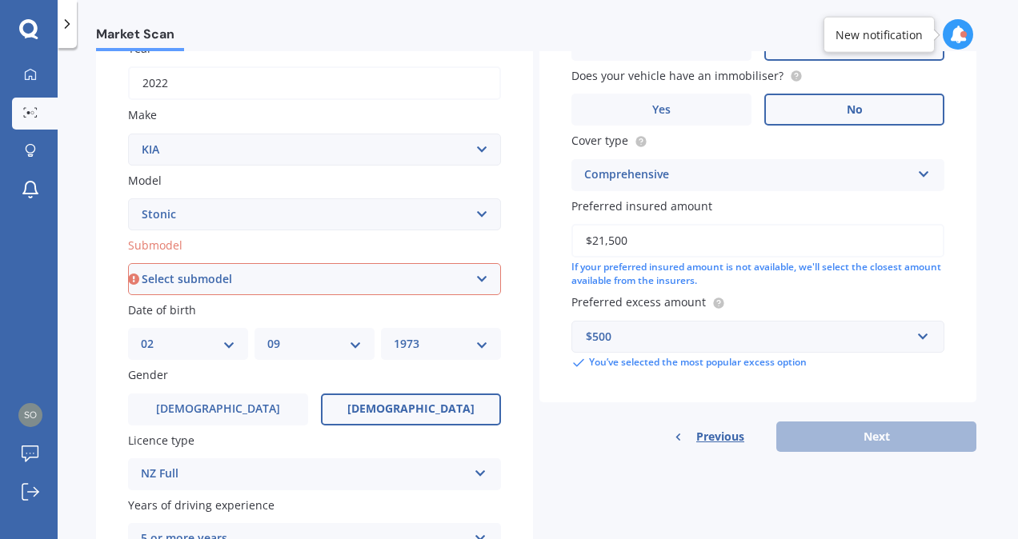
click at [480, 276] on select "Select submodel (All other) EX Hatchback 5dr Spts Auto 6sp 1.4i GT Line Hatchba…" at bounding box center [314, 279] width 373 height 32
select select "EX HATCHBACK 5DR SPTS AUTO 6SP 1.4I"
click at [128, 264] on select "Select submodel (All other) EX Hatchback 5dr Spts Auto 6sp 1.4i GT Line Hatchba…" at bounding box center [314, 279] width 373 height 32
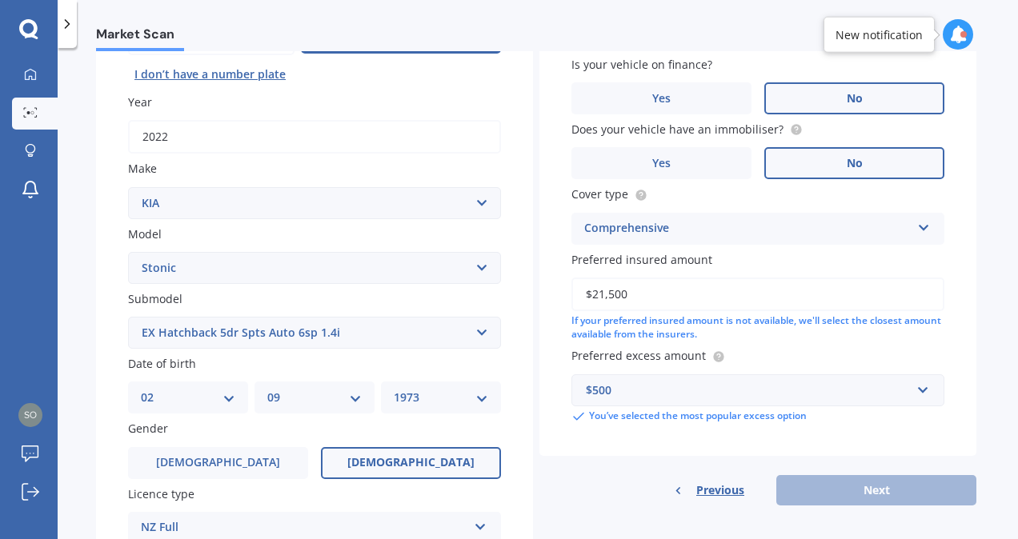
scroll to position [109, 0]
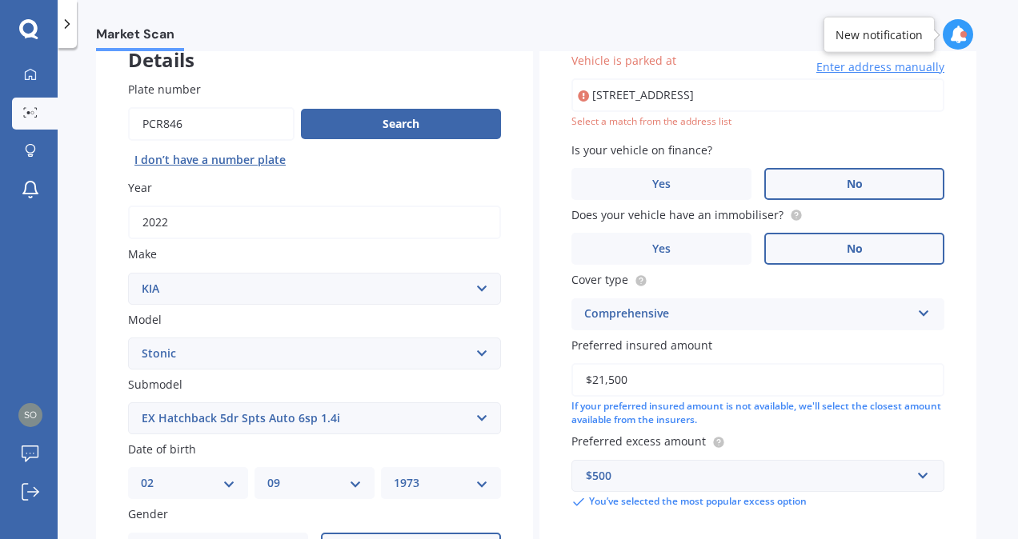
type input "[STREET_ADDRESS]"
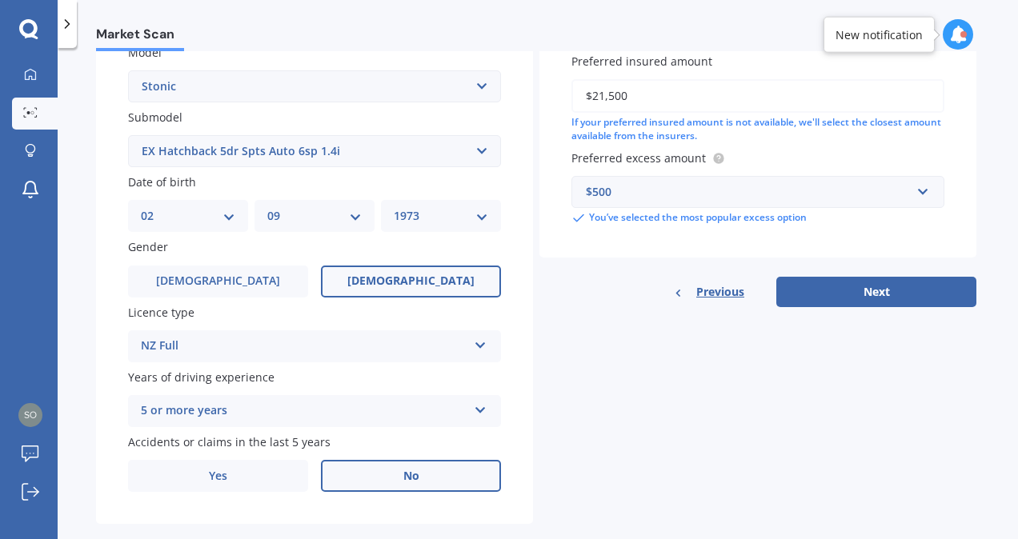
scroll to position [386, 0]
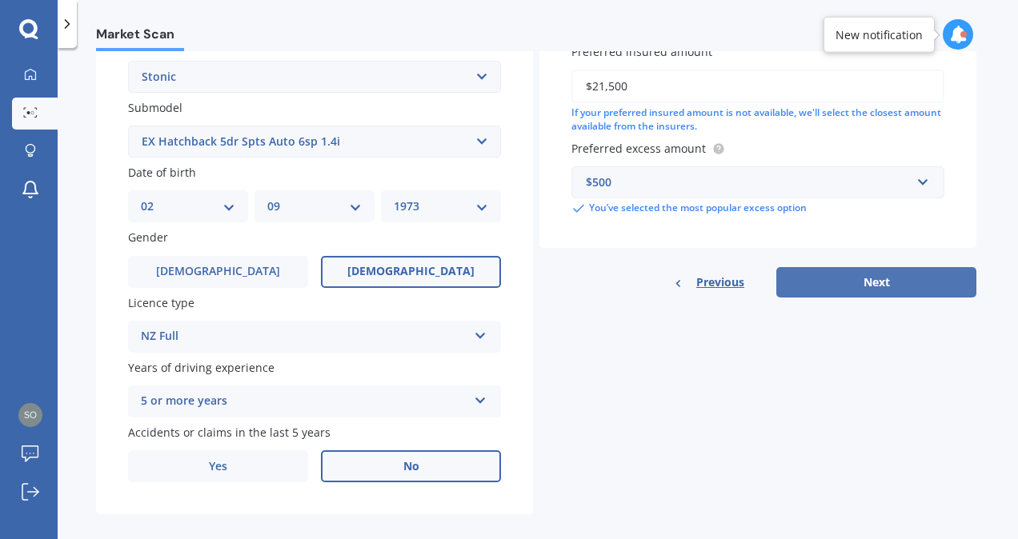
click at [877, 277] on button "Next" at bounding box center [876, 282] width 200 height 30
select select "02"
select select "09"
select select "1973"
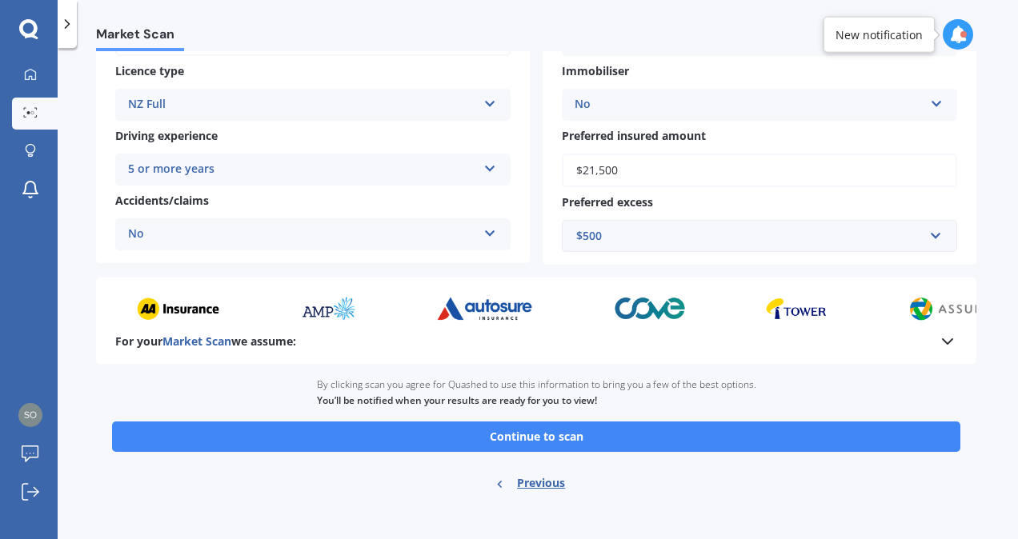
scroll to position [288, 0]
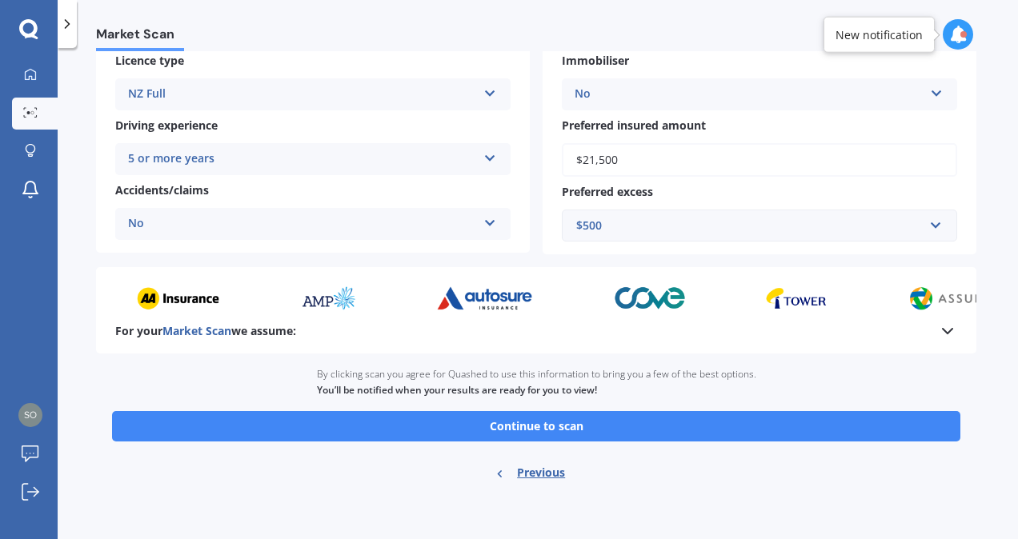
click at [598, 426] on button "Continue to scan" at bounding box center [536, 426] width 848 height 30
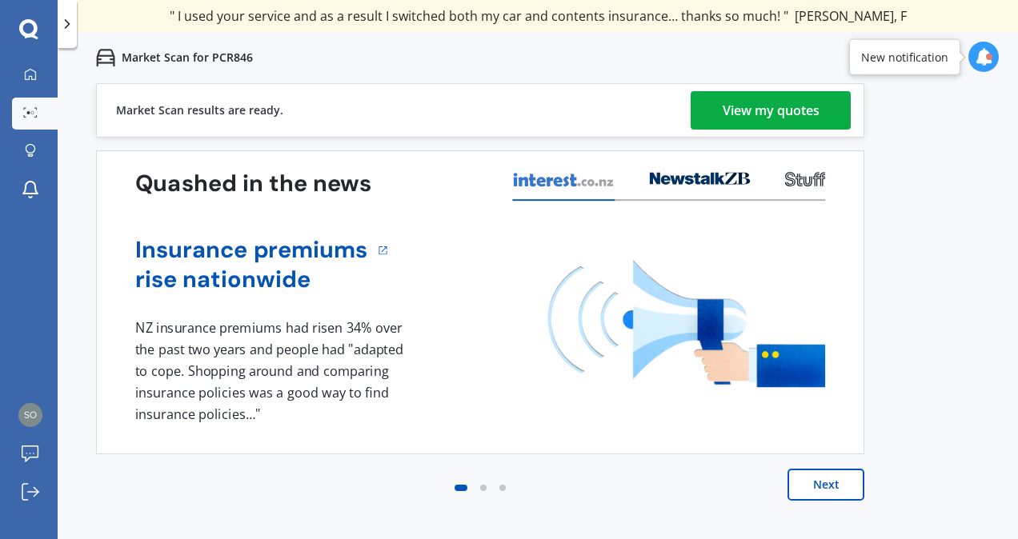
click at [726, 101] on div "View my quotes" at bounding box center [770, 110] width 97 height 38
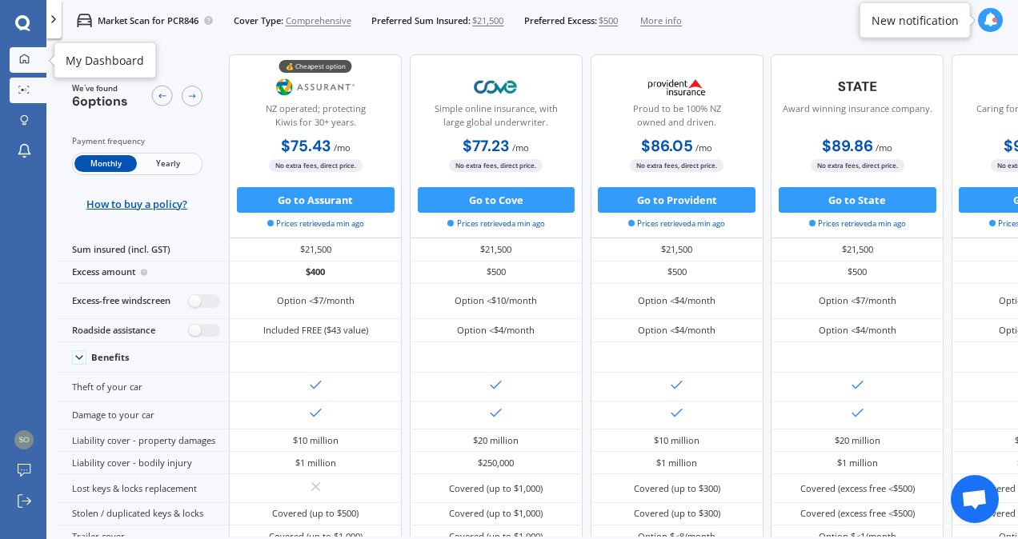
click at [22, 54] on icon at bounding box center [24, 59] width 10 height 10
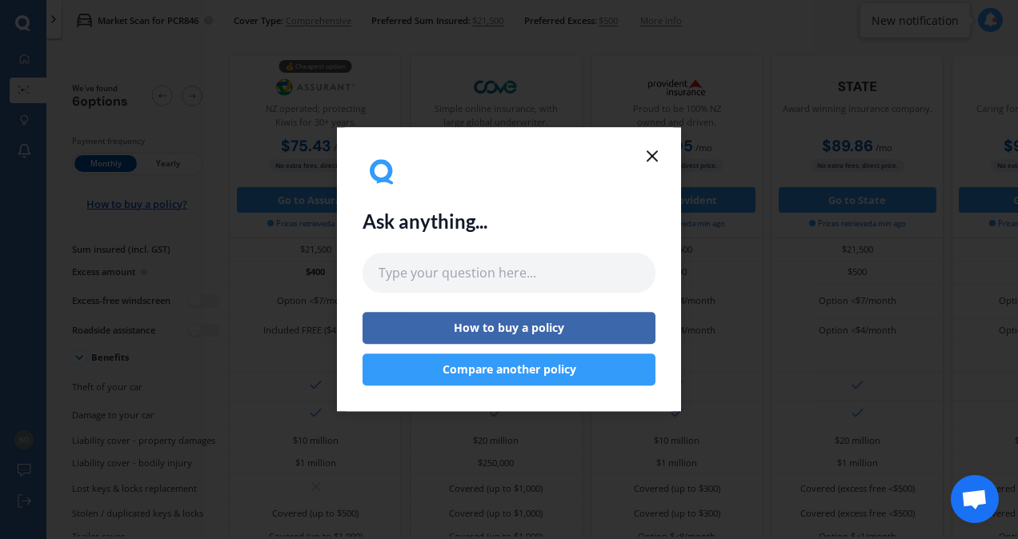
click at [533, 370] on button "Compare another policy" at bounding box center [508, 370] width 293 height 32
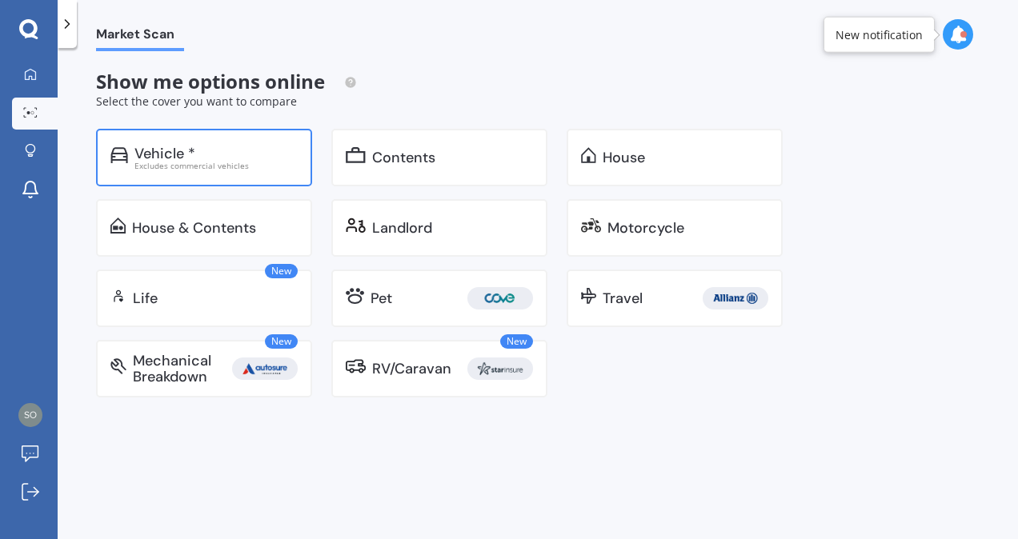
click at [171, 150] on div "Vehicle *" at bounding box center [164, 154] width 61 height 16
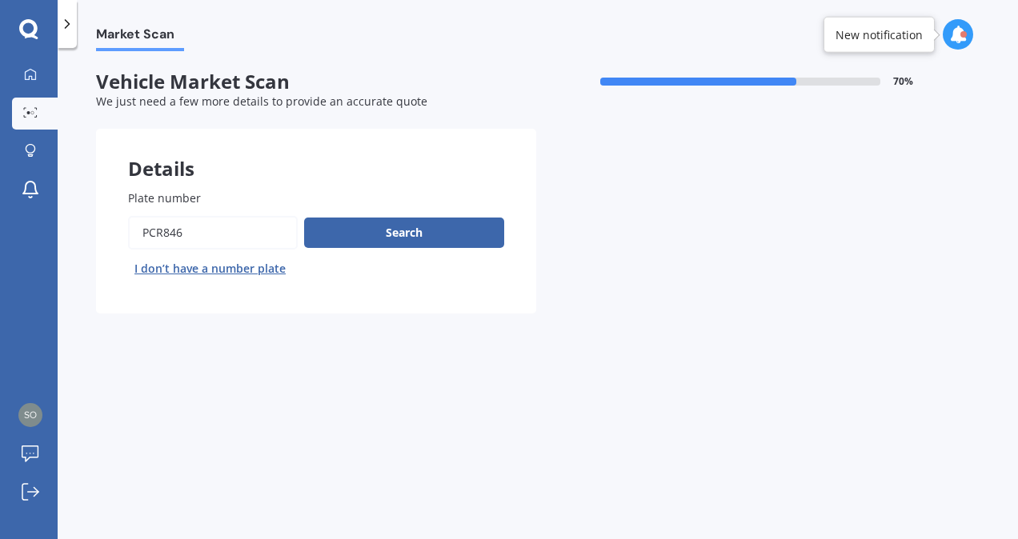
click at [212, 232] on input "Plate number" at bounding box center [213, 233] width 170 height 34
type input "P"
type input "qpp44"
click at [395, 223] on button "Search" at bounding box center [404, 233] width 200 height 30
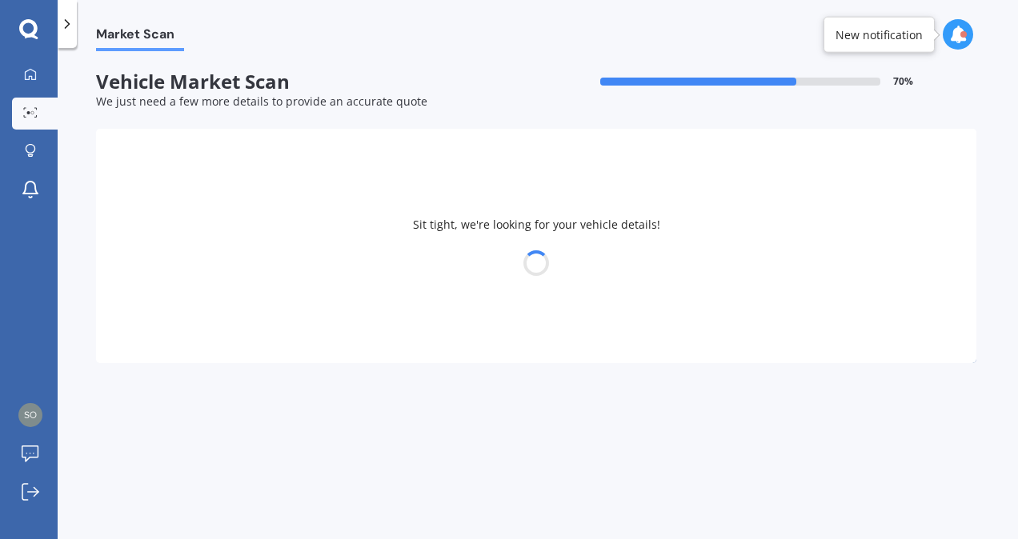
select select "TOYOTA"
select select "HILUX"
select select "02"
select select "09"
select select "1973"
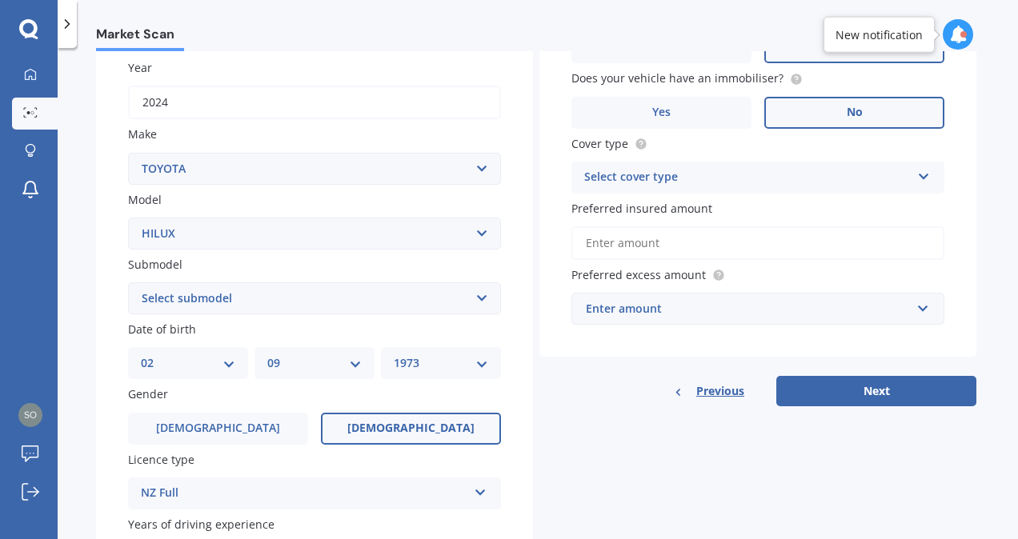
scroll to position [240, 0]
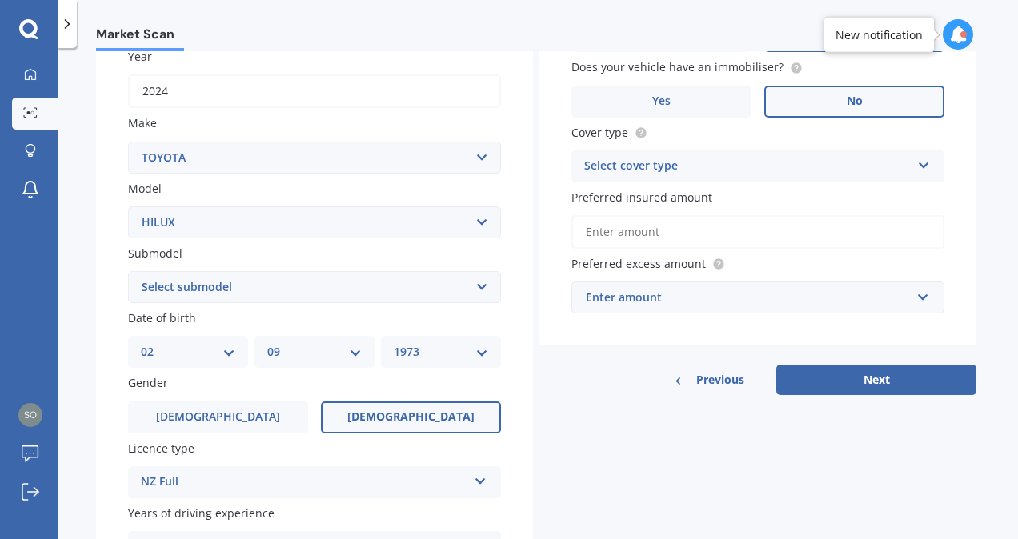
click at [433, 289] on select "Select submodel (All other) Diesel Diesel 4WD Petrol 4WD SR TD DC 2.8D/6AT/UT S…" at bounding box center [314, 287] width 373 height 32
select select "DIESEL 4WD"
click at [128, 272] on select "Select submodel (All other) Diesel Diesel 4WD Petrol 4WD SR TD DC 2.8D/6AT/UT S…" at bounding box center [314, 287] width 373 height 32
click at [482, 289] on select "Select submodel (All other) Diesel Diesel 4WD Petrol 4WD SR TD DC 2.8D/6AT/UT S…" at bounding box center [314, 287] width 373 height 32
click at [128, 272] on select "Select submodel (All other) Diesel Diesel 4WD Petrol 4WD SR TD DC 2.8D/6AT/UT S…" at bounding box center [314, 287] width 373 height 32
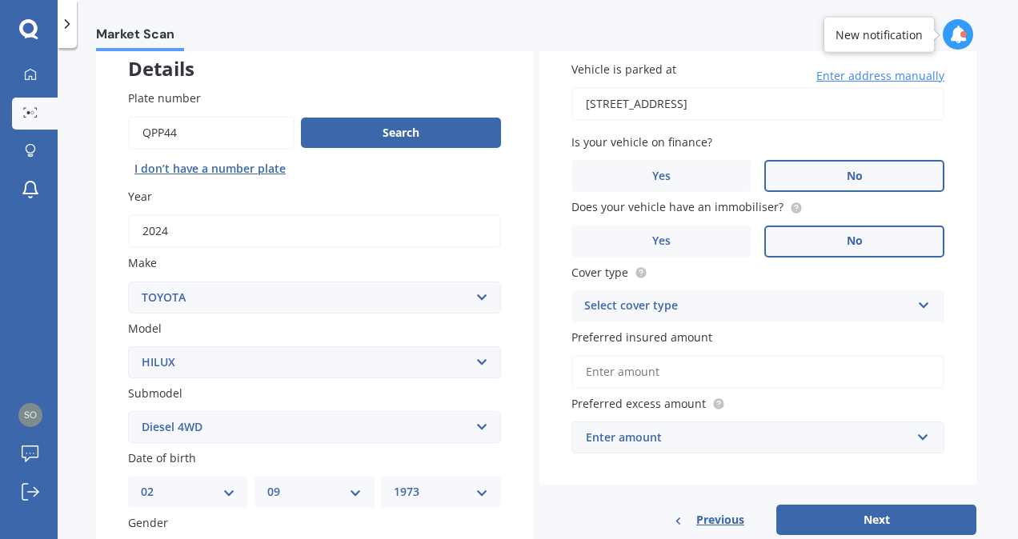
scroll to position [94, 0]
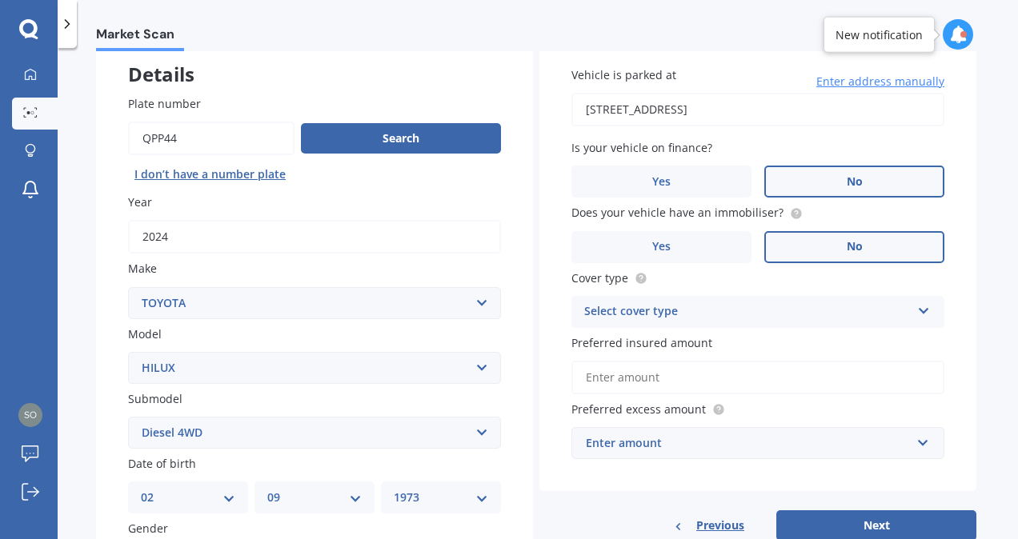
click at [822, 318] on div "Select cover type" at bounding box center [747, 311] width 326 height 19
click at [754, 347] on div "Comprehensive" at bounding box center [757, 343] width 371 height 29
click at [741, 380] on input "Preferred insured amount" at bounding box center [757, 378] width 373 height 34
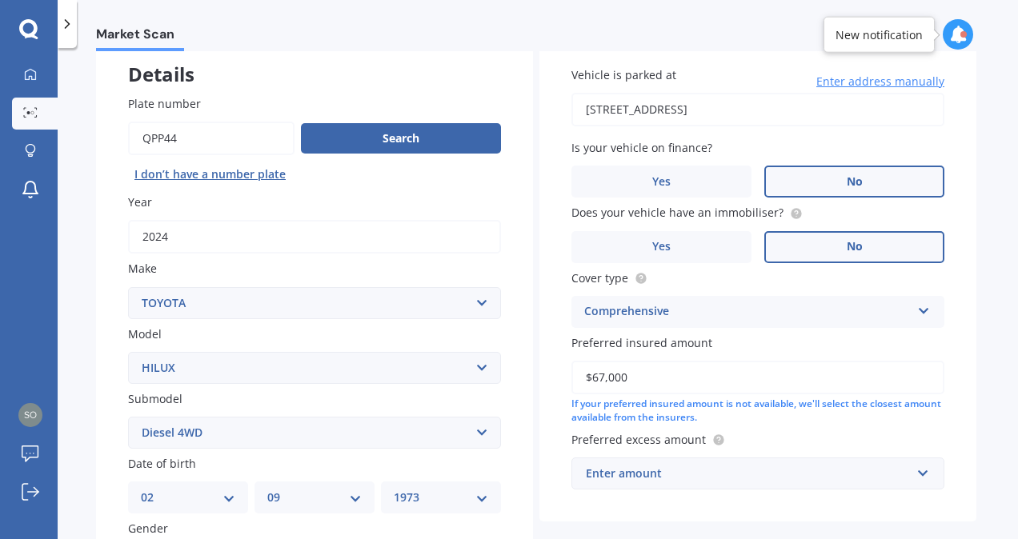
click at [738, 477] on div "Enter amount" at bounding box center [748, 474] width 325 height 18
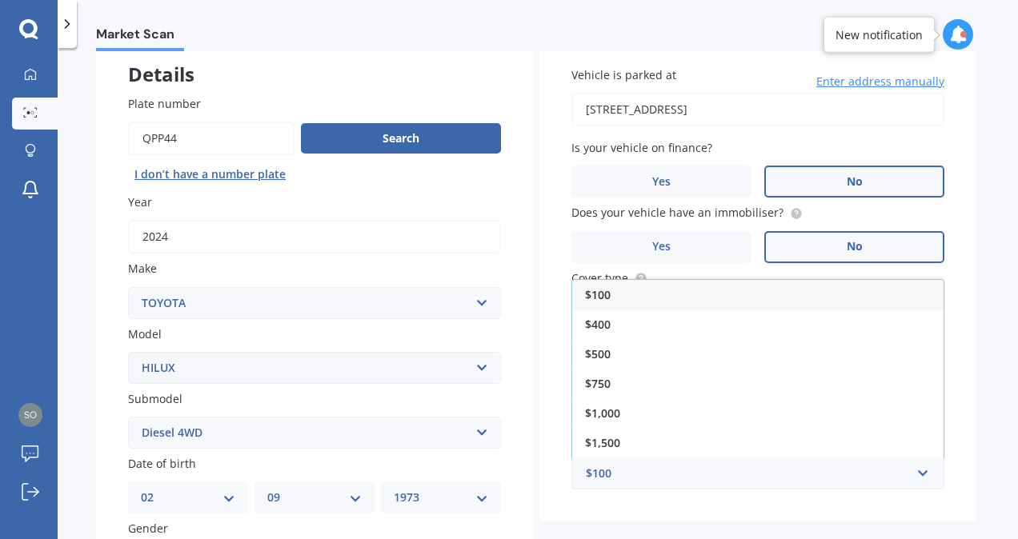
click at [666, 356] on div "$500" at bounding box center [757, 354] width 371 height 30
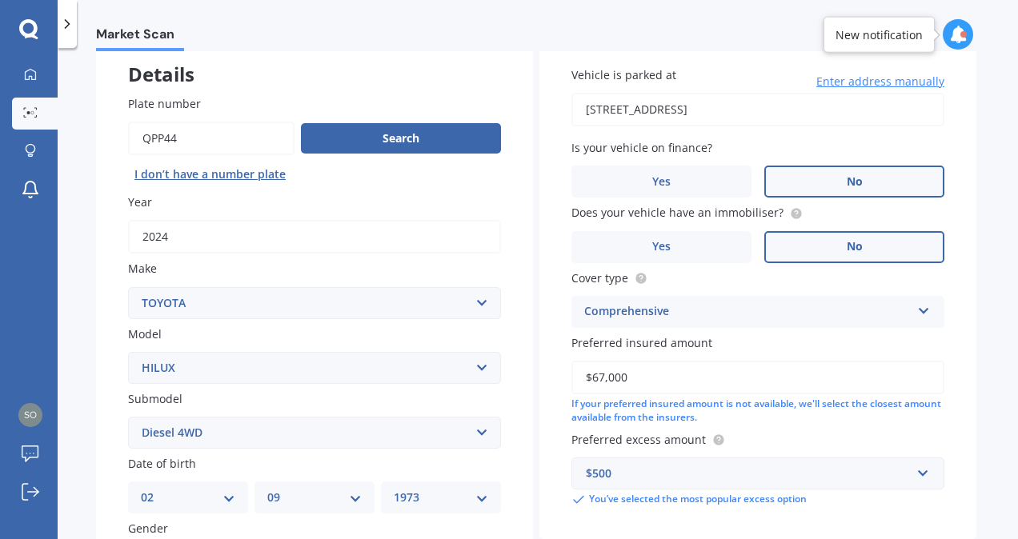
drag, startPoint x: 611, startPoint y: 379, endPoint x: 619, endPoint y: 389, distance: 12.5
click at [611, 379] on input "$67,000" at bounding box center [757, 378] width 373 height 34
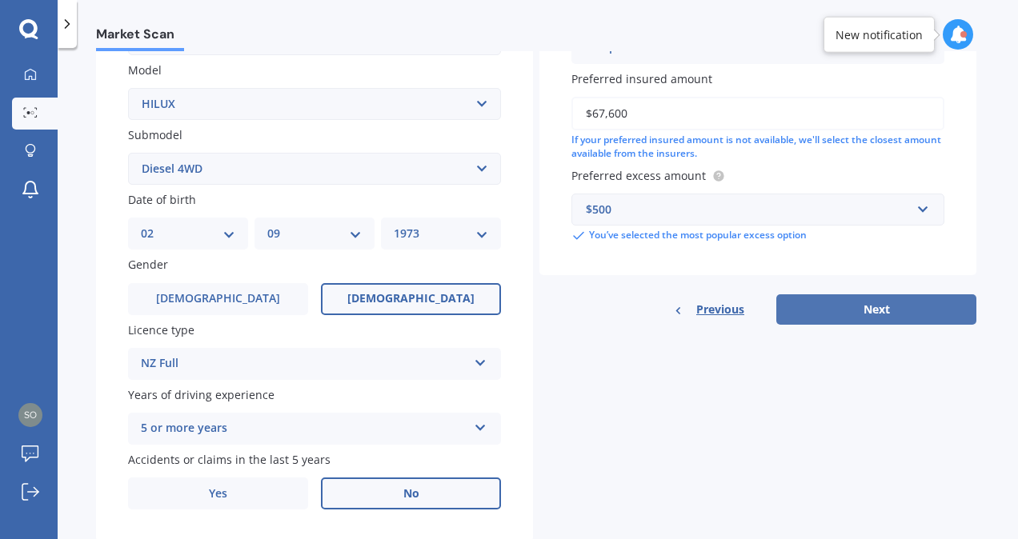
type input "$67,600"
click at [936, 322] on button "Next" at bounding box center [876, 309] width 200 height 30
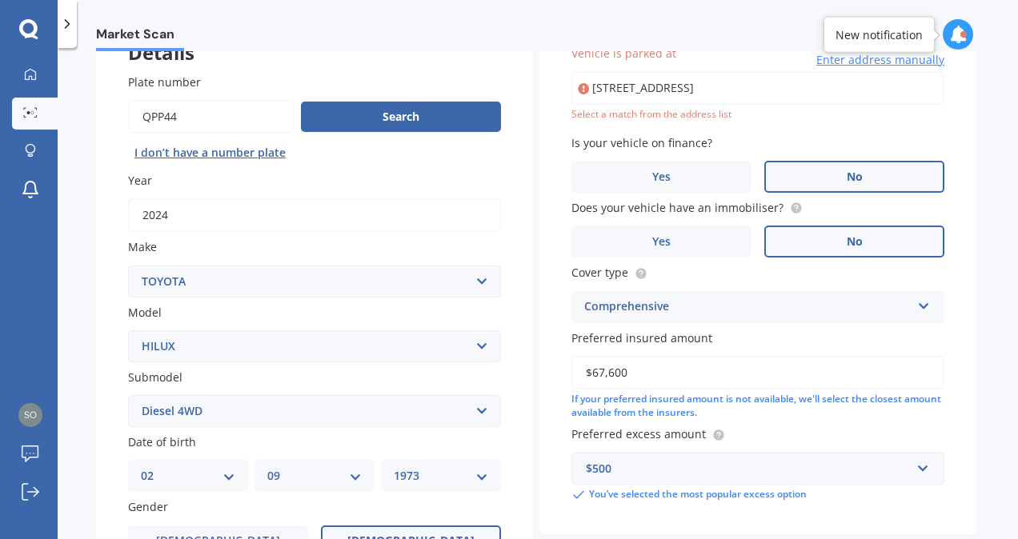
scroll to position [109, 0]
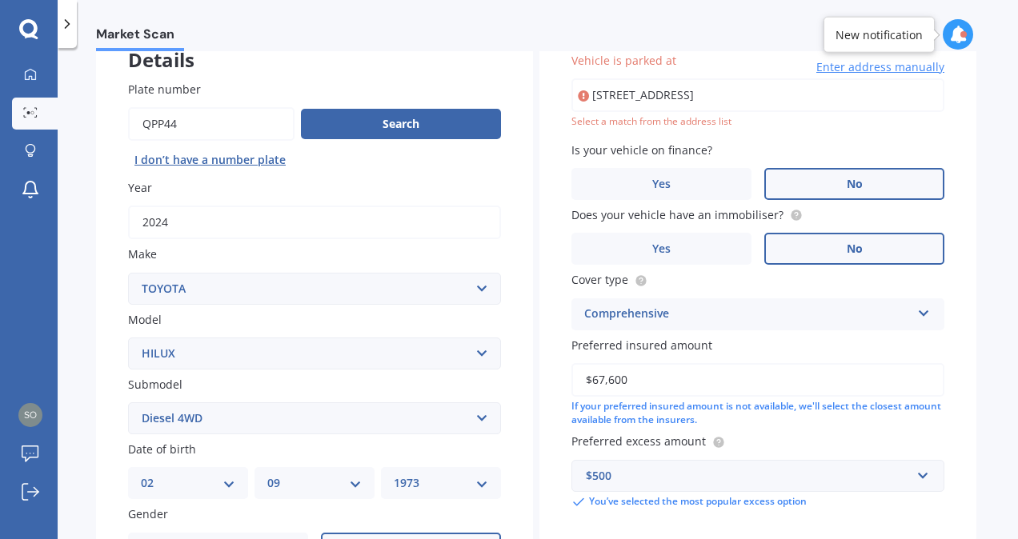
type input "[STREET_ADDRESS]"
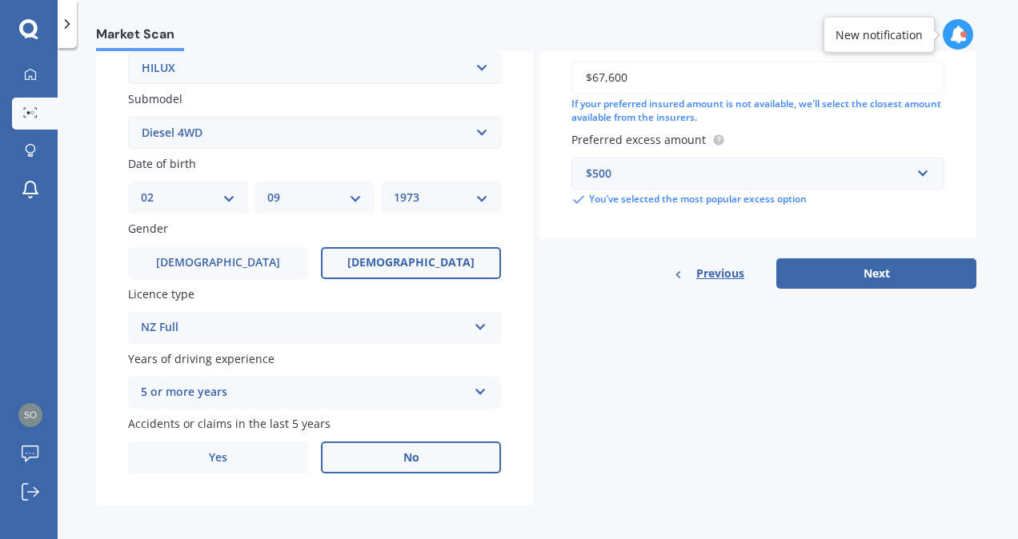
scroll to position [399, 0]
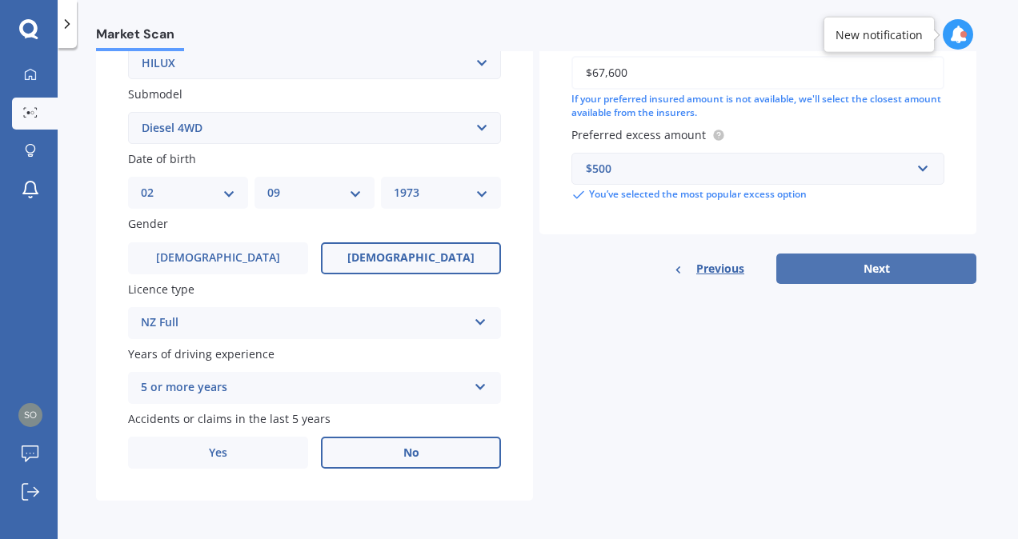
click at [870, 279] on button "Next" at bounding box center [876, 269] width 200 height 30
select select "02"
select select "09"
select select "1973"
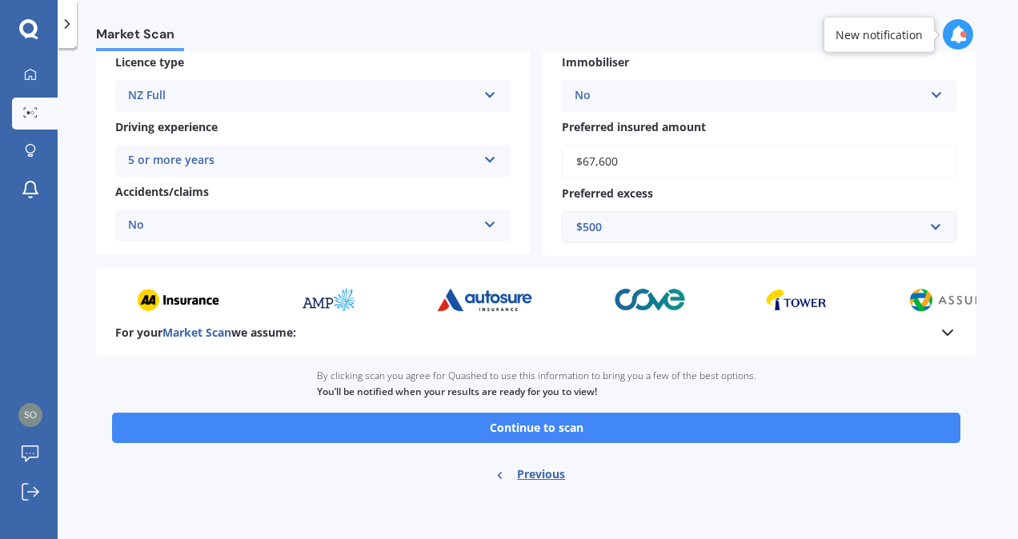
scroll to position [288, 0]
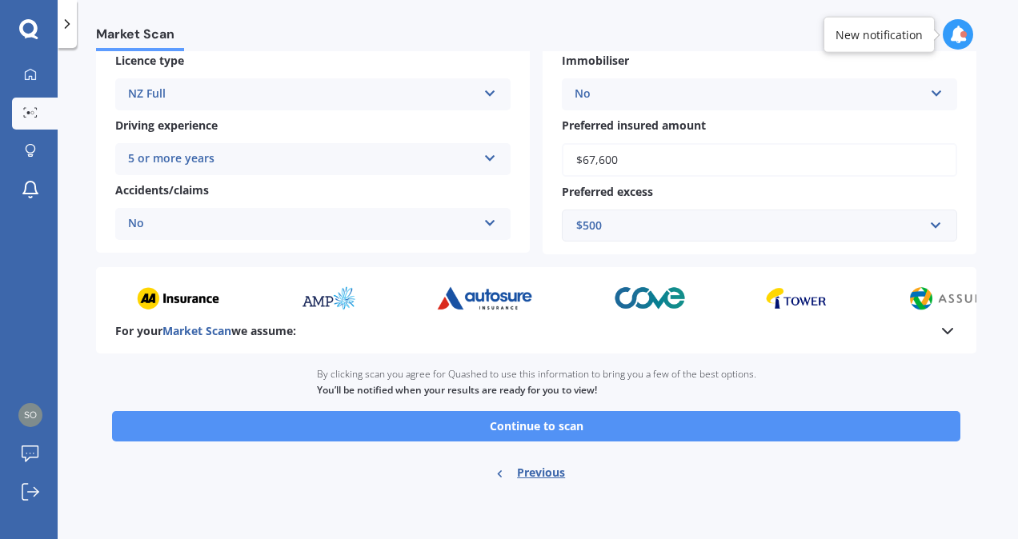
click at [588, 431] on button "Continue to scan" at bounding box center [536, 426] width 848 height 30
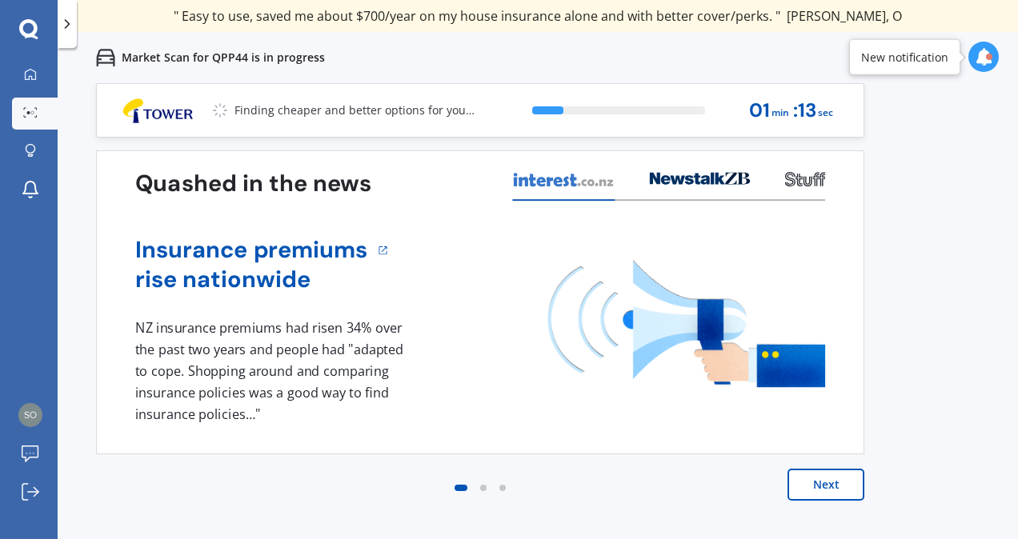
click at [822, 478] on button "Next" at bounding box center [825, 485] width 77 height 32
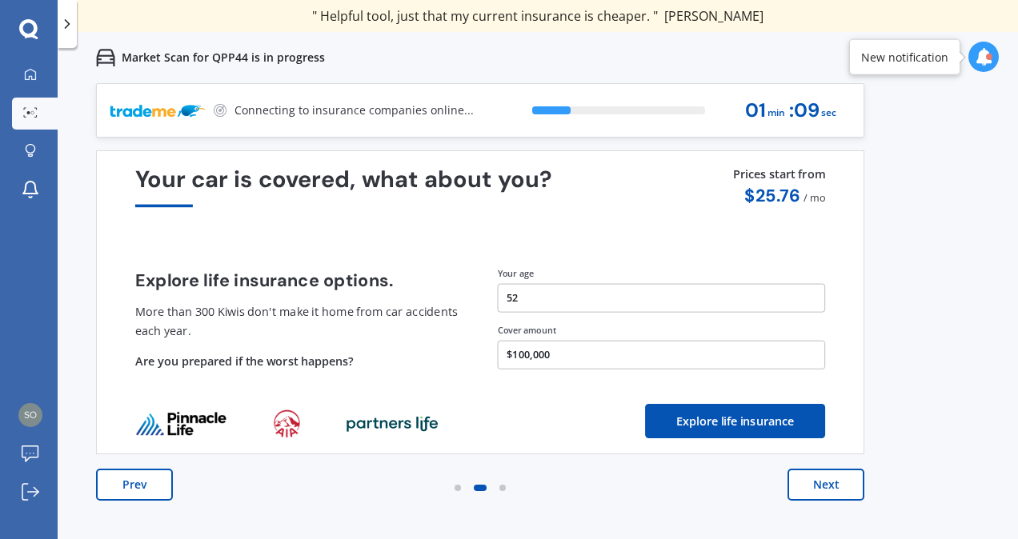
click at [824, 478] on button "Next" at bounding box center [825, 485] width 77 height 32
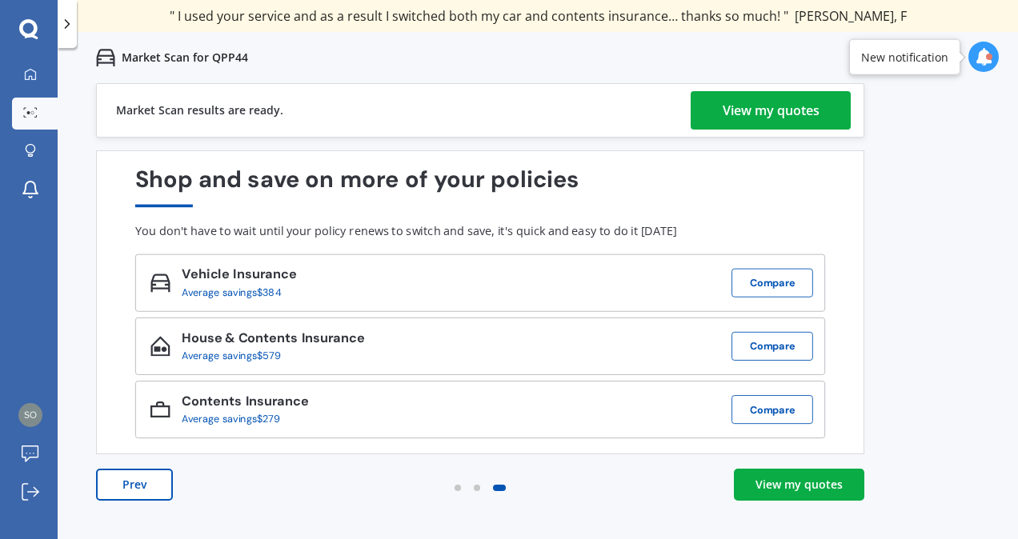
click at [763, 118] on div "View my quotes" at bounding box center [770, 110] width 97 height 38
